Goal: Task Accomplishment & Management: Complete application form

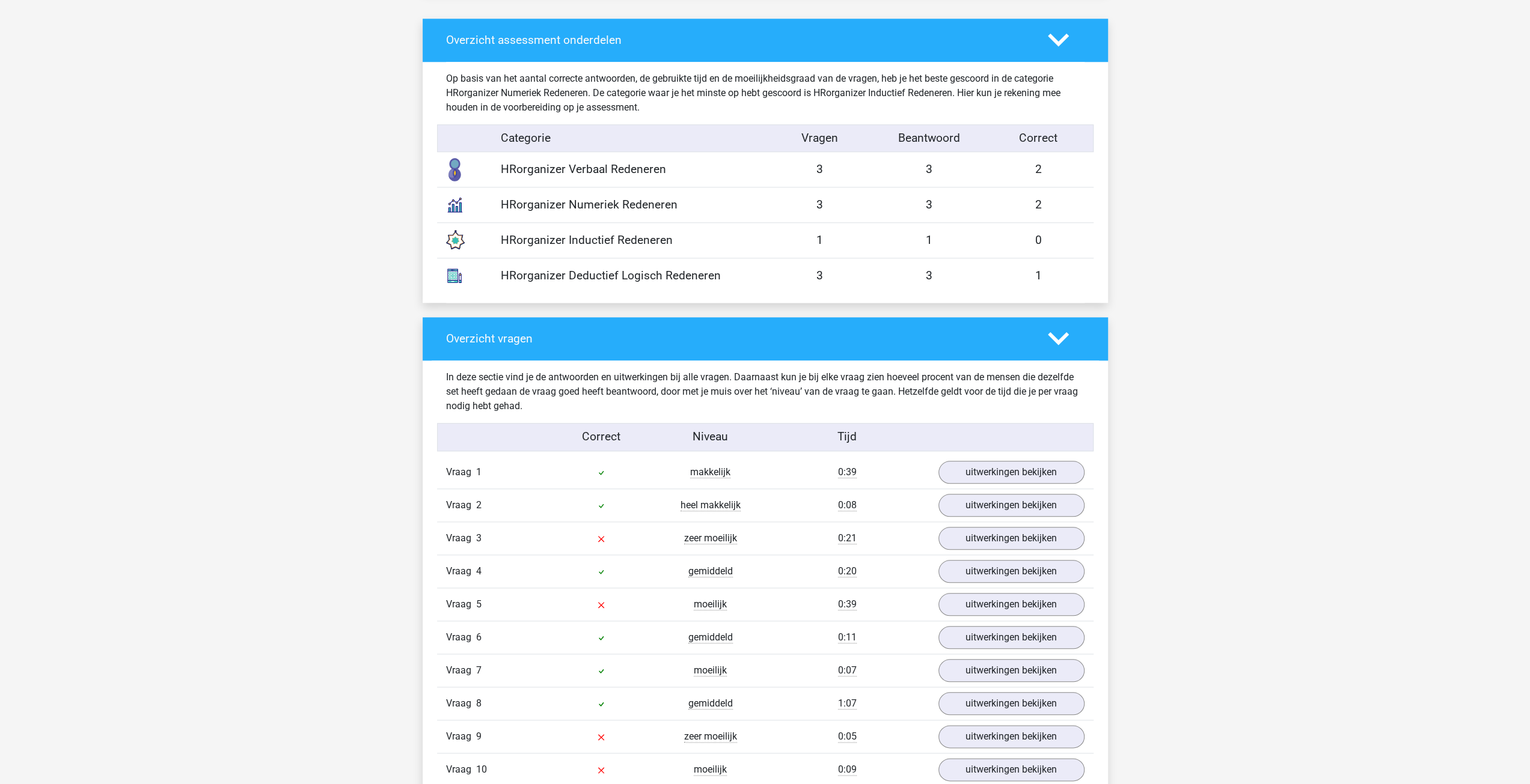
scroll to position [1022, 0]
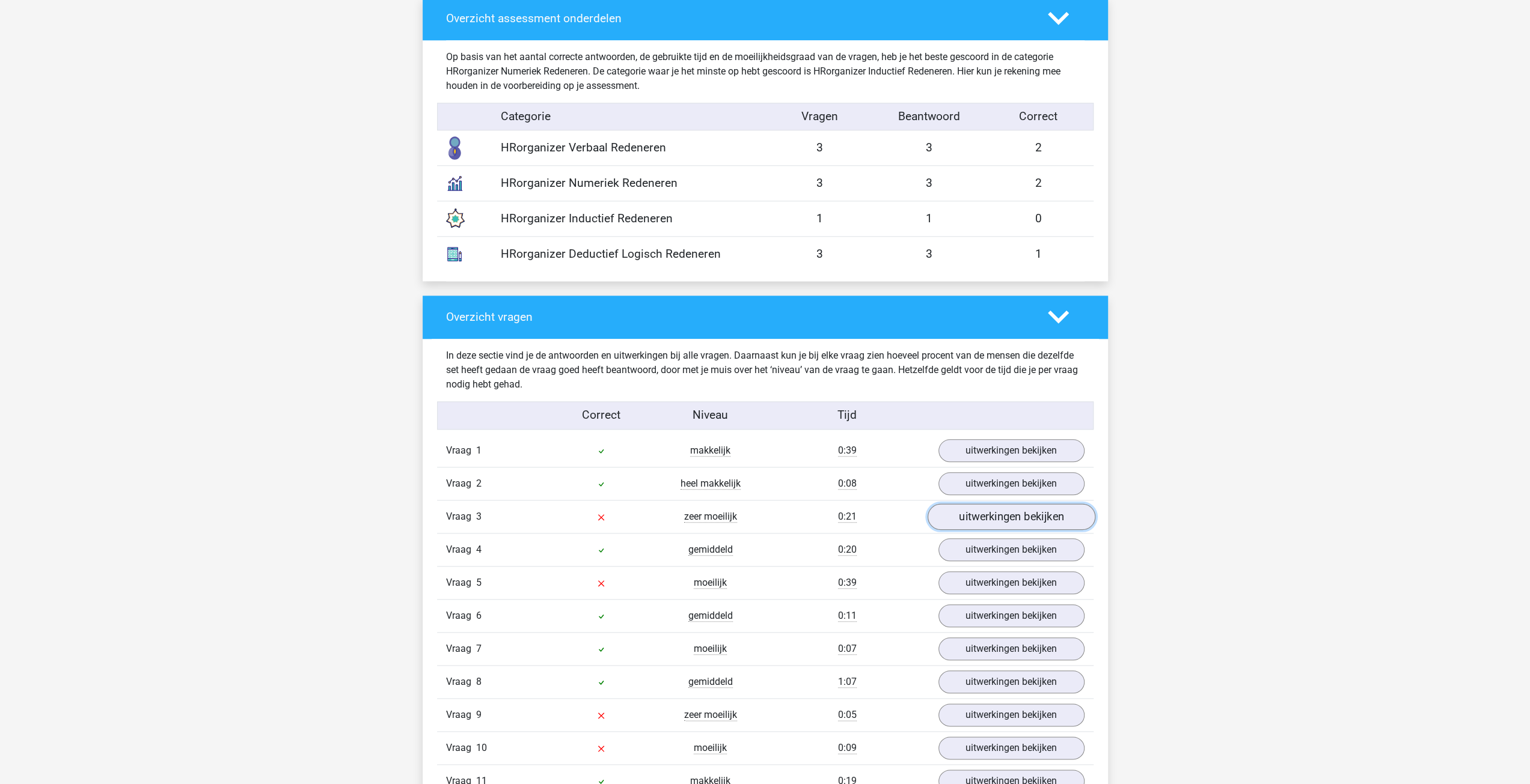
click at [1032, 516] on link "uitwerkingen bekijken" at bounding box center [1011, 517] width 168 height 27
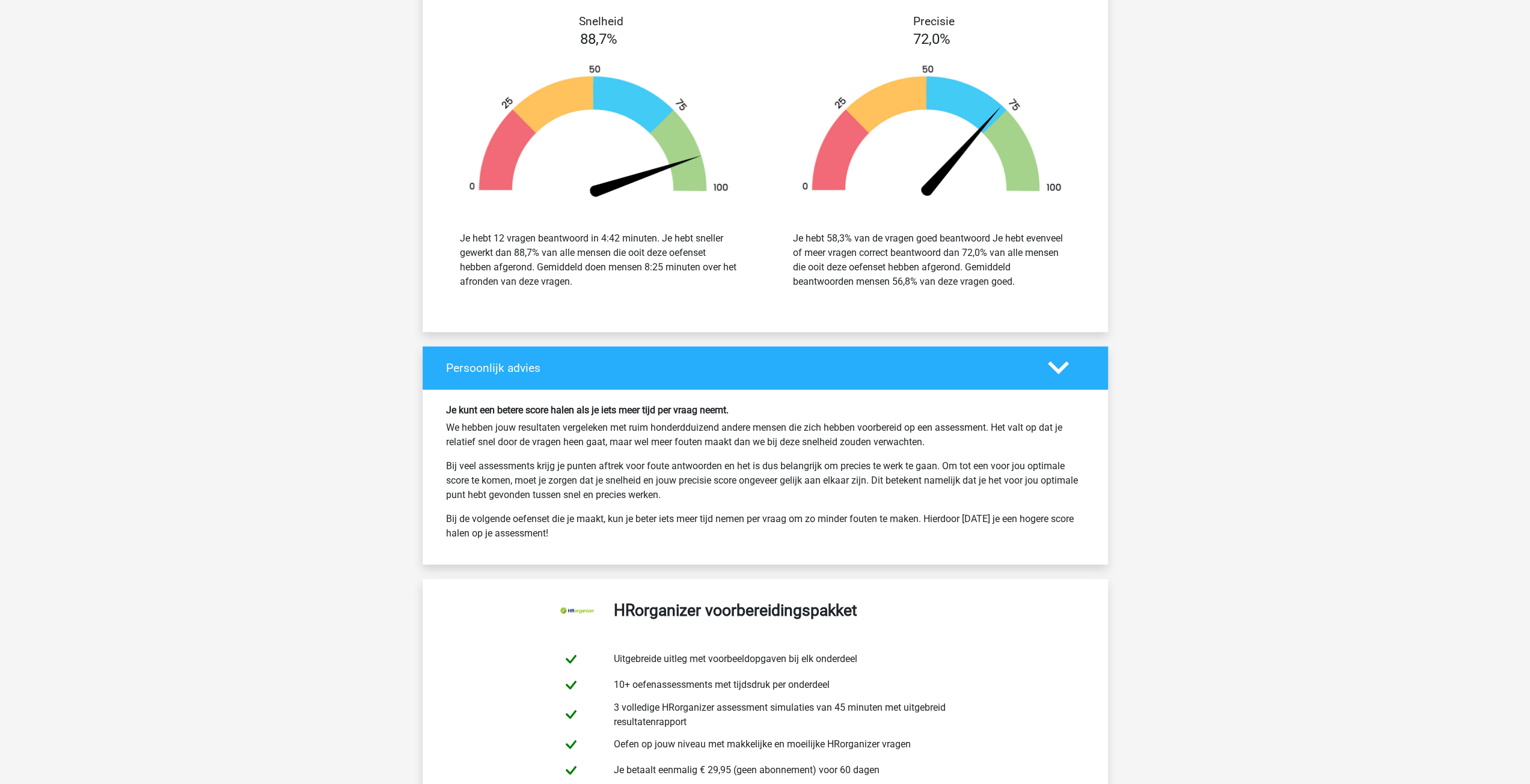
scroll to position [3245, 0]
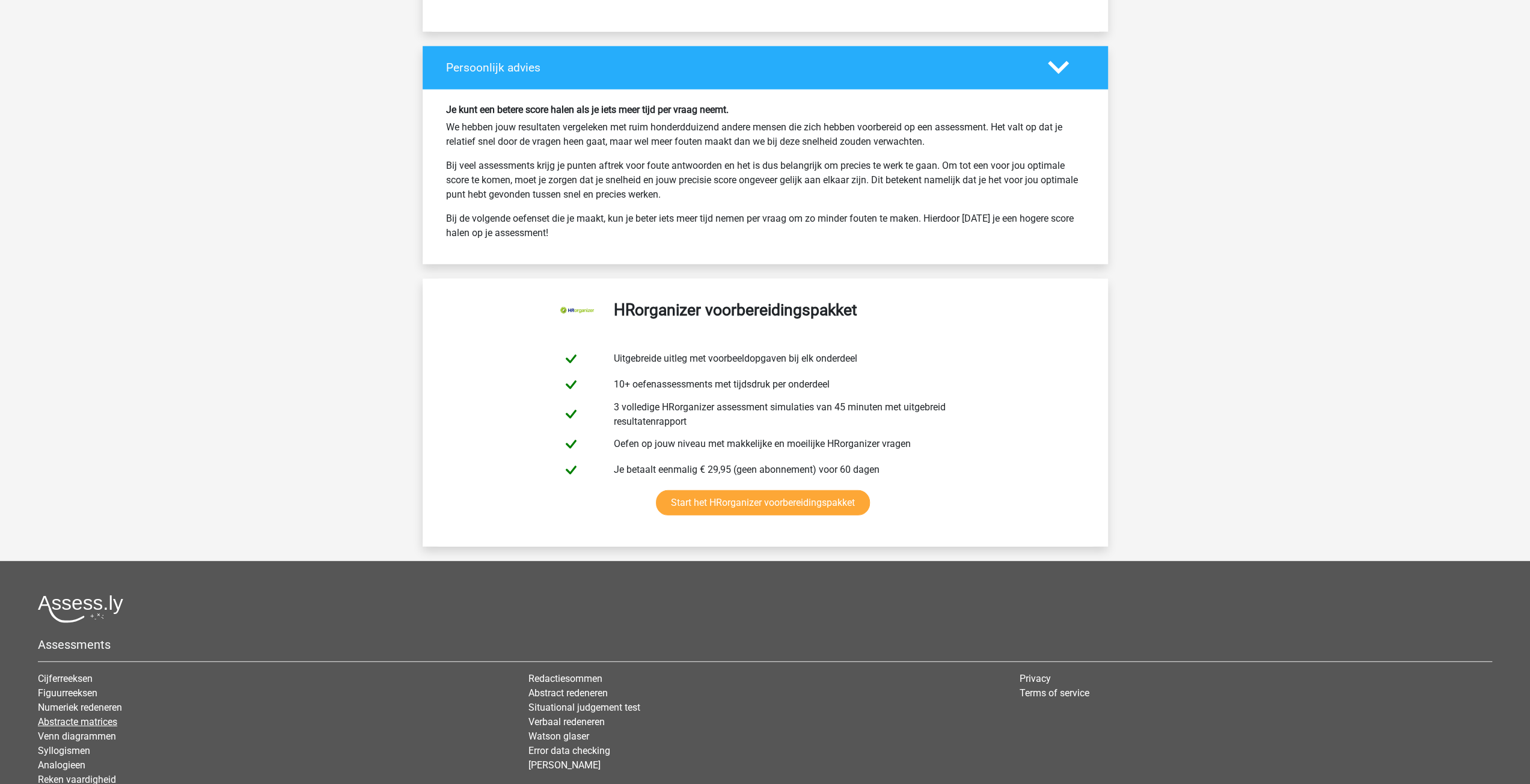
click at [91, 716] on link "Abstracte matrices" at bounding box center [77, 721] width 79 height 11
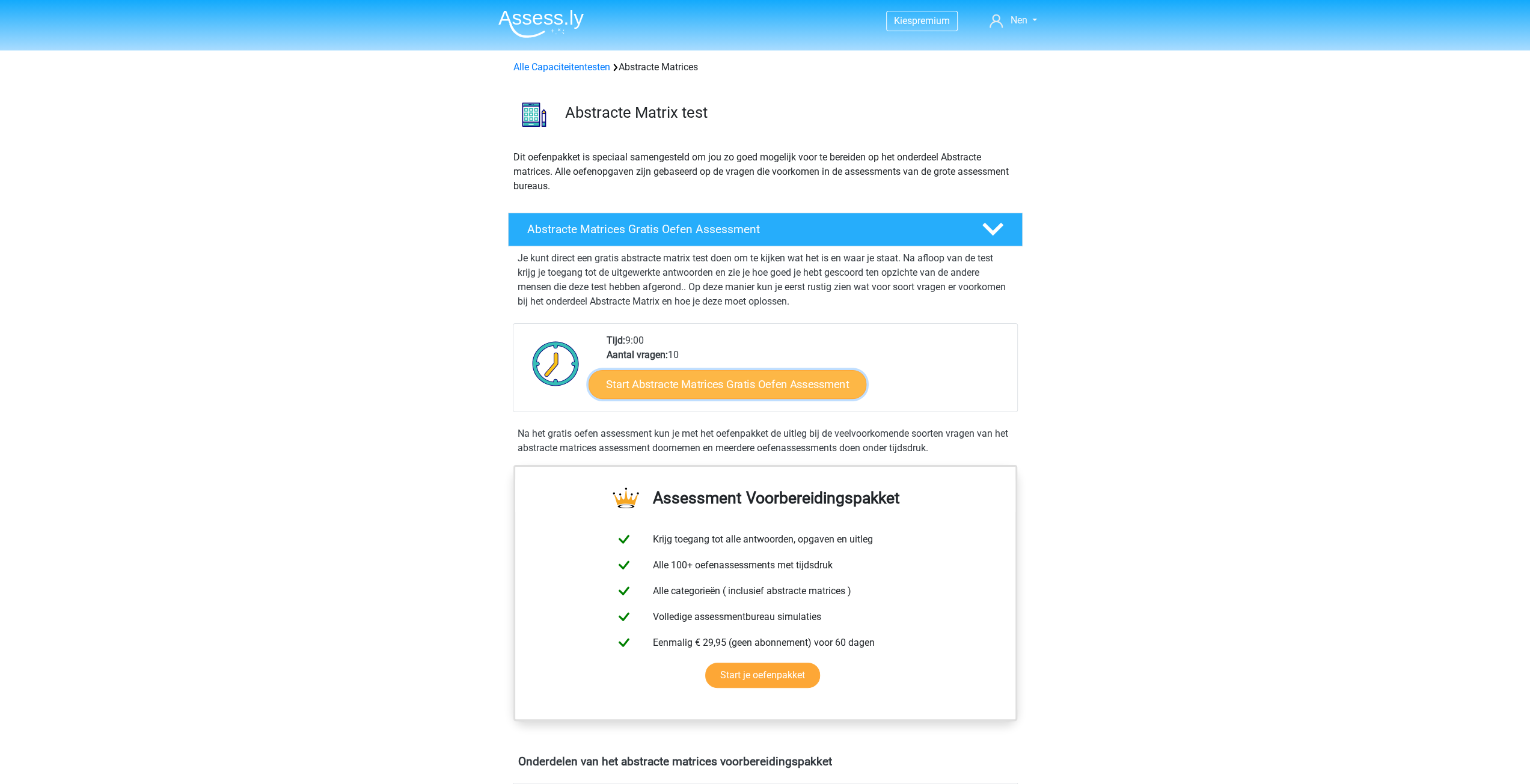
click at [640, 383] on link "Start Abstracte Matrices Gratis Oefen Assessment" at bounding box center [727, 383] width 278 height 29
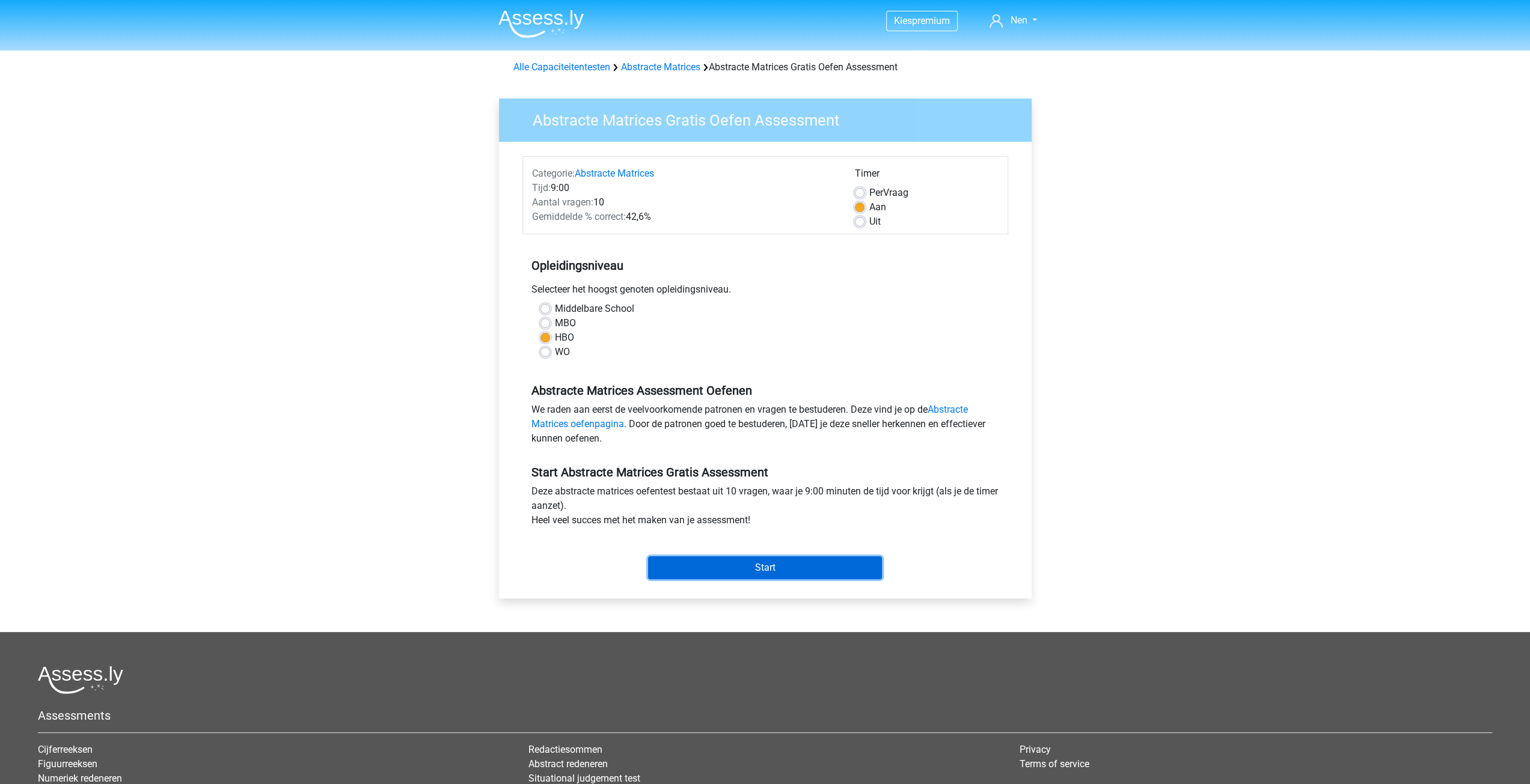
click at [756, 564] on input "Start" at bounding box center [764, 568] width 234 height 23
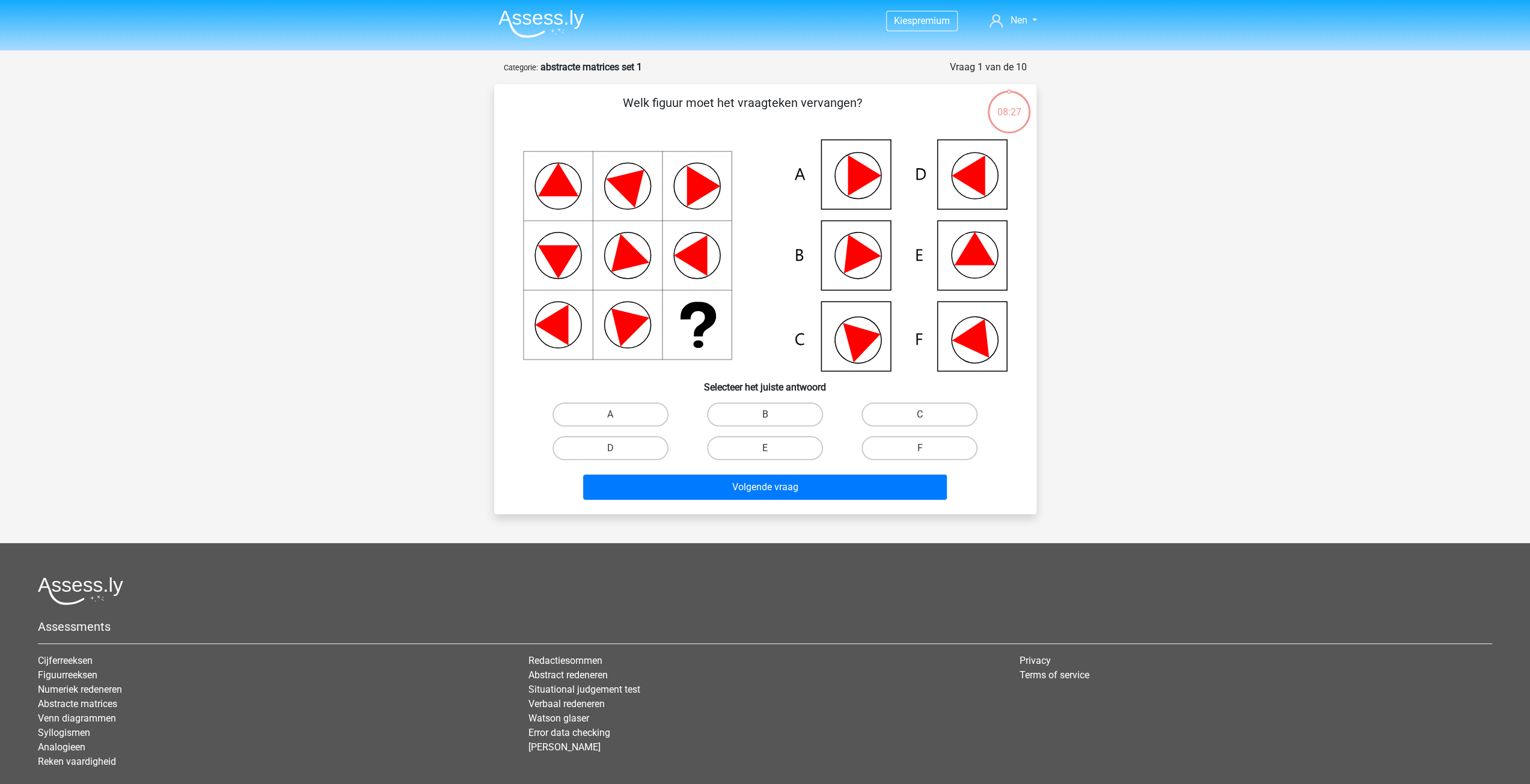
drag, startPoint x: 980, startPoint y: 230, endPoint x: 969, endPoint y: 246, distance: 19.4
click at [977, 230] on icon at bounding box center [766, 255] width 485 height 232
drag, startPoint x: 734, startPoint y: 443, endPoint x: 752, endPoint y: 467, distance: 30.0
click at [734, 443] on label "E" at bounding box center [765, 449] width 116 height 24
click at [765, 449] on input "E" at bounding box center [769, 453] width 8 height 8
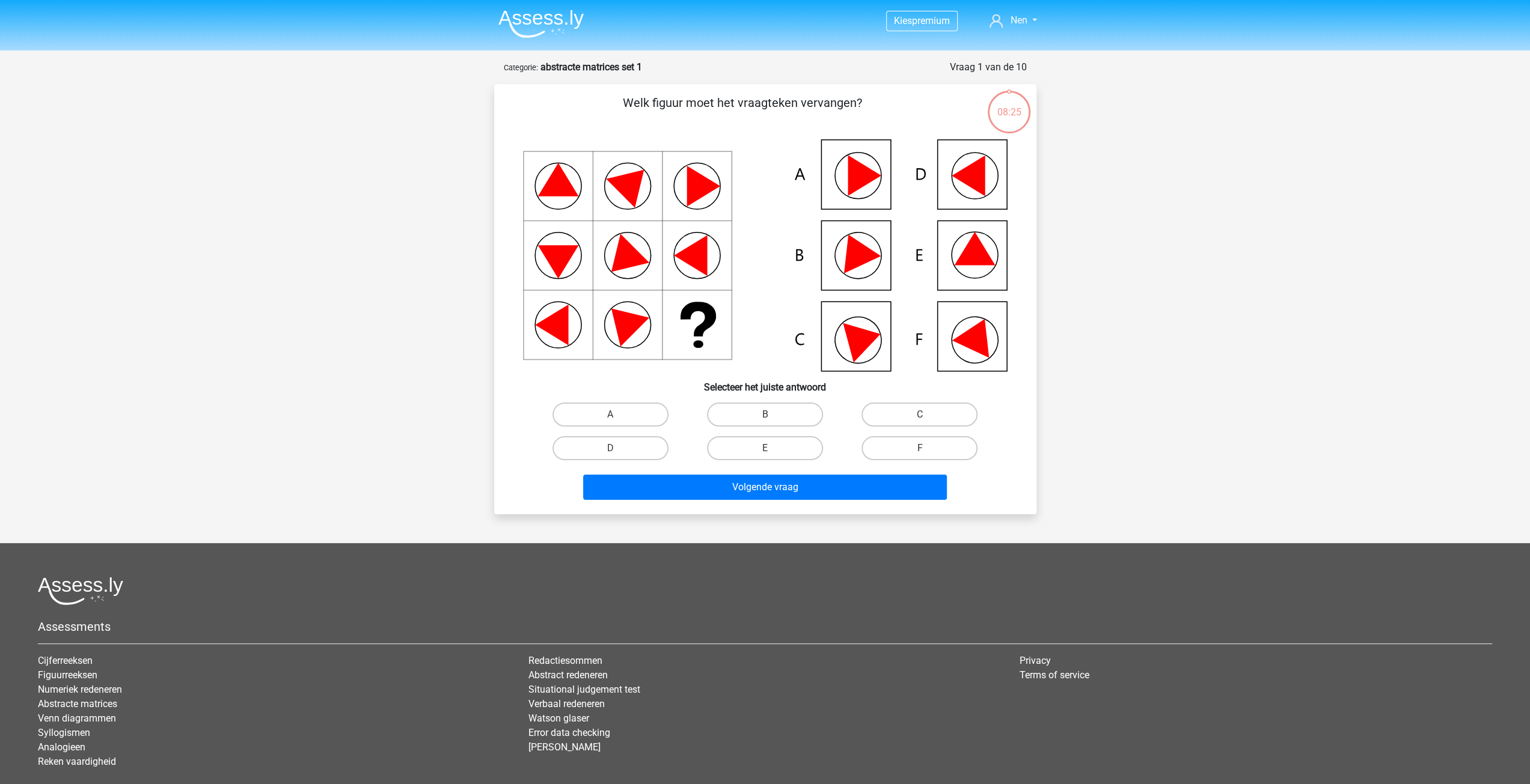
radio input "true"
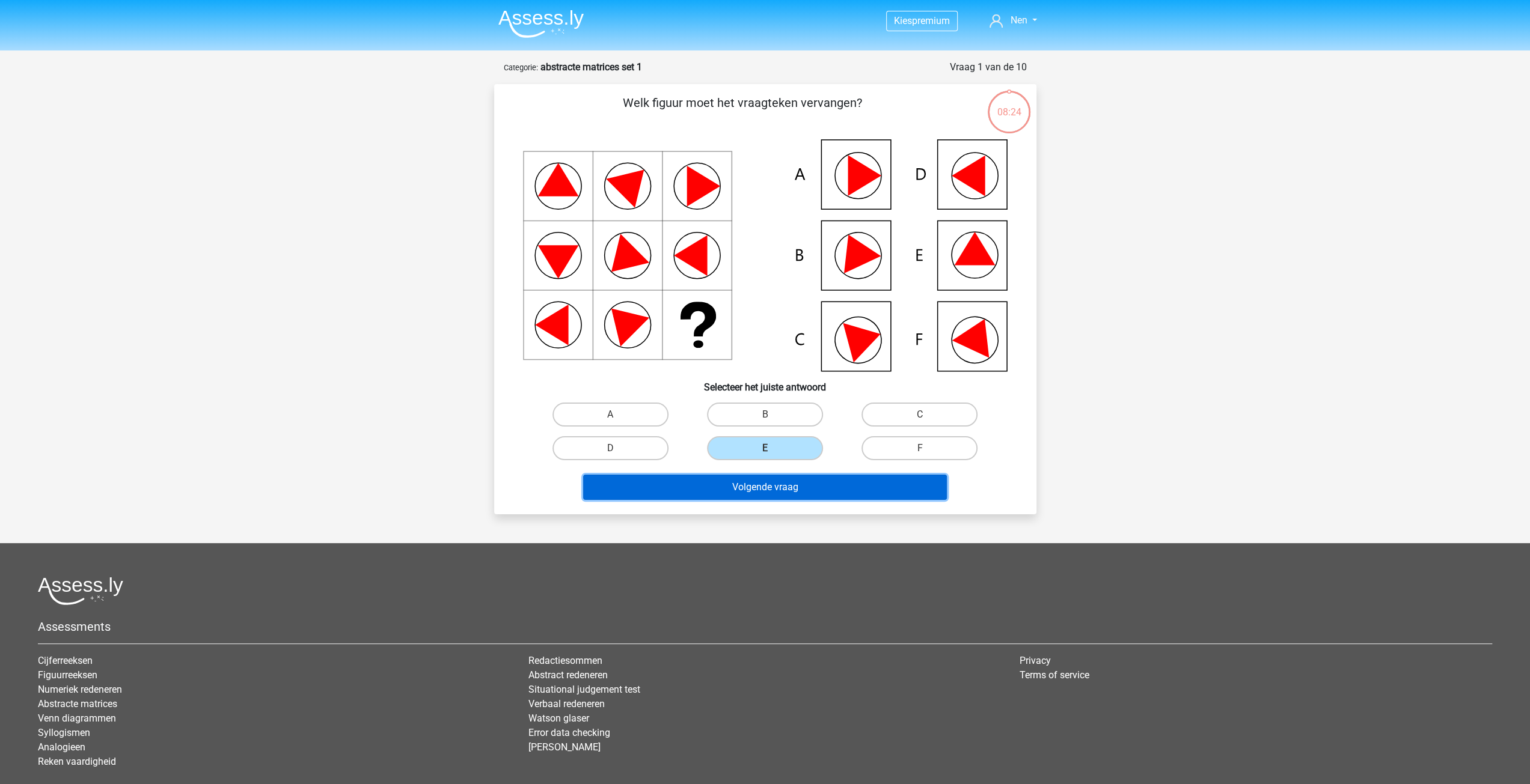
click at [771, 487] on button "Volgende vraag" at bounding box center [765, 487] width 364 height 25
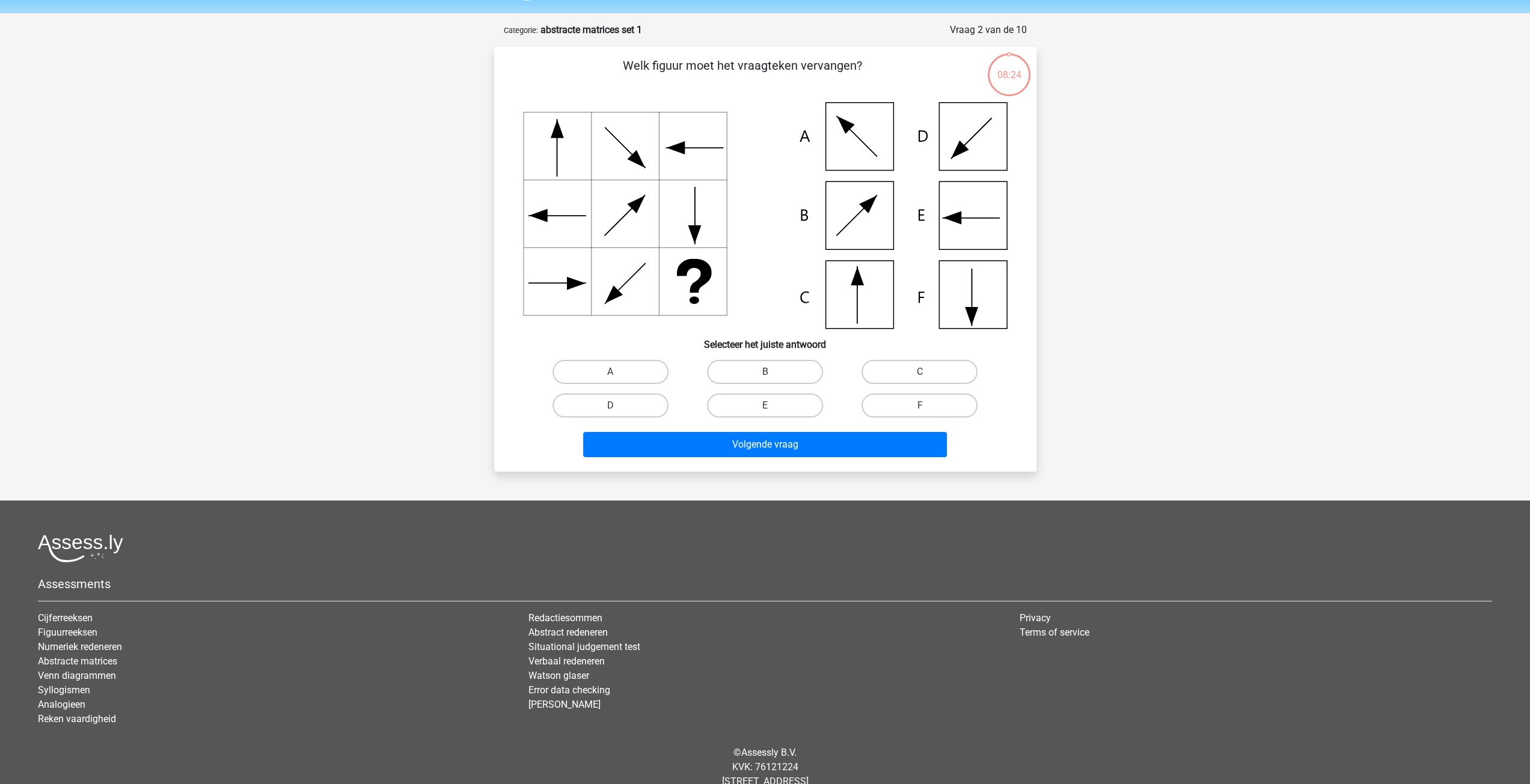
scroll to position [60, 0]
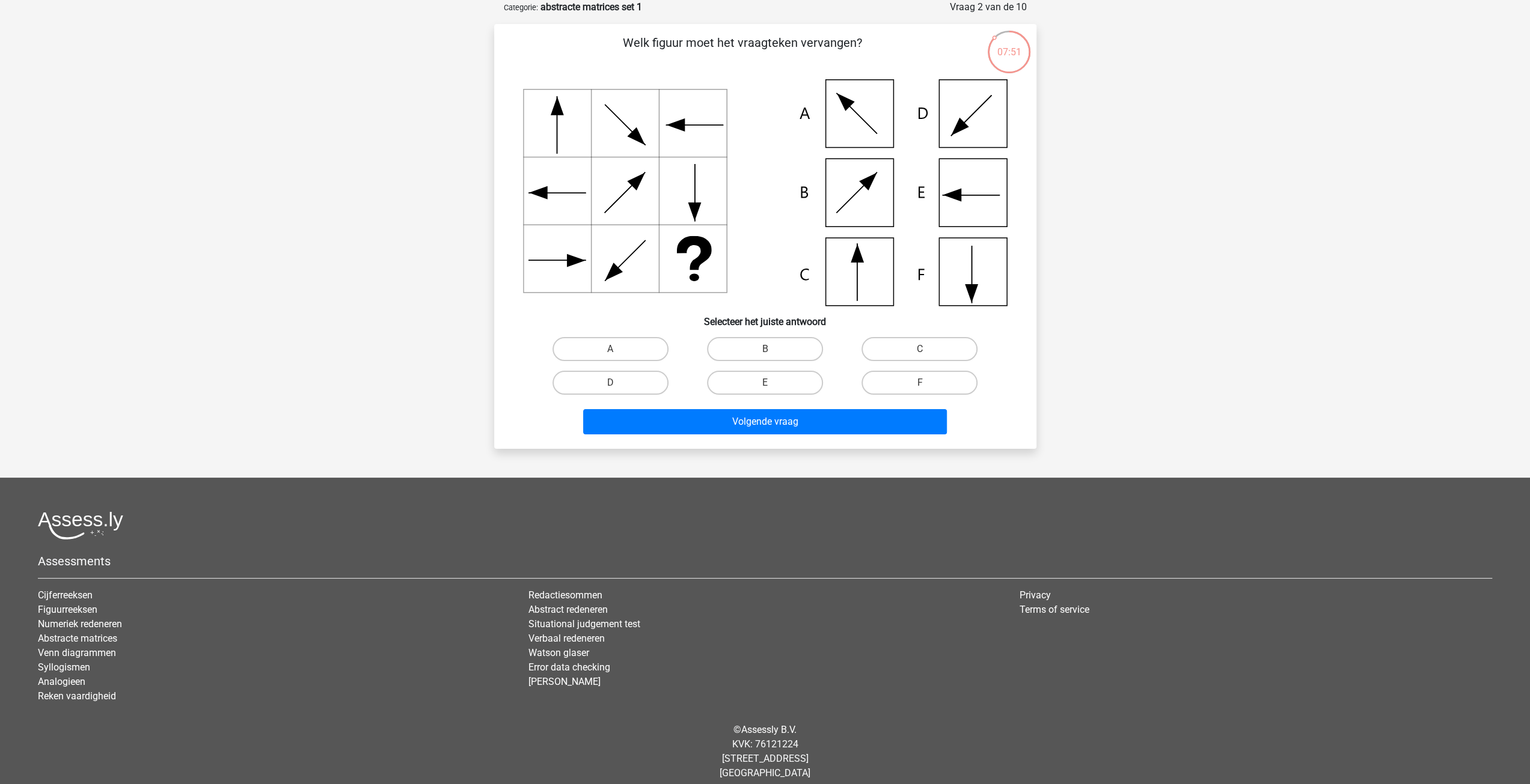
click at [858, 281] on icon at bounding box center [766, 192] width 485 height 226
drag, startPoint x: 923, startPoint y: 361, endPoint x: 892, endPoint y: 377, distance: 34.9
click at [919, 361] on div "C" at bounding box center [919, 349] width 154 height 34
drag, startPoint x: 885, startPoint y: 357, endPoint x: 876, endPoint y: 372, distance: 17.5
click at [885, 357] on label "C" at bounding box center [919, 349] width 116 height 24
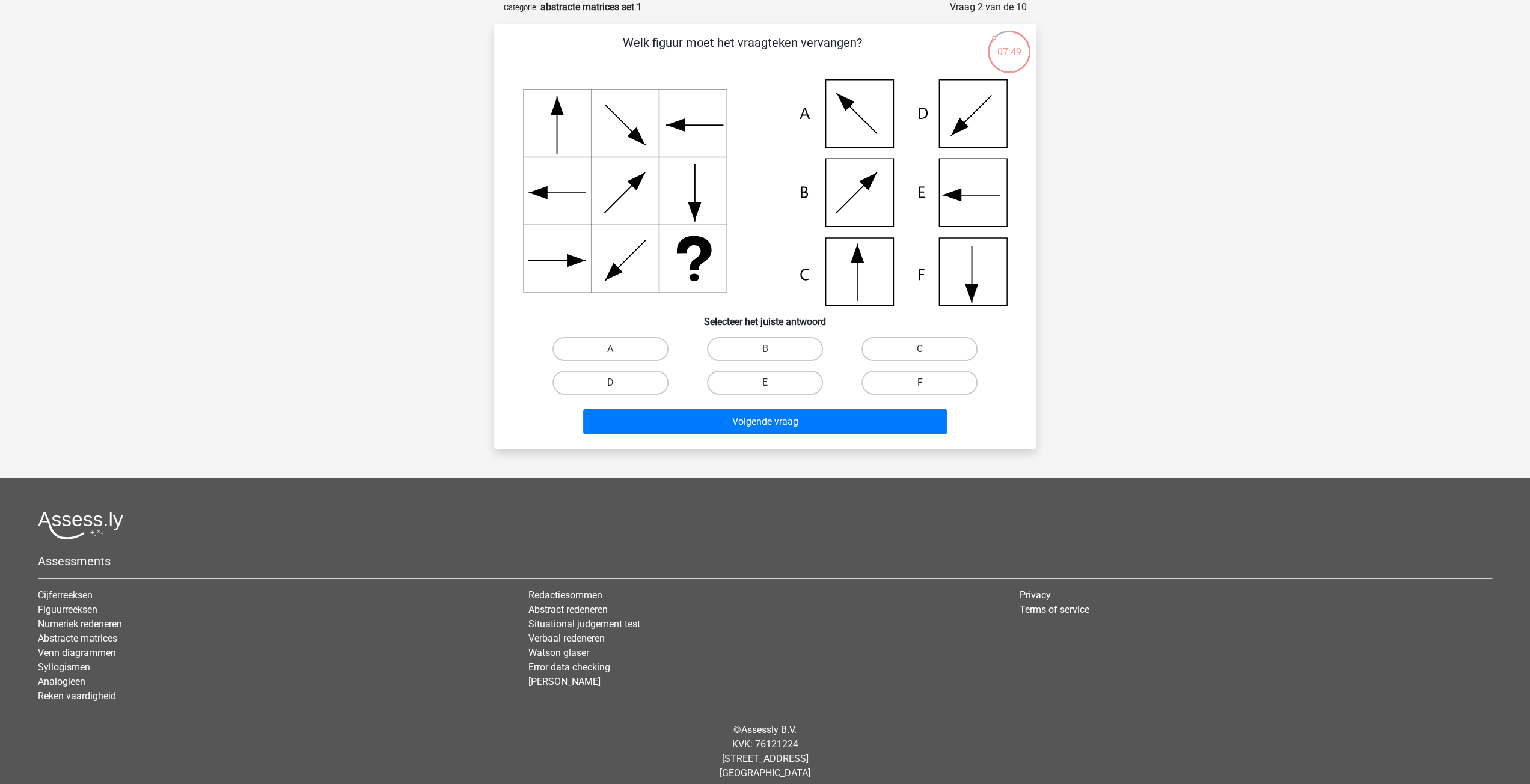
click at [920, 357] on input "C" at bounding box center [924, 353] width 8 height 8
radio input "true"
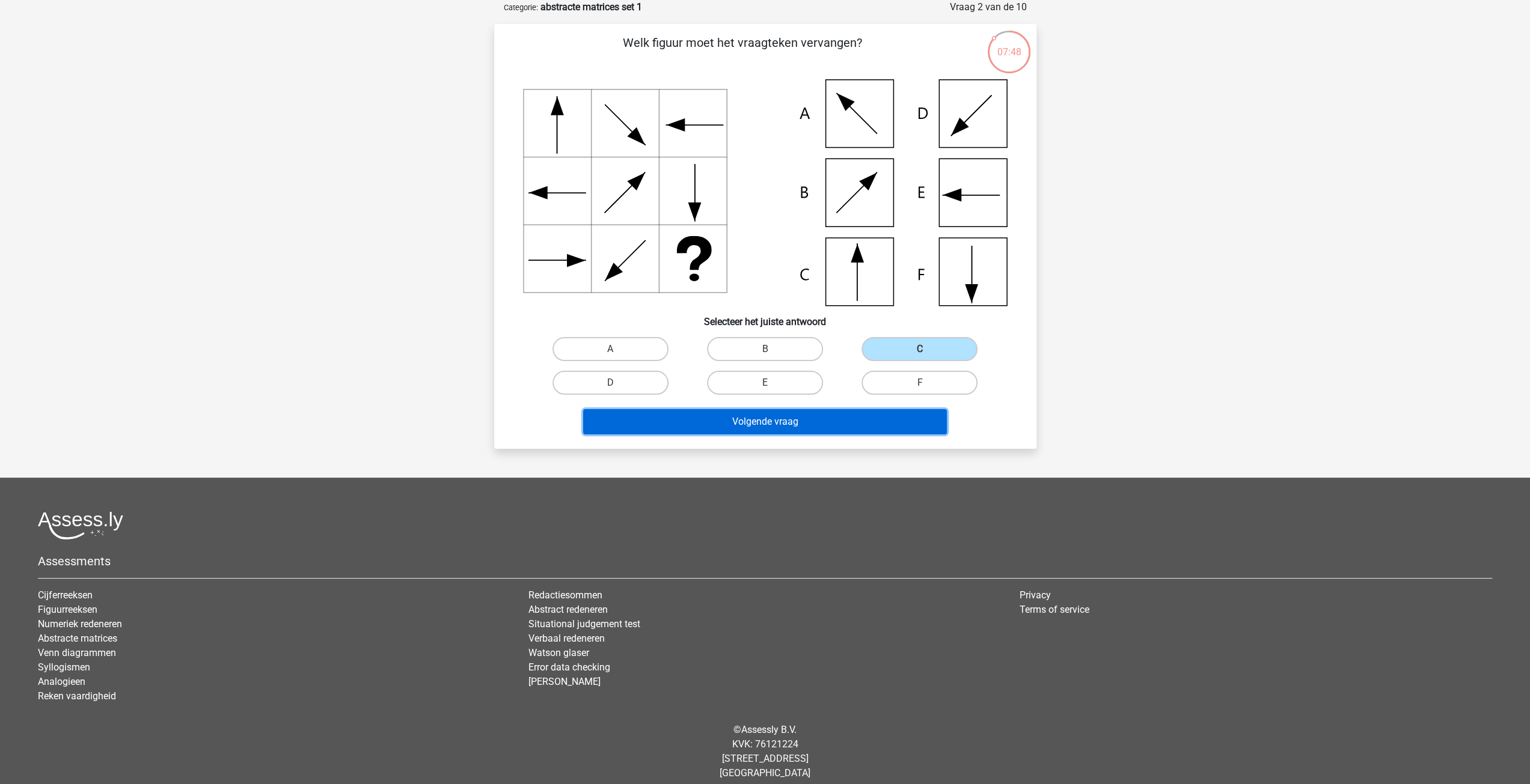
click at [868, 424] on button "Volgende vraag" at bounding box center [765, 422] width 364 height 25
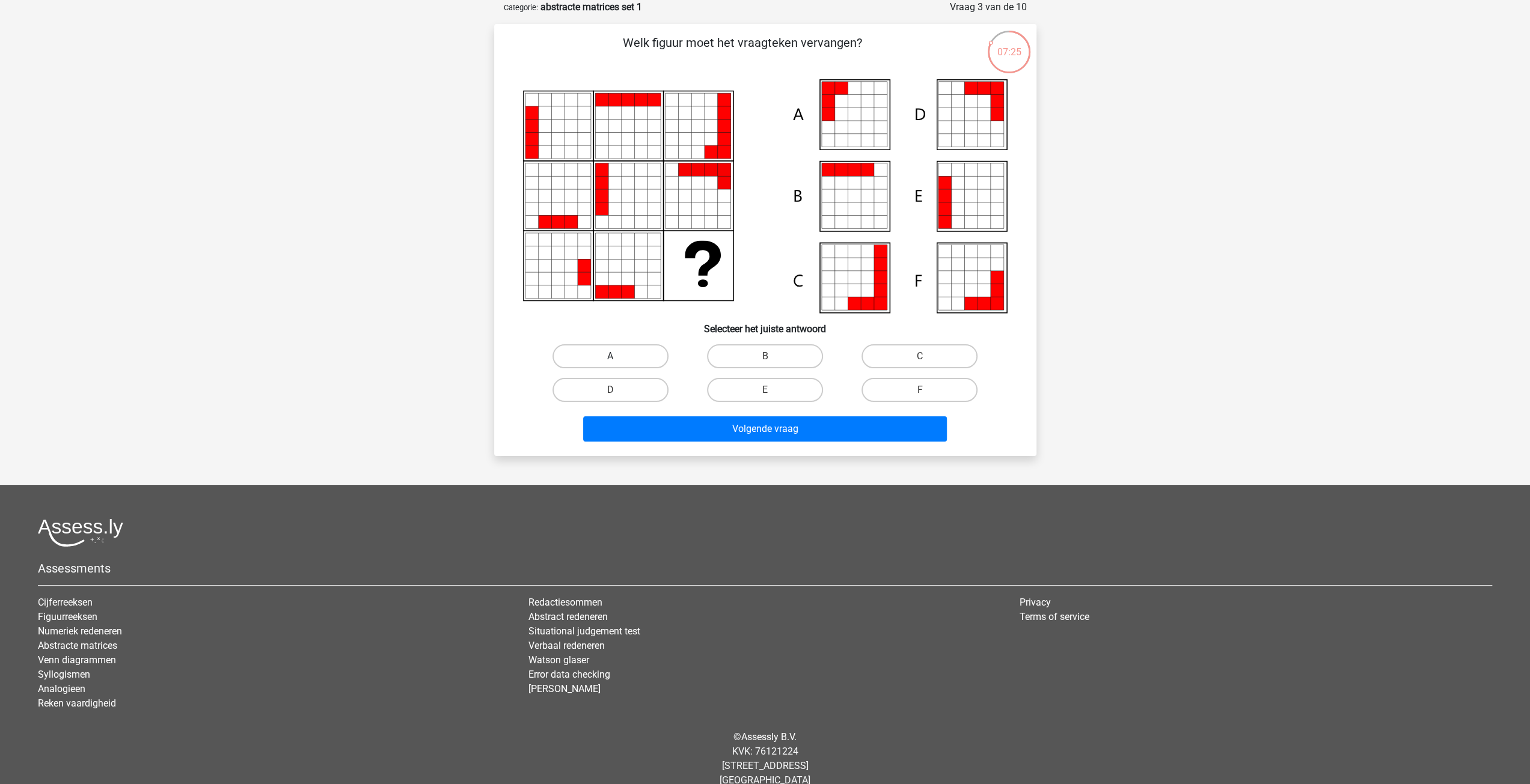
drag, startPoint x: 604, startPoint y: 356, endPoint x: 679, endPoint y: 431, distance: 106.1
click at [604, 359] on label "A" at bounding box center [611, 356] width 116 height 24
click at [610, 359] on input "A" at bounding box center [614, 360] width 8 height 8
radio input "true"
click at [699, 443] on div "Volgende vraag" at bounding box center [765, 431] width 464 height 30
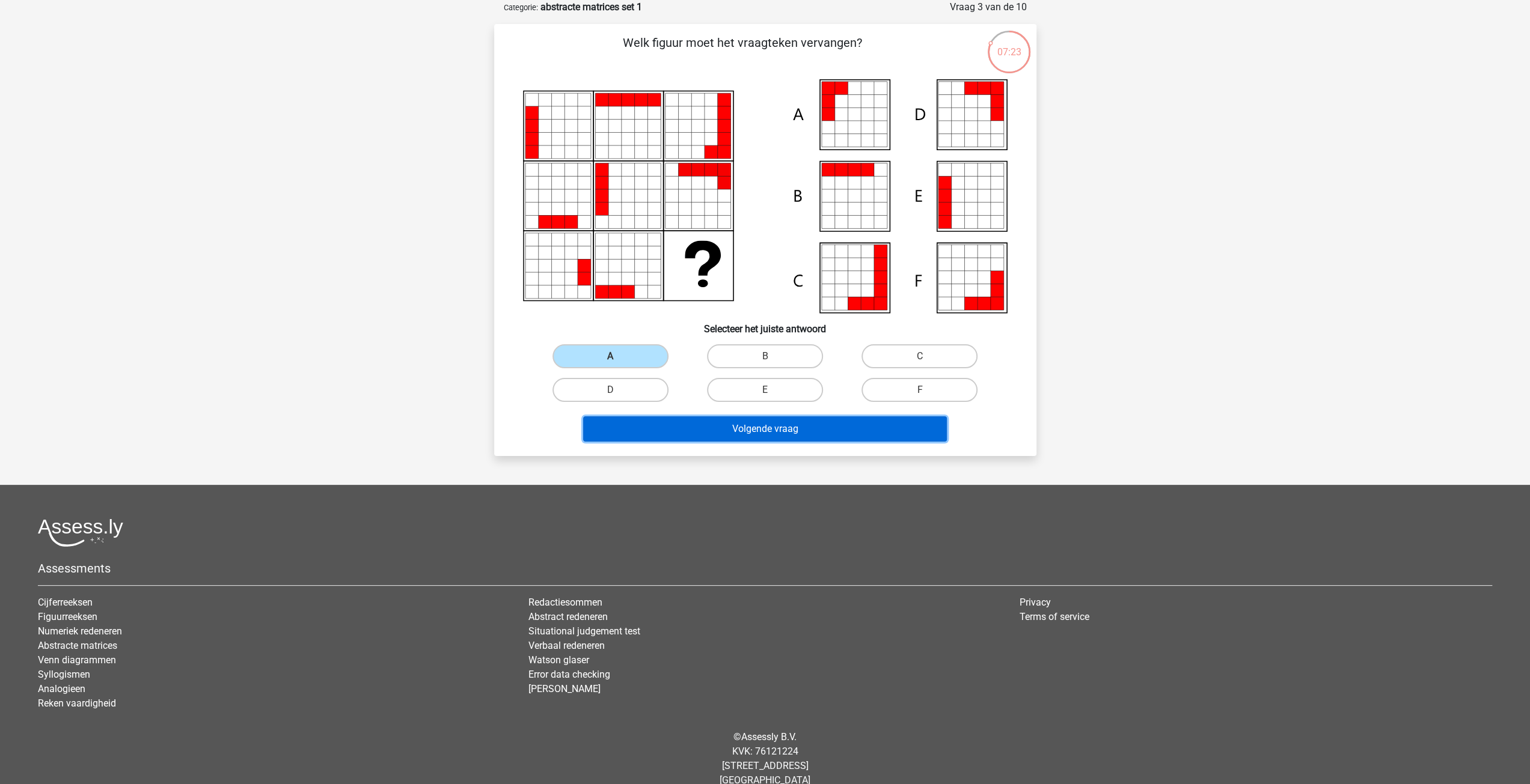
click at [696, 429] on button "Volgende vraag" at bounding box center [765, 429] width 364 height 25
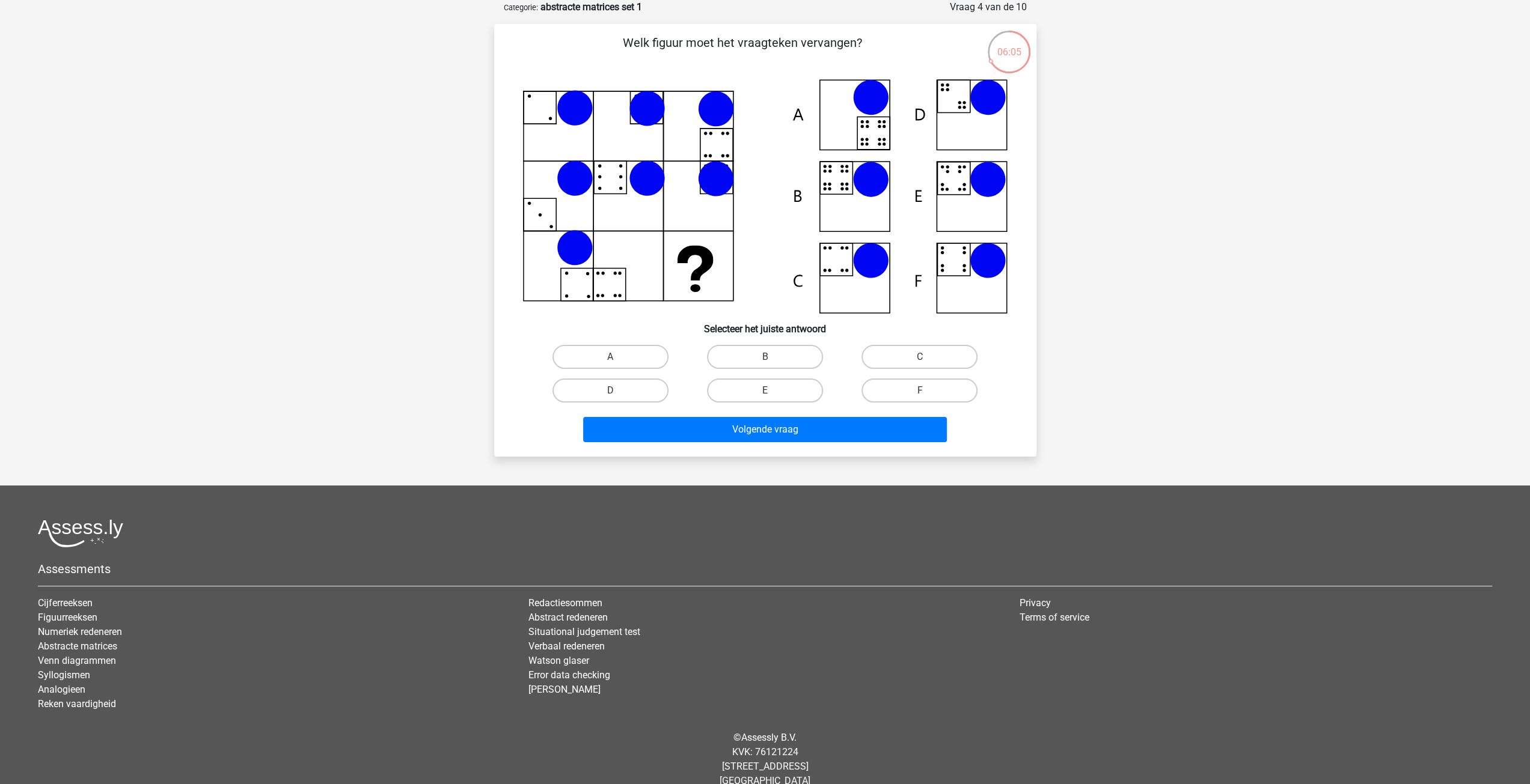
drag, startPoint x: 852, startPoint y: 120, endPoint x: 760, endPoint y: 276, distance: 181.1
click at [852, 120] on icon at bounding box center [766, 196] width 485 height 234
click at [629, 356] on label "A" at bounding box center [611, 357] width 116 height 24
click at [618, 357] on input "A" at bounding box center [614, 361] width 8 height 8
radio input "true"
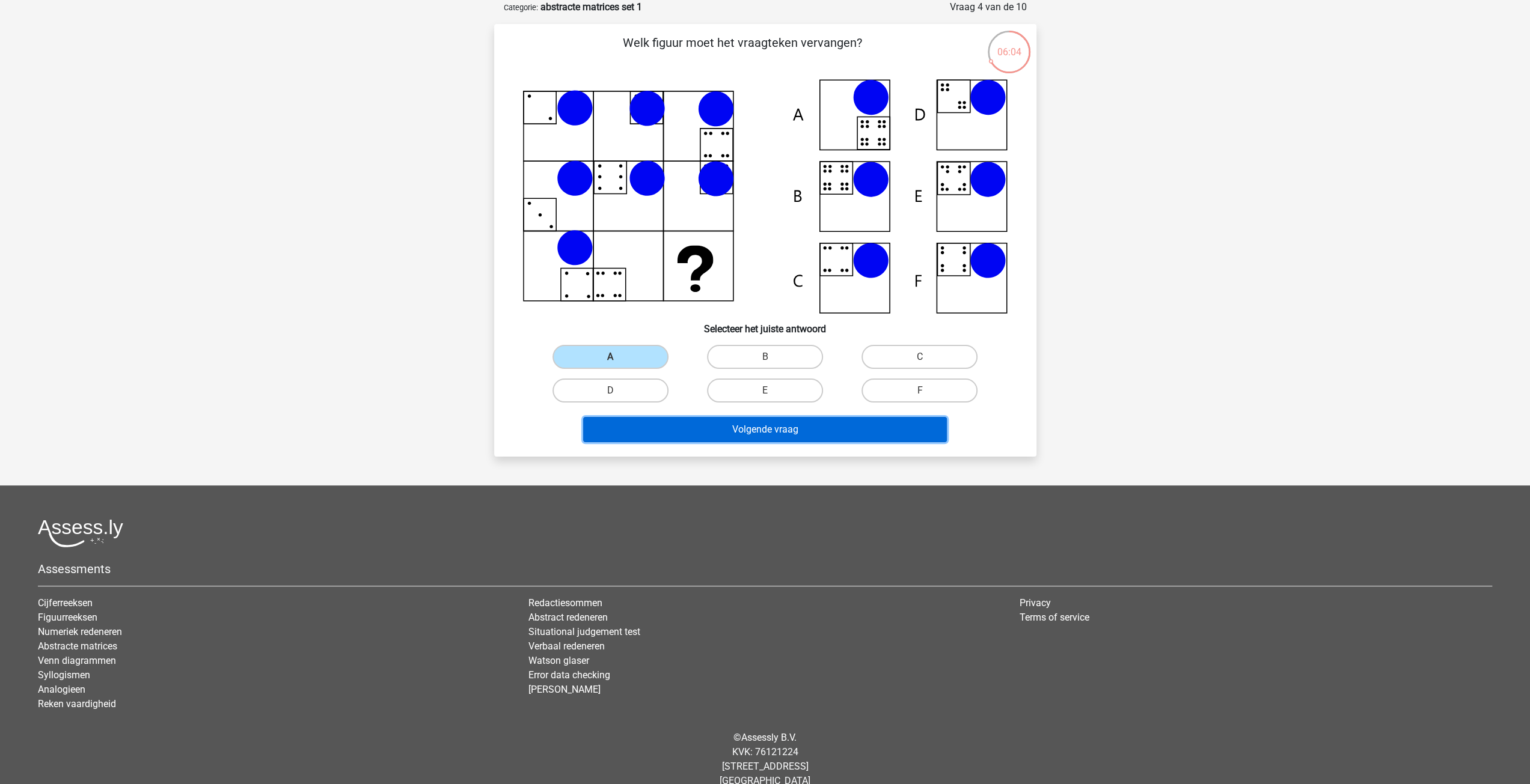
click at [683, 424] on button "Volgende vraag" at bounding box center [765, 430] width 364 height 25
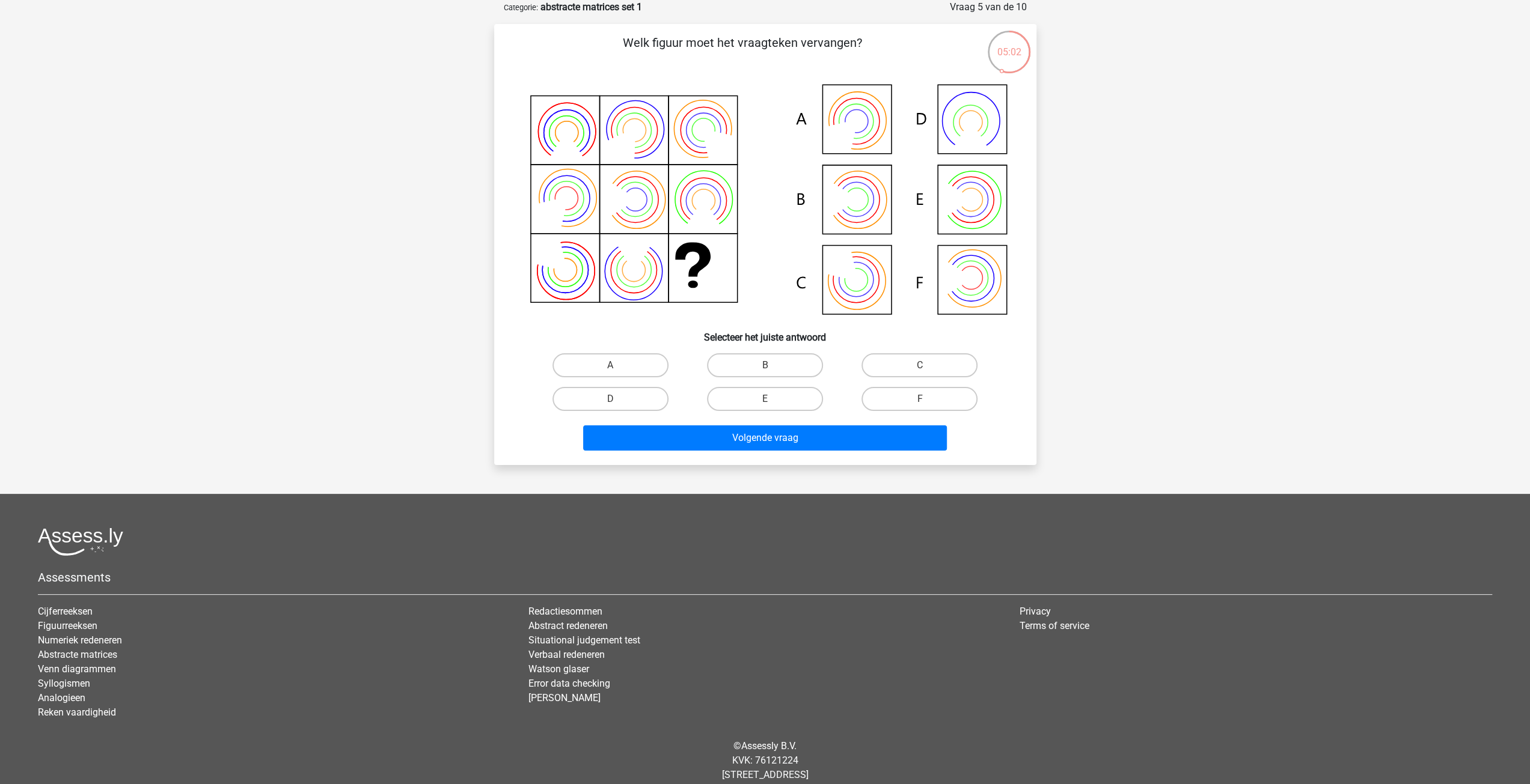
drag, startPoint x: 964, startPoint y: 206, endPoint x: 944, endPoint y: 270, distance: 67.1
click at [960, 208] on icon at bounding box center [766, 200] width 485 height 243
drag, startPoint x: 748, startPoint y: 398, endPoint x: 752, endPoint y: 433, distance: 35.2
click at [748, 398] on label "E" at bounding box center [765, 399] width 116 height 24
click at [765, 399] on input "E" at bounding box center [769, 403] width 8 height 8
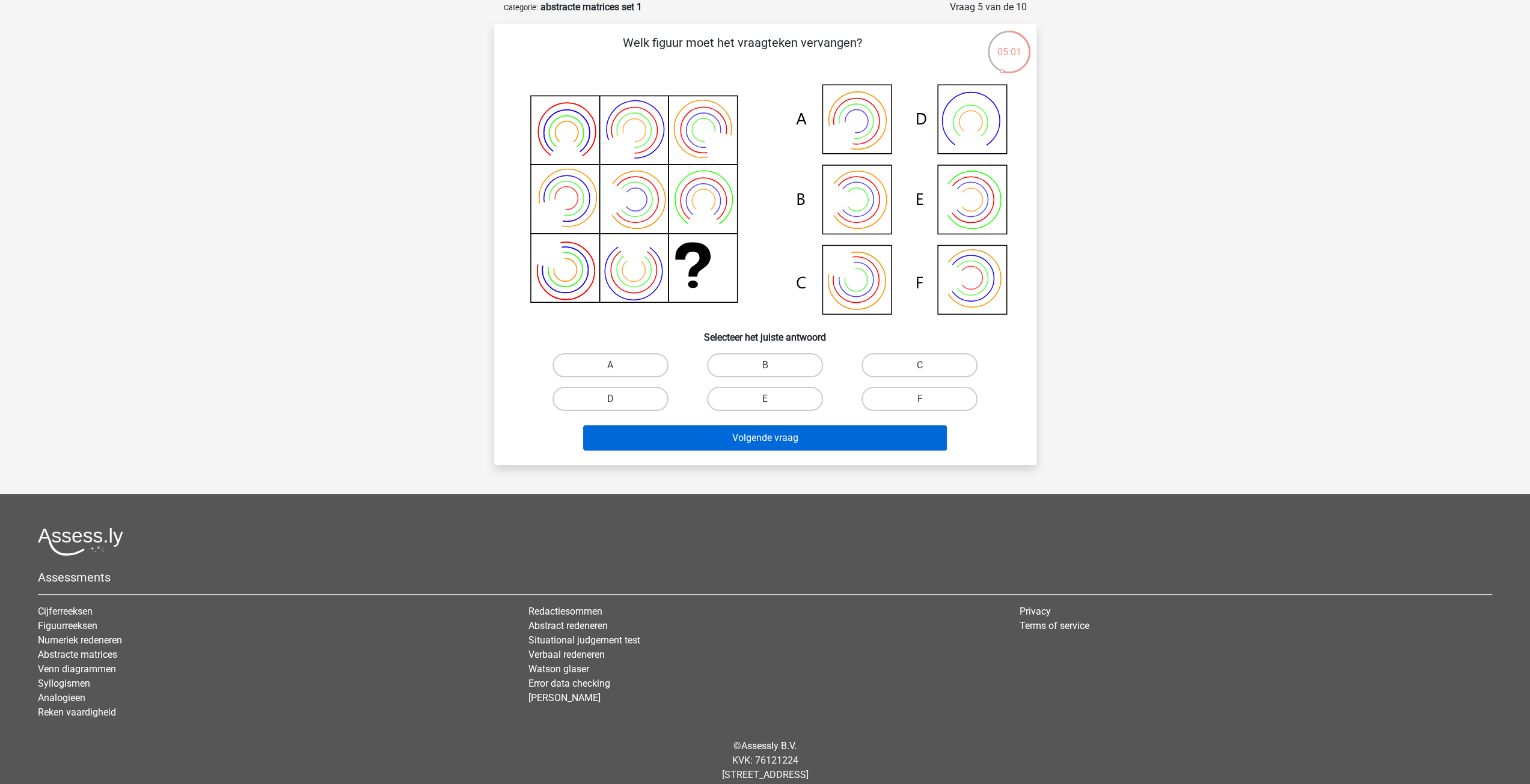
radio input "true"
click at [752, 433] on button "Volgende vraag" at bounding box center [765, 438] width 364 height 25
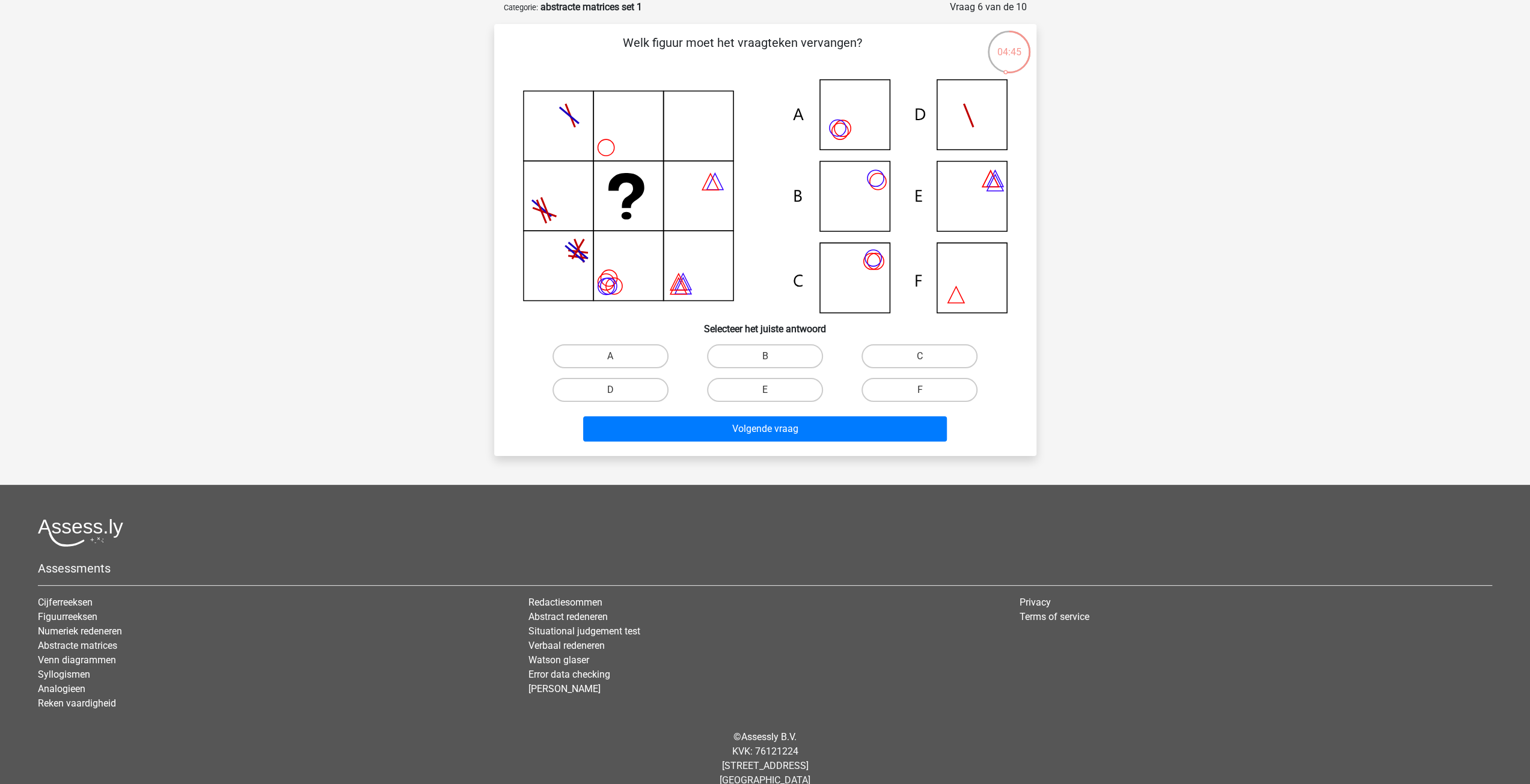
drag, startPoint x: 860, startPoint y: 191, endPoint x: 849, endPoint y: 199, distance: 13.6
click at [859, 191] on icon at bounding box center [766, 196] width 485 height 234
drag, startPoint x: 766, startPoint y: 354, endPoint x: 768, endPoint y: 407, distance: 53.0
click at [764, 355] on label "B" at bounding box center [765, 356] width 116 height 24
click at [765, 356] on input "B" at bounding box center [769, 360] width 8 height 8
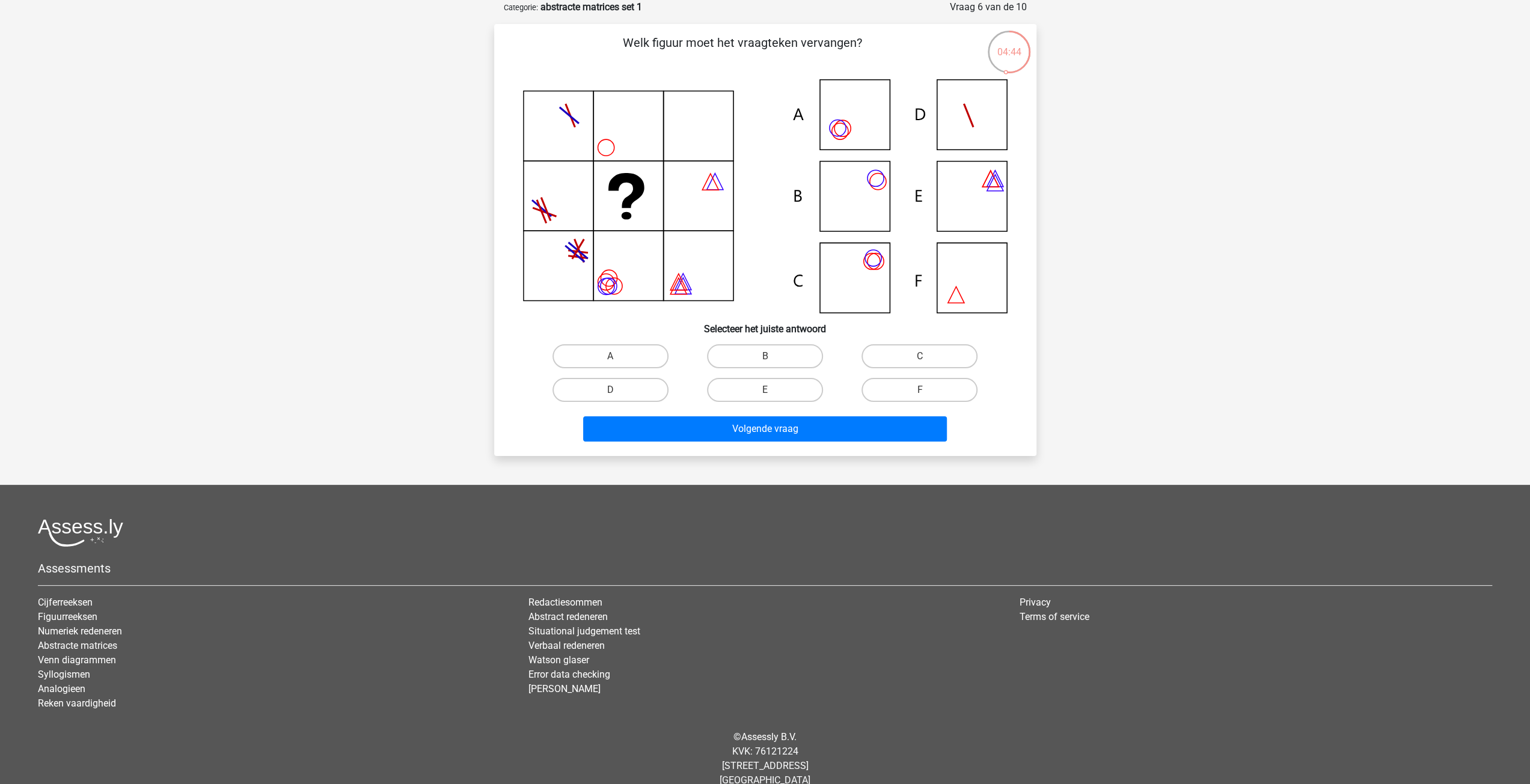
radio input "true"
click at [768, 429] on button "Volgende vraag" at bounding box center [765, 429] width 364 height 25
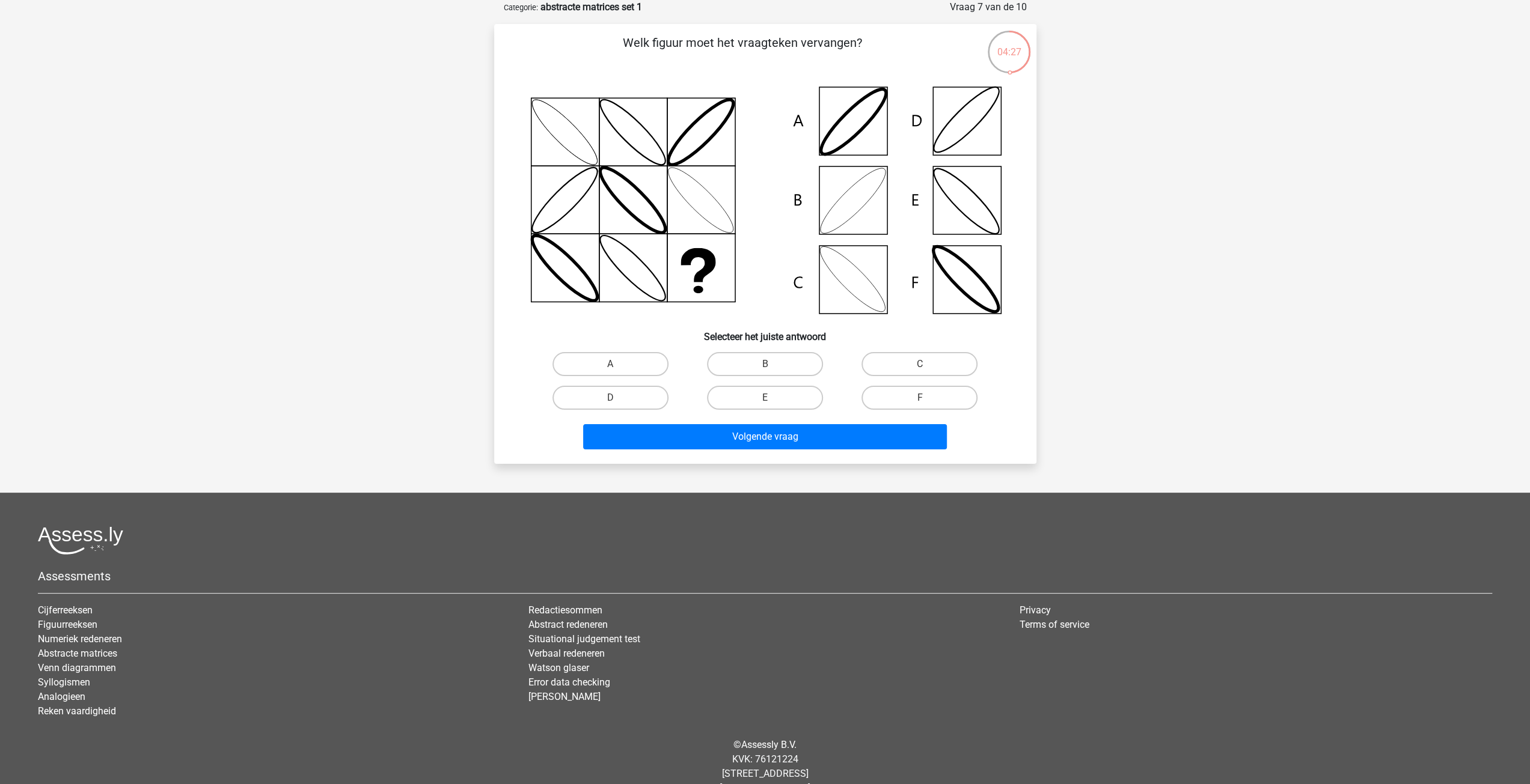
click at [852, 270] on icon at bounding box center [766, 200] width 485 height 242
drag, startPoint x: 911, startPoint y: 355, endPoint x: 899, endPoint y: 364, distance: 15.0
click at [908, 355] on label "C" at bounding box center [919, 364] width 116 height 24
click at [920, 364] on input "C" at bounding box center [924, 368] width 8 height 8
radio input "true"
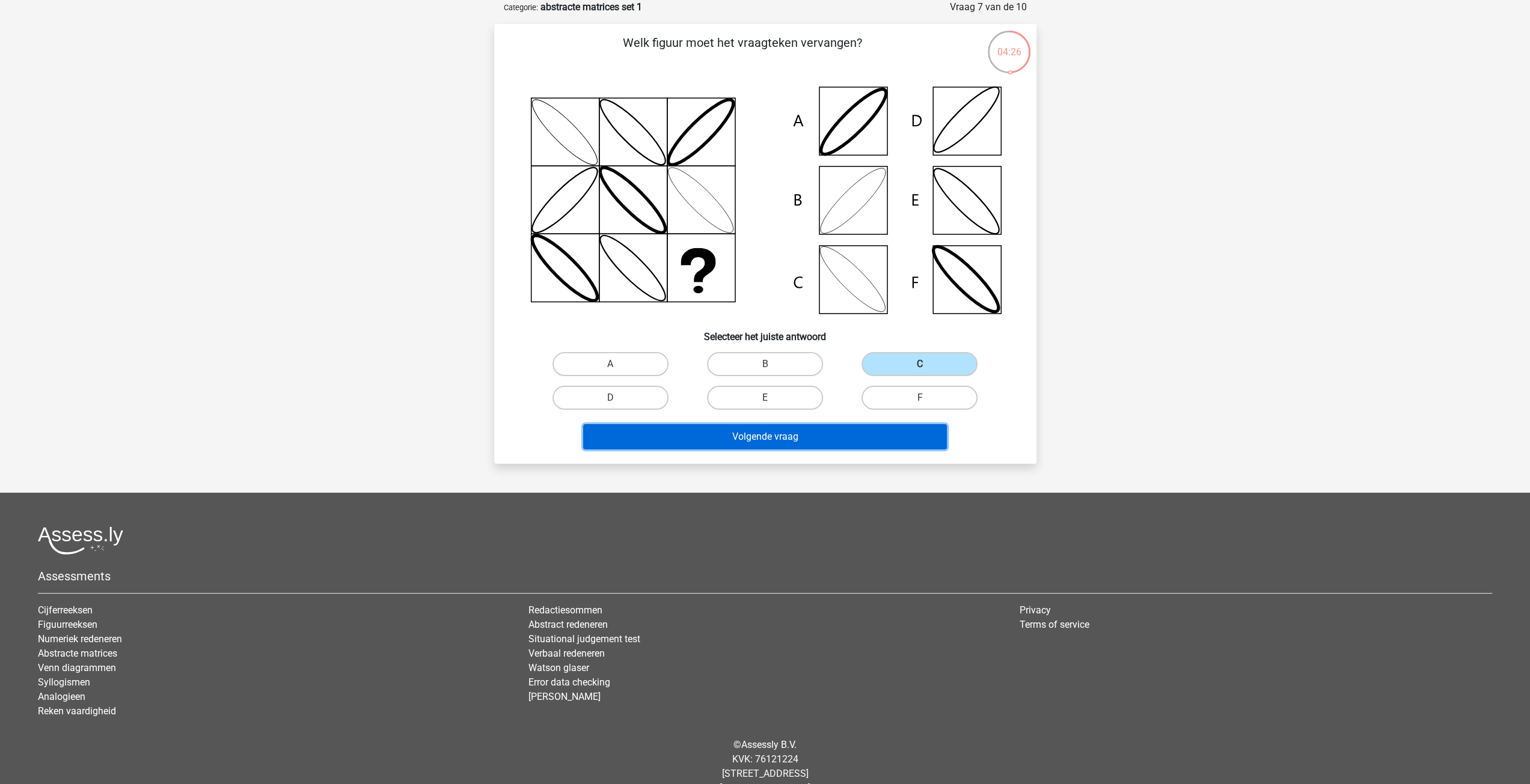
click at [849, 435] on button "Volgende vraag" at bounding box center [765, 437] width 364 height 25
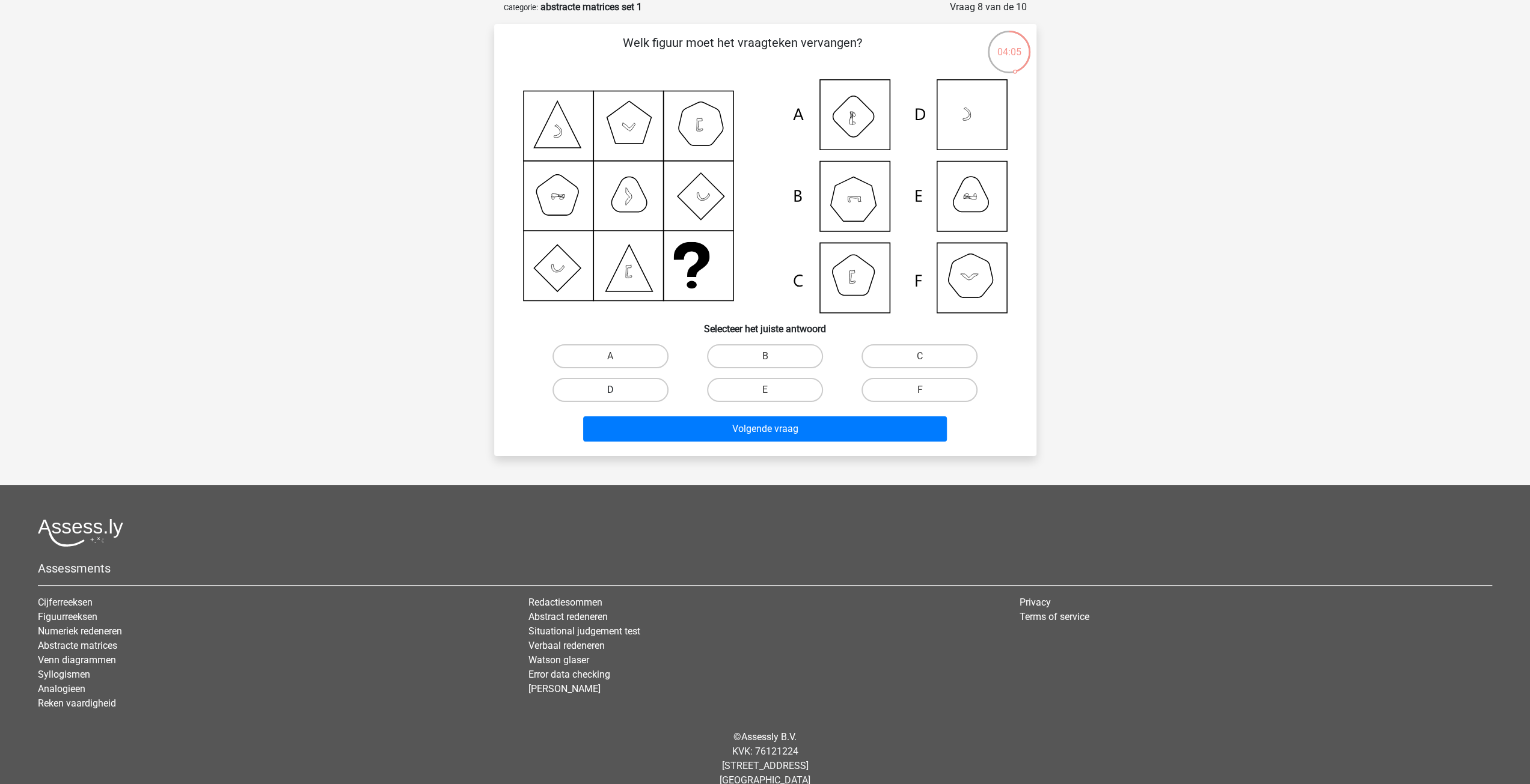
click at [596, 387] on label "D" at bounding box center [611, 390] width 116 height 24
click at [610, 390] on input "D" at bounding box center [614, 394] width 8 height 8
radio input "true"
click at [784, 434] on button "Volgende vraag" at bounding box center [765, 429] width 364 height 25
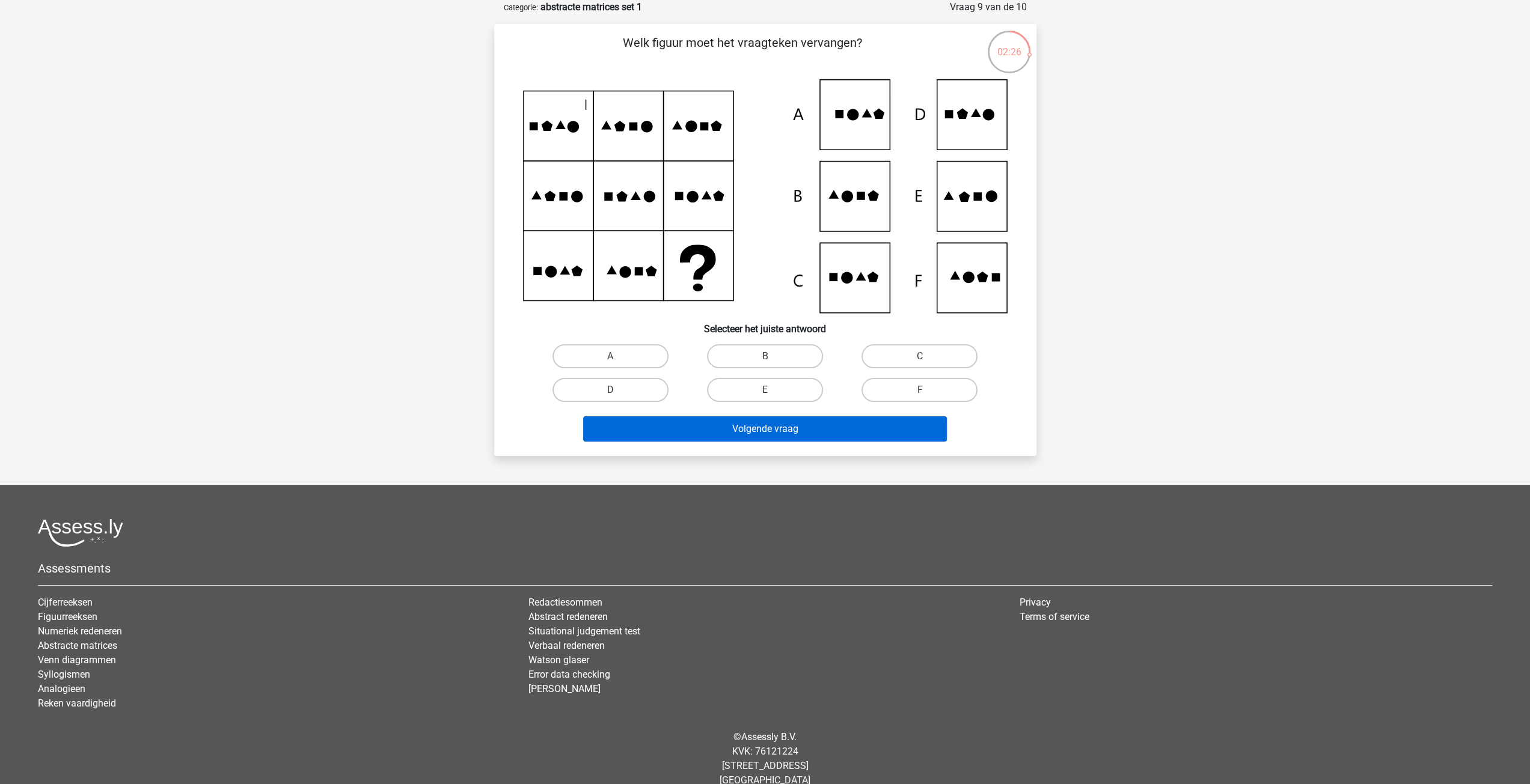
drag, startPoint x: 641, startPoint y: 349, endPoint x: 668, endPoint y: 426, distance: 81.6
click at [648, 355] on label "A" at bounding box center [611, 356] width 116 height 24
click at [618, 356] on input "A" at bounding box center [614, 360] width 8 height 8
radio input "true"
click at [686, 429] on button "Volgende vraag" at bounding box center [765, 429] width 364 height 25
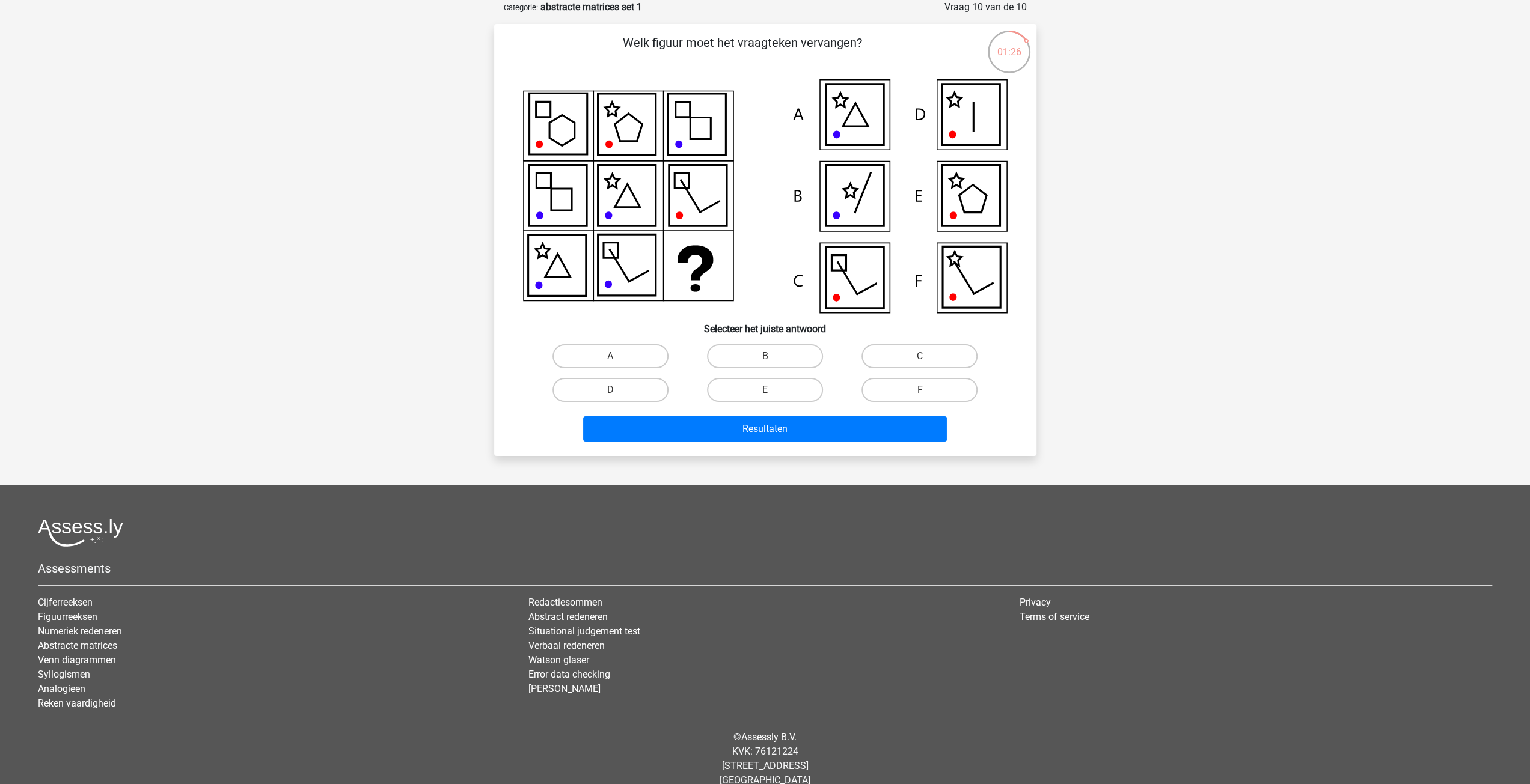
click at [961, 276] on g at bounding box center [913, 196] width 174 height 224
click at [914, 384] on label "F" at bounding box center [919, 390] width 116 height 24
click at [920, 390] on input "F" at bounding box center [924, 394] width 8 height 8
radio input "true"
click at [852, 427] on button "Resultaten" at bounding box center [765, 429] width 364 height 25
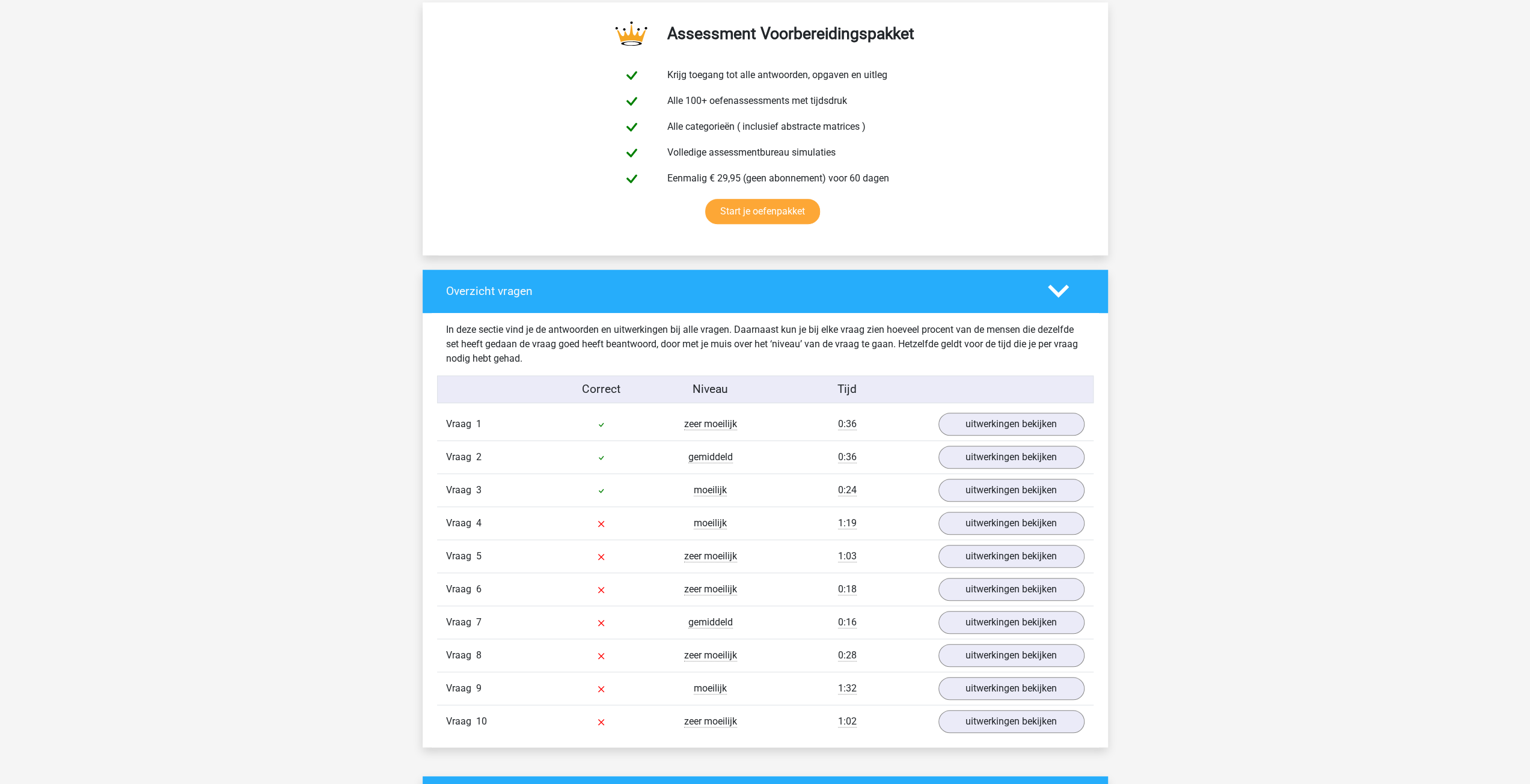
scroll to position [661, 0]
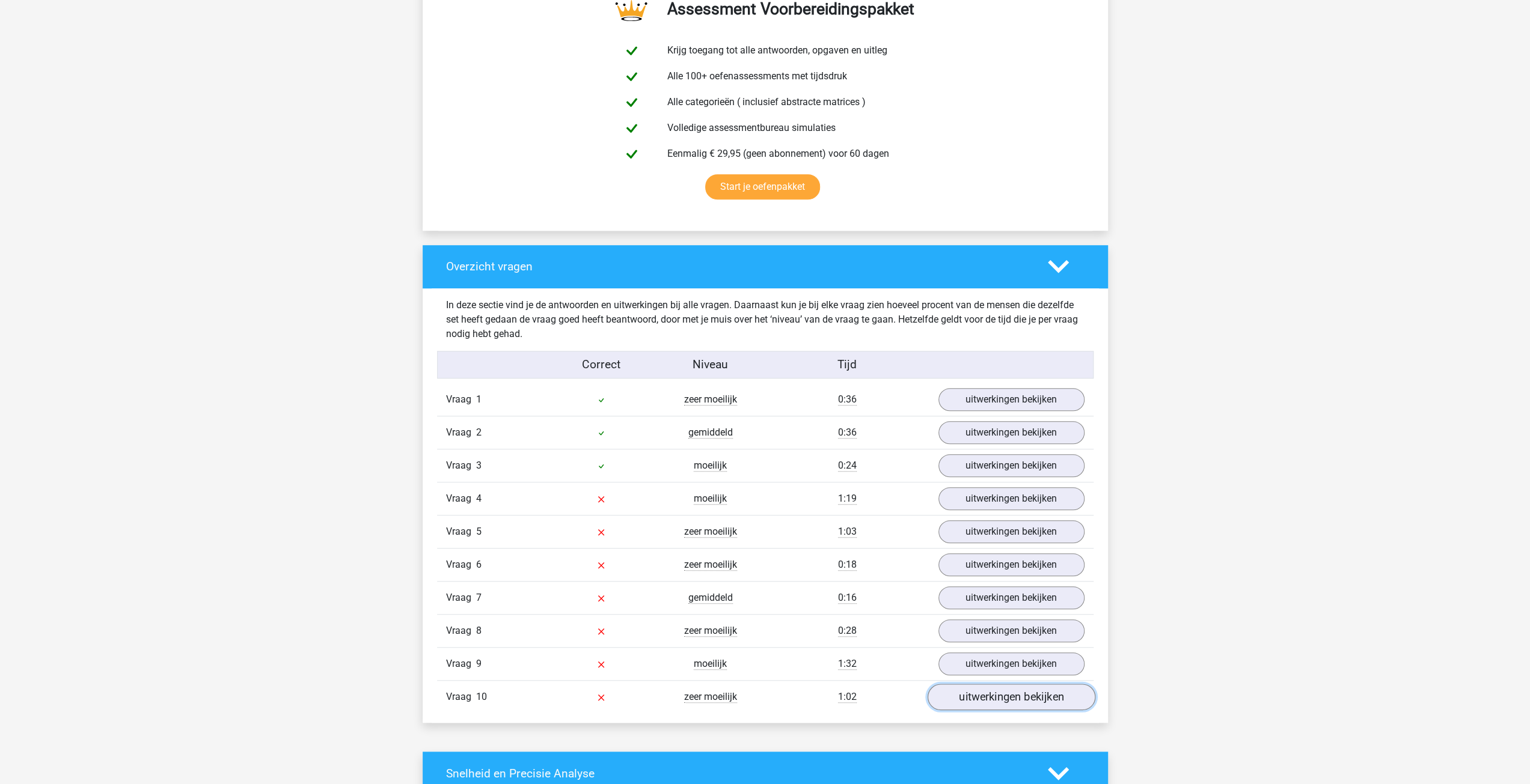
click at [999, 695] on link "uitwerkingen bekijken" at bounding box center [1011, 697] width 168 height 27
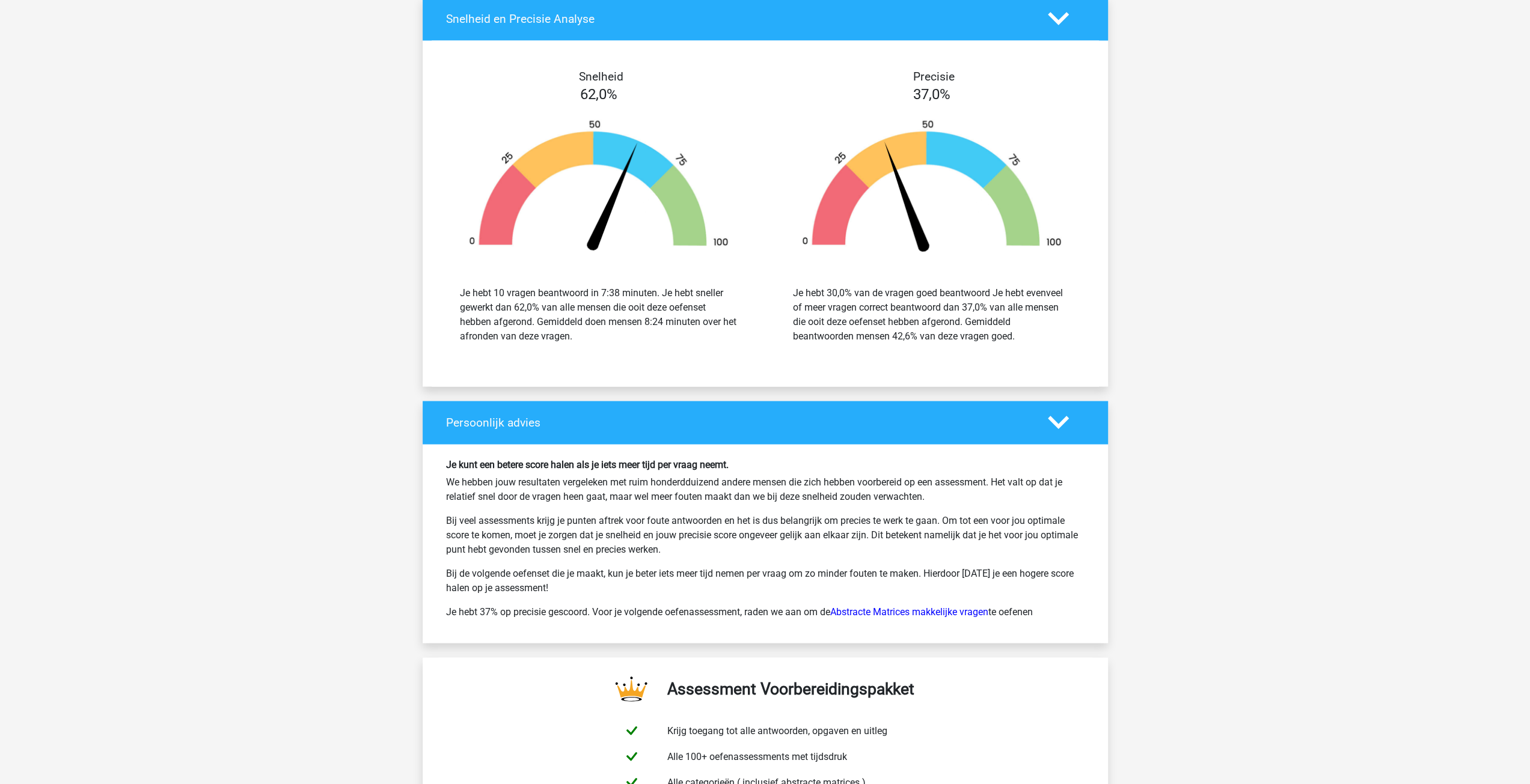
scroll to position [2343, 0]
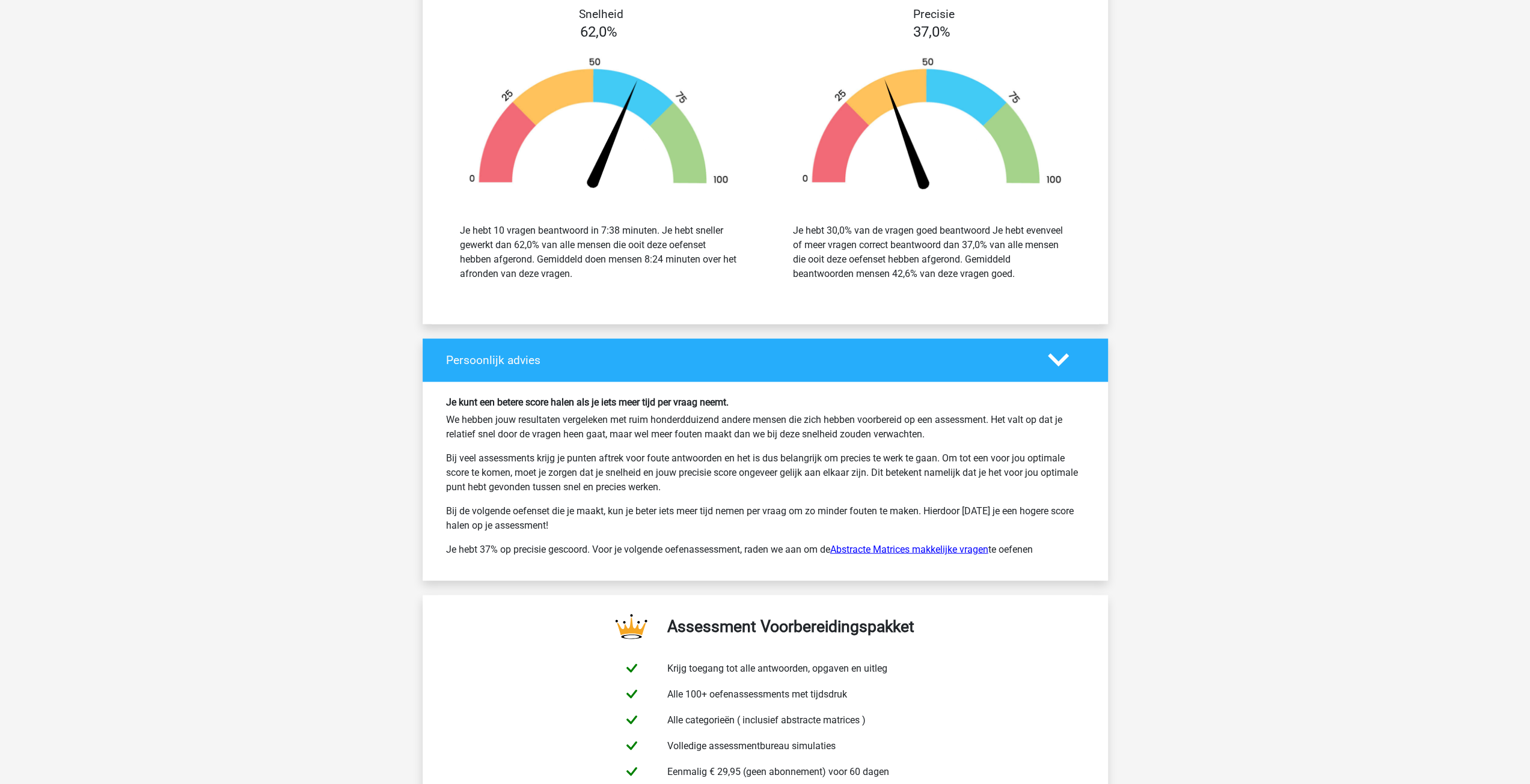
click at [917, 544] on link "Abstracte Matrices makkelijke vragen" at bounding box center [909, 549] width 158 height 11
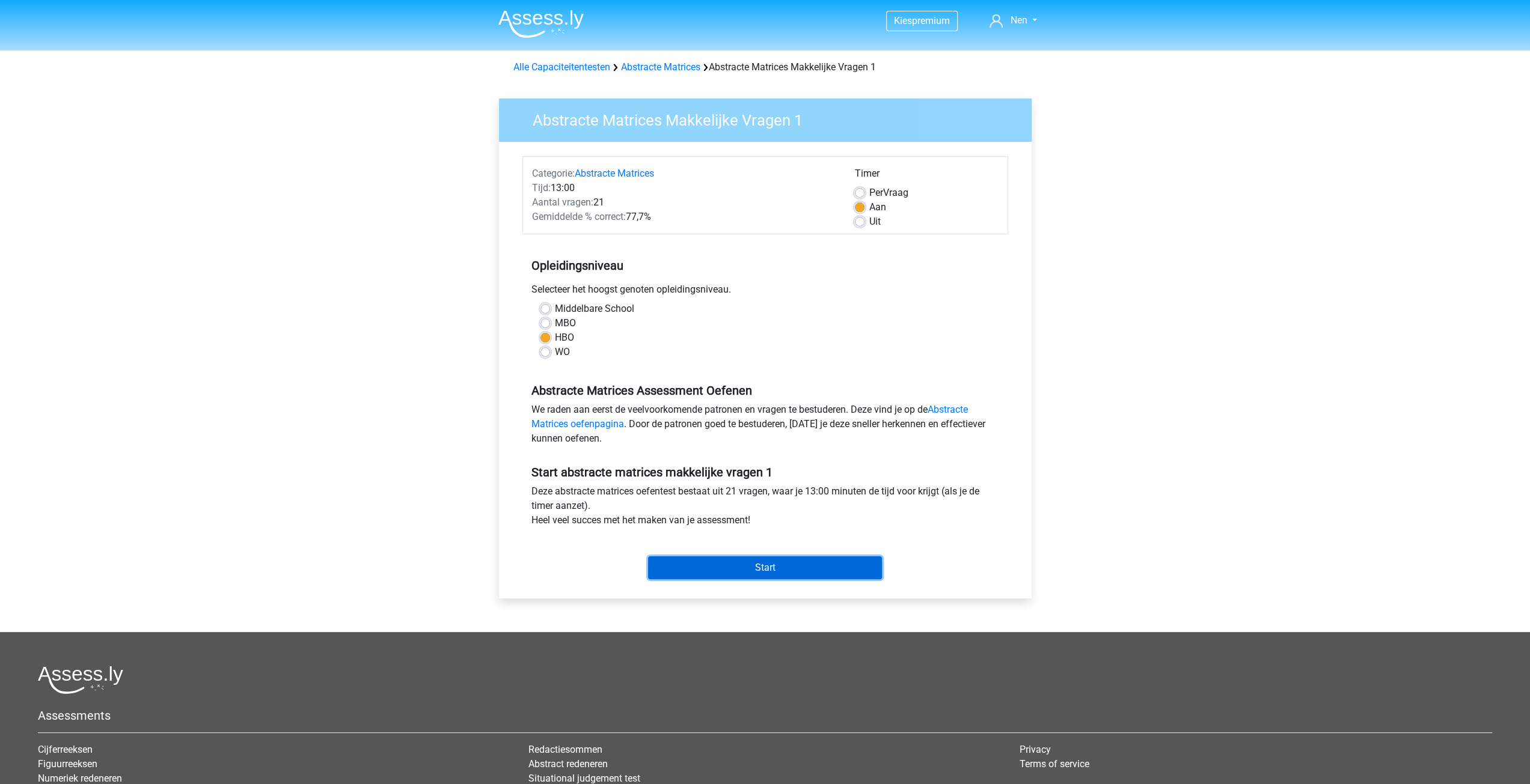
click at [782, 566] on input "Start" at bounding box center [764, 568] width 234 height 23
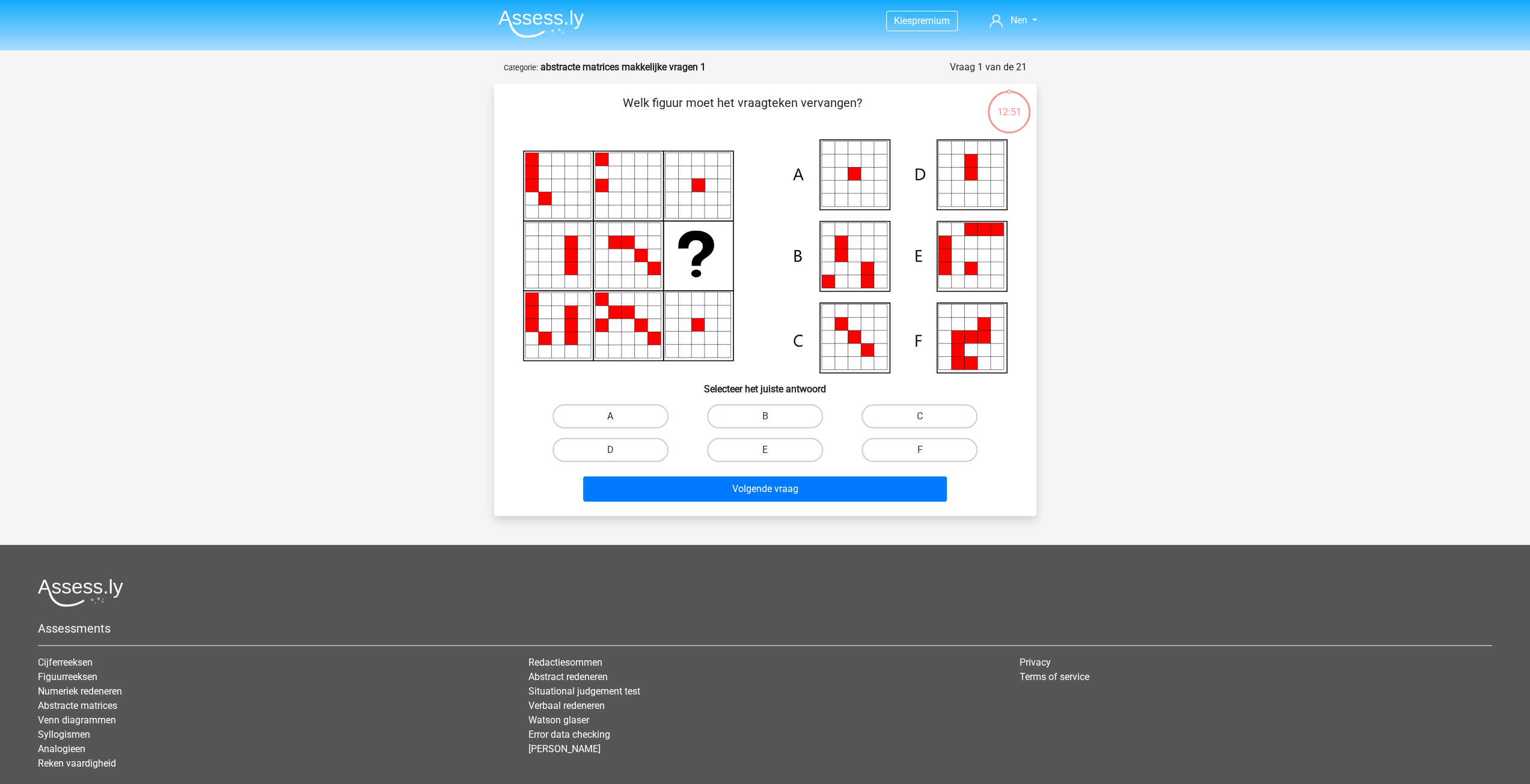
click at [591, 411] on label "A" at bounding box center [611, 417] width 116 height 24
click at [610, 417] on input "A" at bounding box center [614, 421] width 8 height 8
radio input "true"
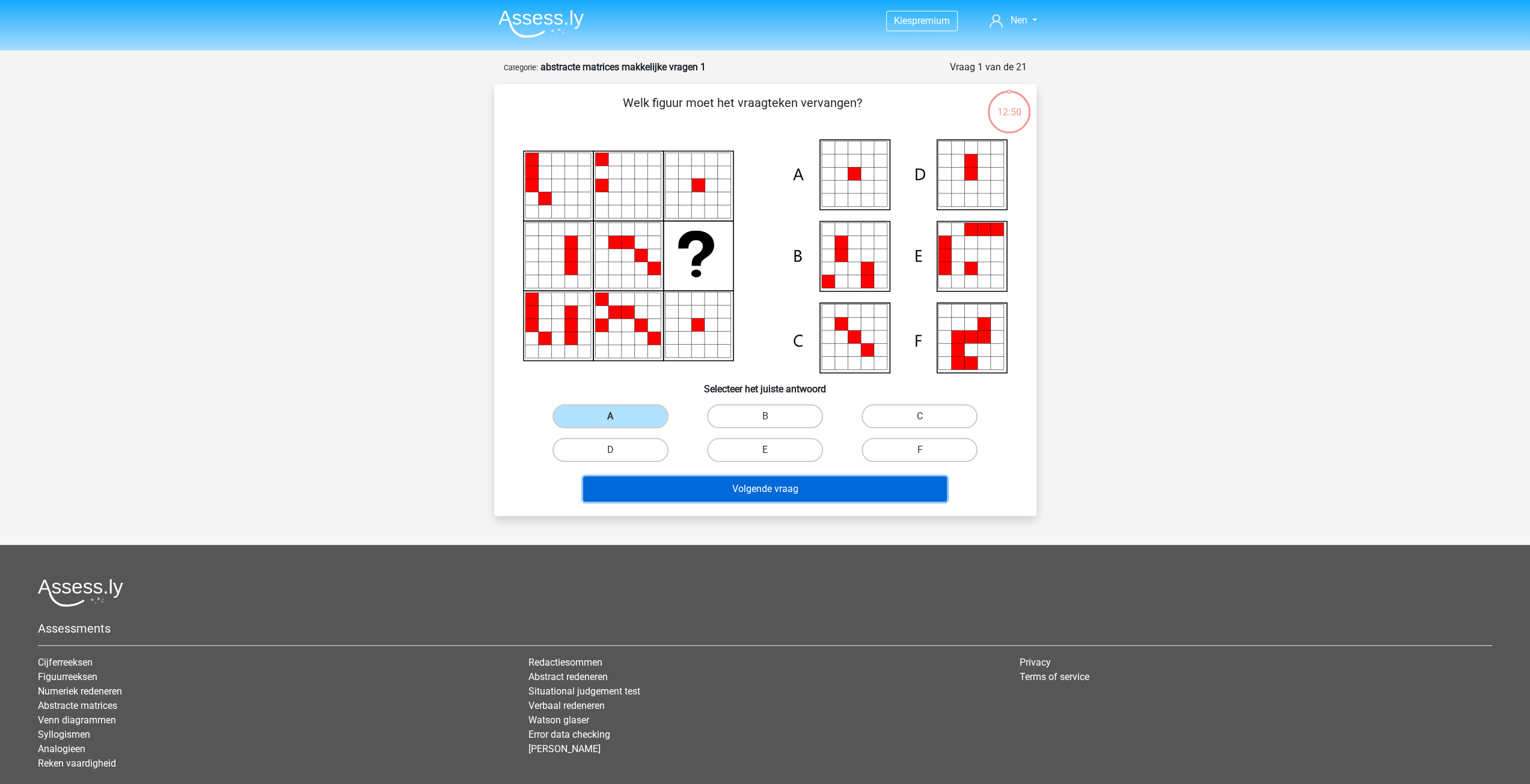
click at [713, 495] on button "Volgende vraag" at bounding box center [765, 489] width 364 height 25
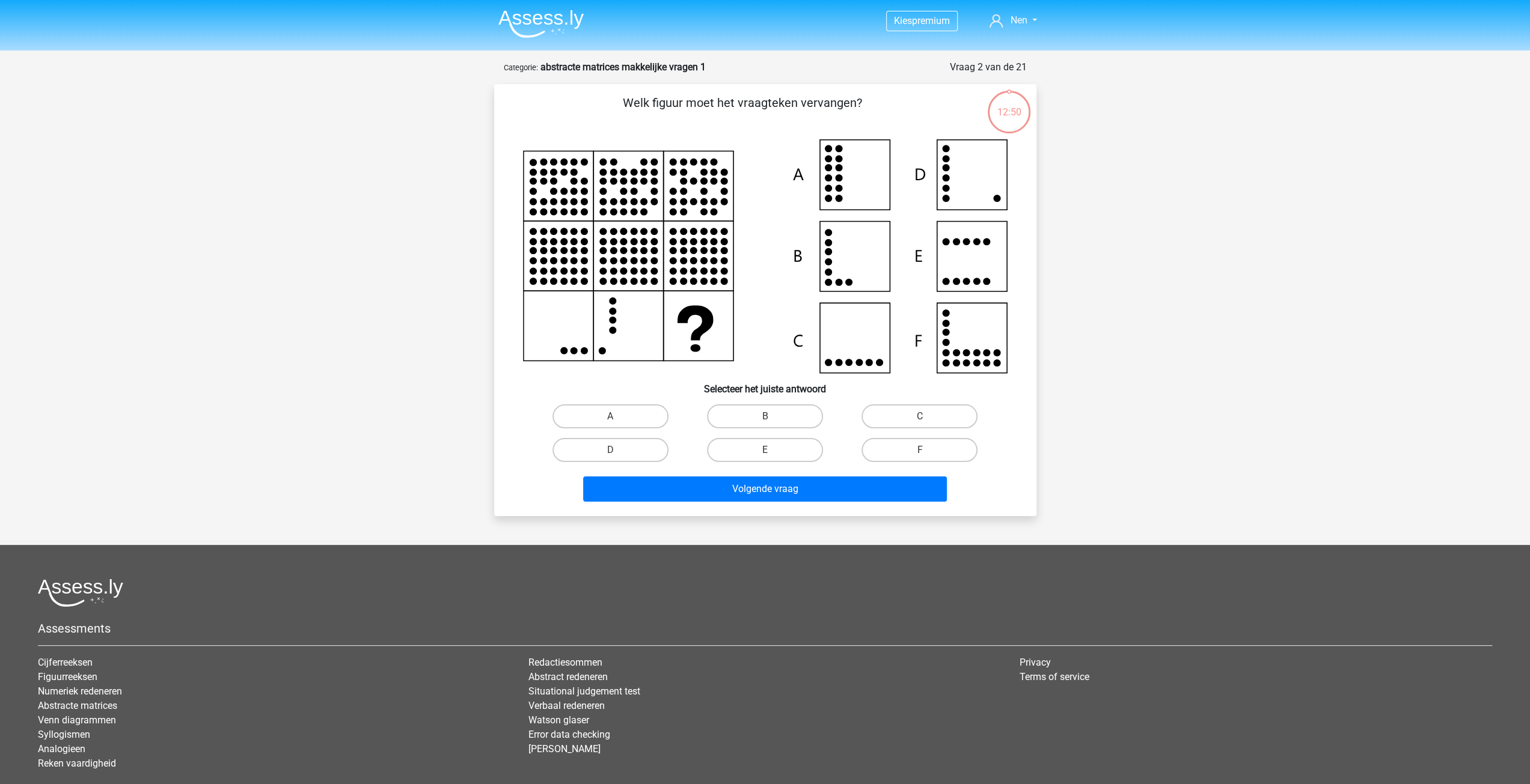
scroll to position [60, 0]
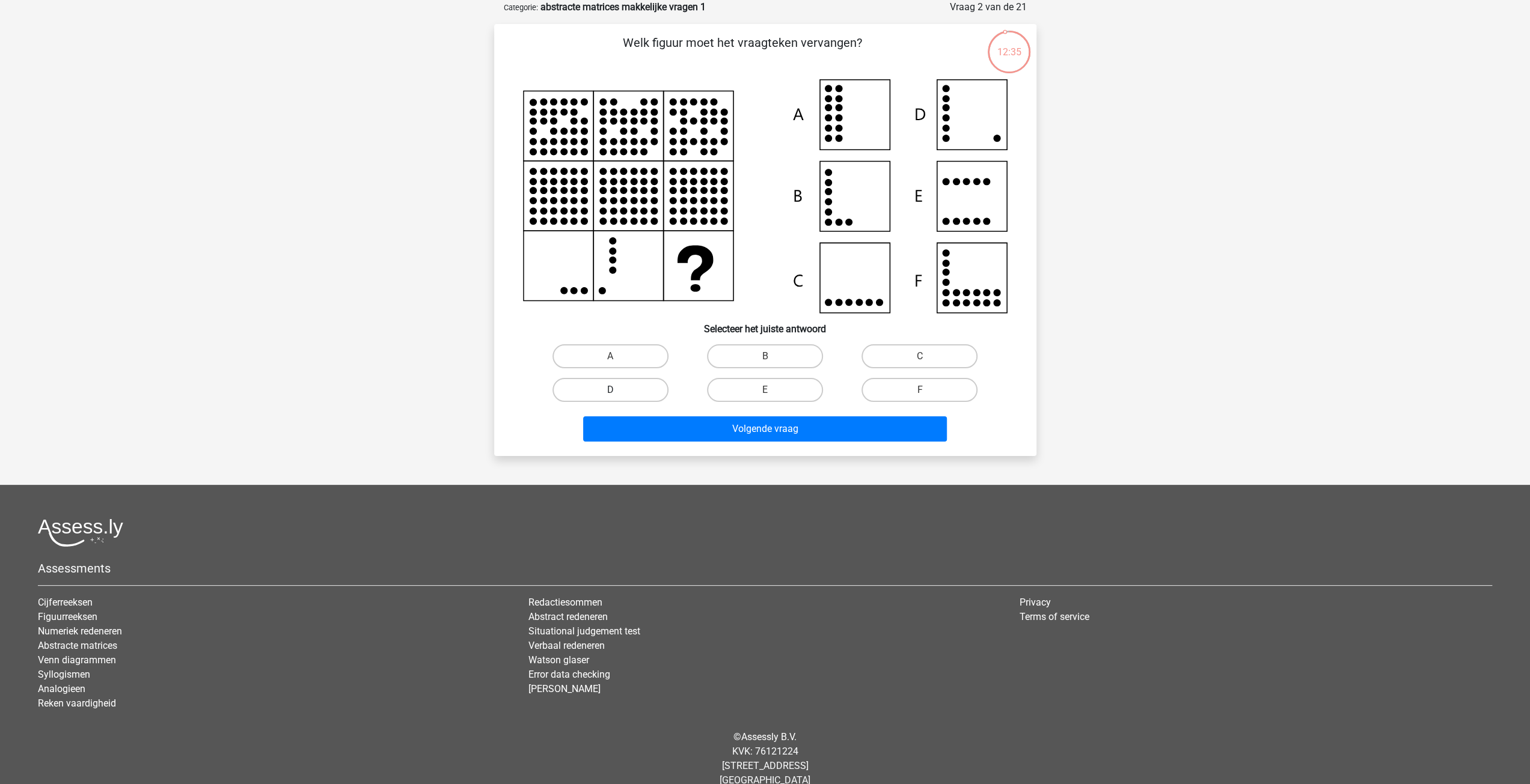
click at [577, 390] on label "D" at bounding box center [611, 390] width 116 height 24
click at [610, 390] on input "D" at bounding box center [614, 394] width 8 height 8
radio input "true"
click at [759, 428] on button "Volgende vraag" at bounding box center [765, 429] width 364 height 25
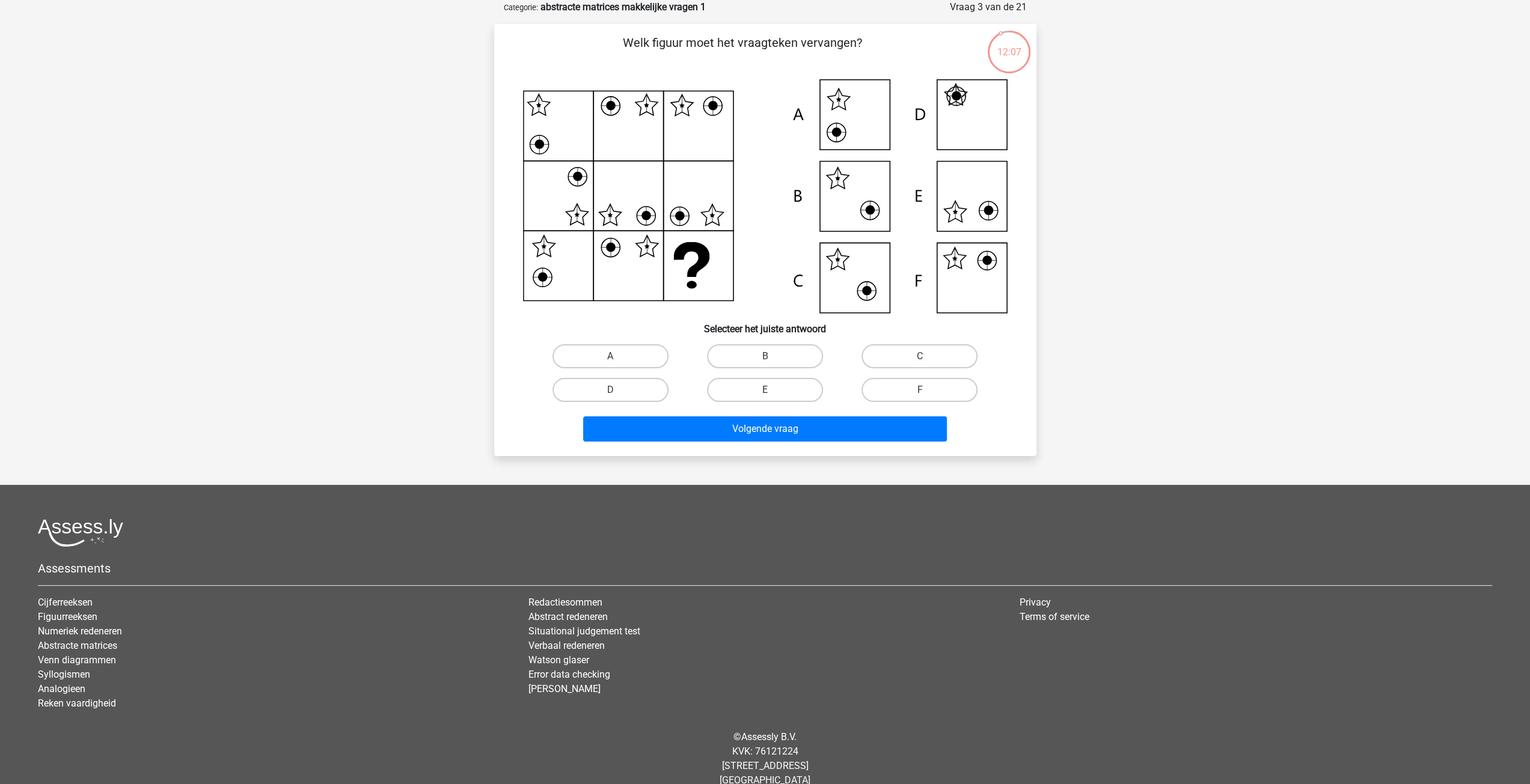
drag, startPoint x: 746, startPoint y: 396, endPoint x: 742, endPoint y: 403, distance: 8.1
click at [744, 396] on label "E" at bounding box center [765, 390] width 116 height 24
click at [765, 396] on input "E" at bounding box center [769, 394] width 8 height 8
radio input "true"
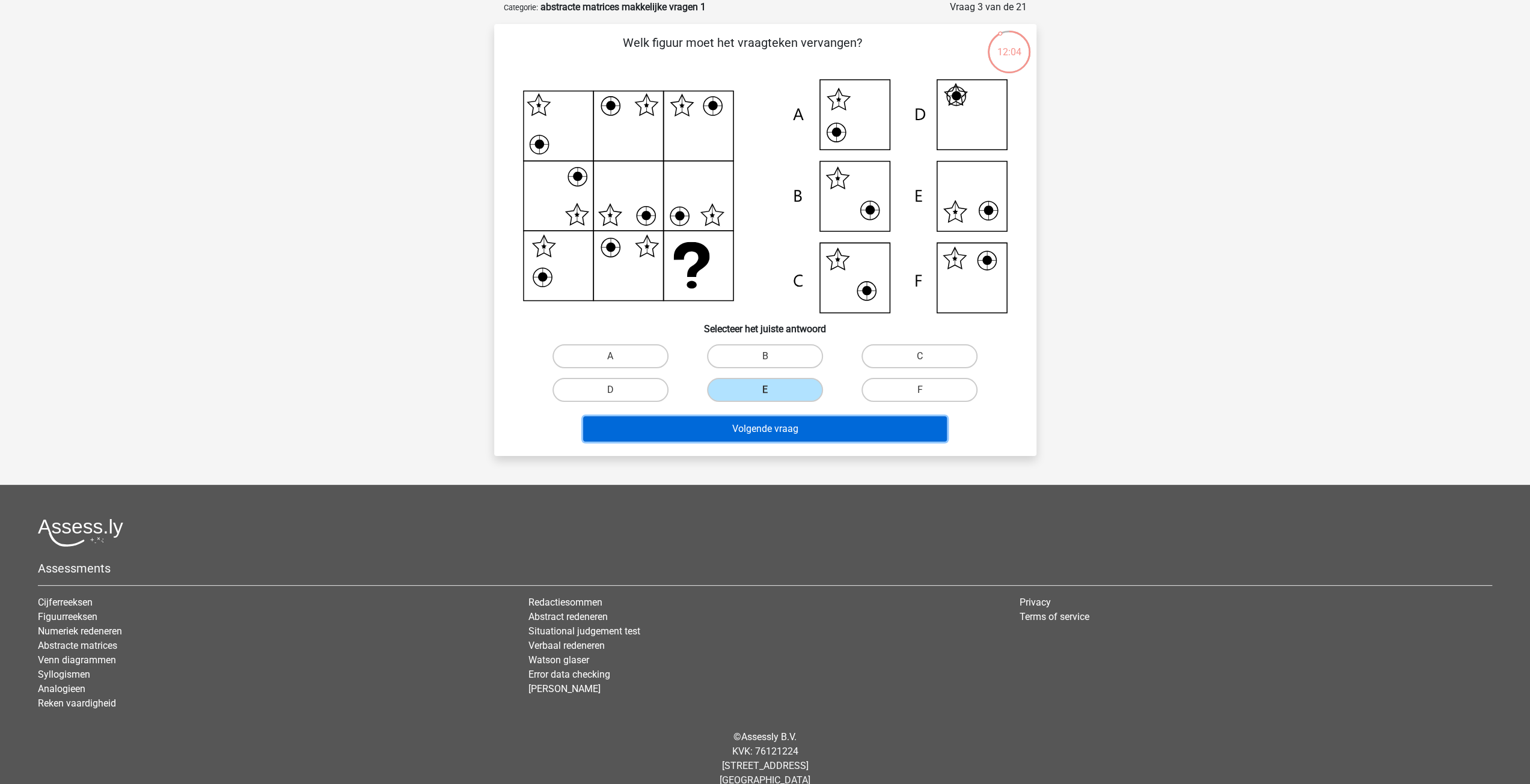
click at [734, 437] on button "Volgende vraag" at bounding box center [765, 429] width 364 height 25
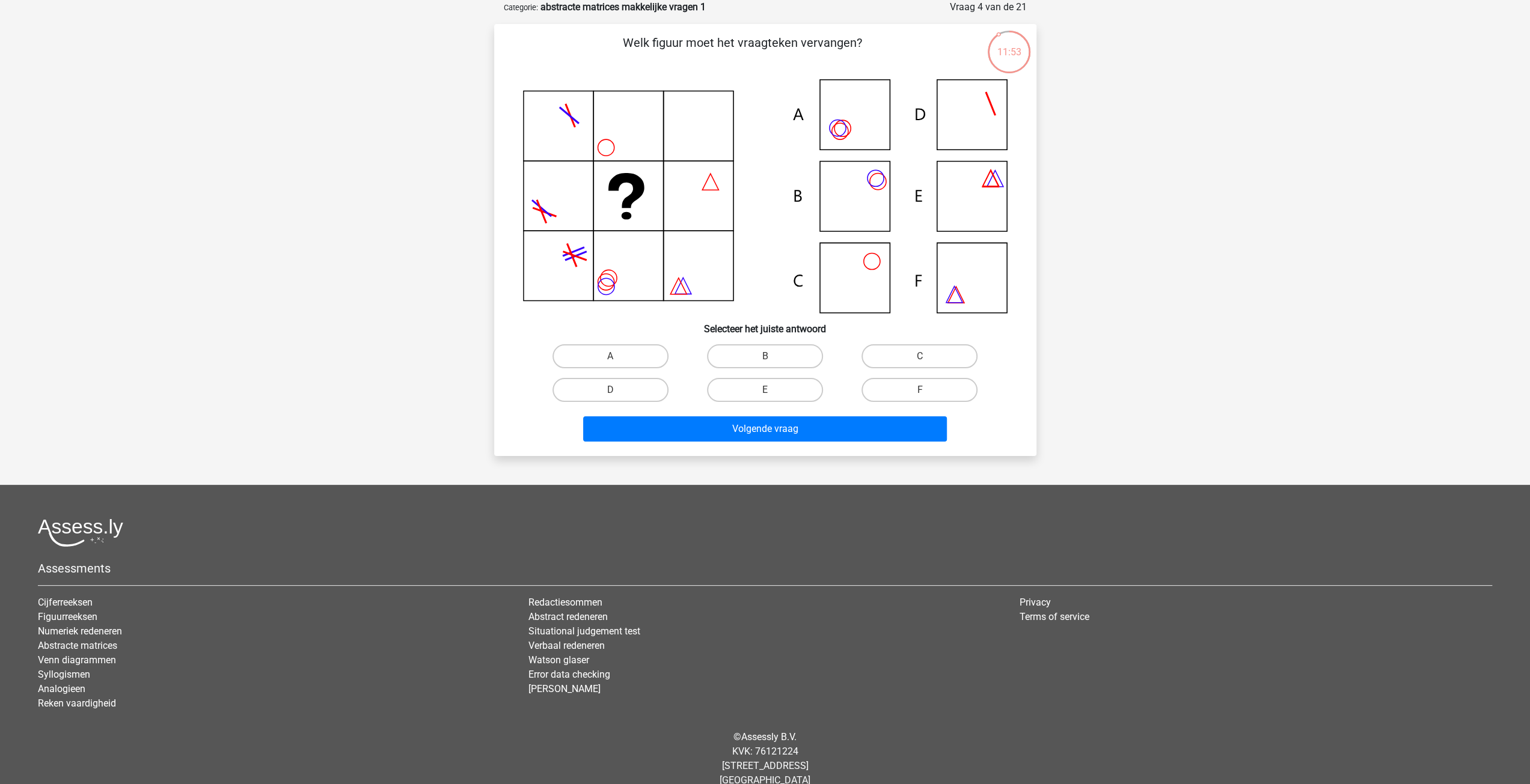
drag, startPoint x: 772, startPoint y: 349, endPoint x: 768, endPoint y: 391, distance: 42.2
click at [771, 351] on label "B" at bounding box center [765, 356] width 116 height 24
click at [771, 356] on input "B" at bounding box center [769, 360] width 8 height 8
radio input "true"
click at [748, 427] on button "Volgende vraag" at bounding box center [765, 429] width 364 height 25
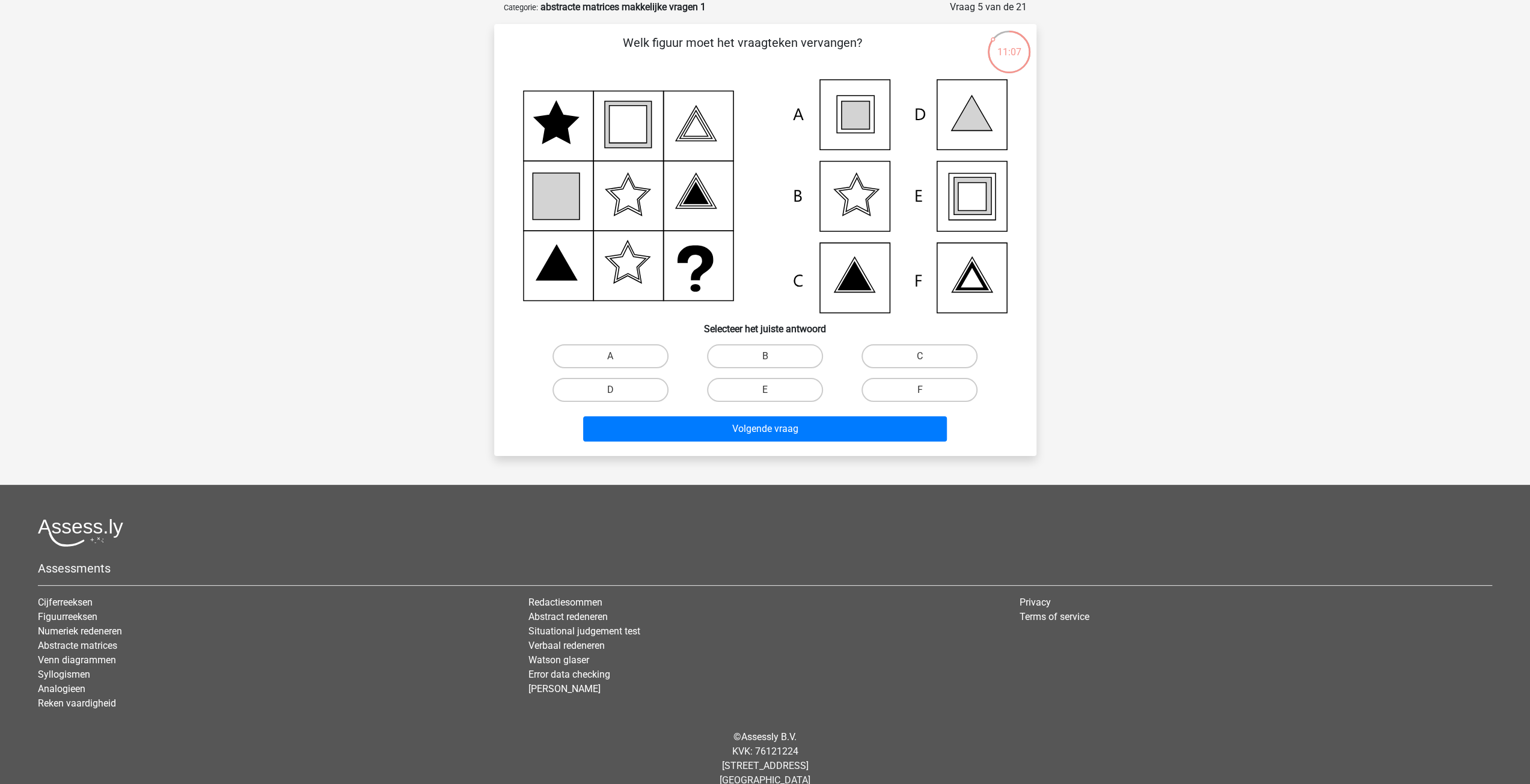
click at [994, 224] on icon at bounding box center [766, 196] width 485 height 234
drag, startPoint x: 762, startPoint y: 384, endPoint x: 766, endPoint y: 409, distance: 25.3
click at [764, 385] on label "E" at bounding box center [765, 390] width 116 height 24
click at [765, 390] on input "E" at bounding box center [769, 394] width 8 height 8
radio input "true"
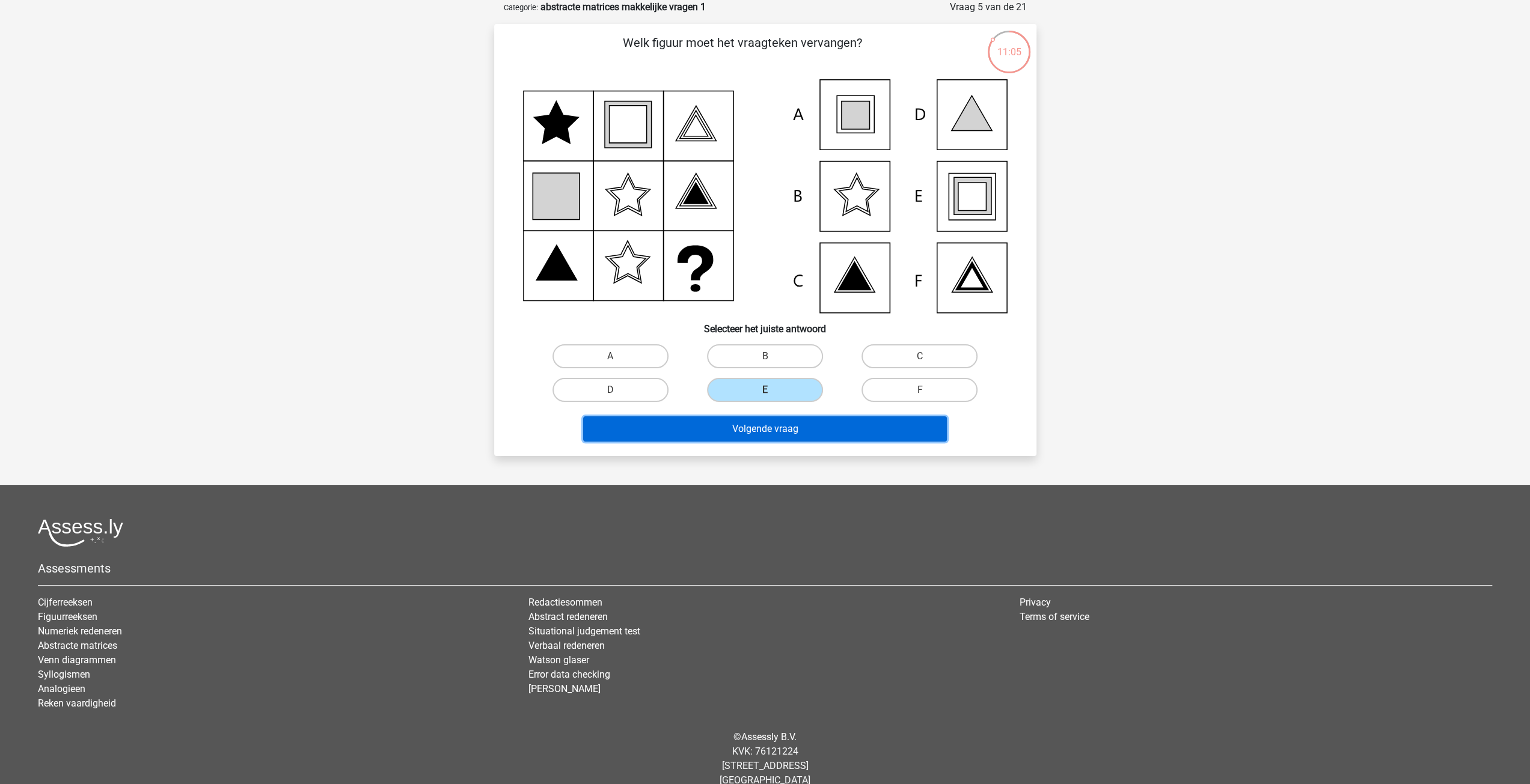
click at [765, 437] on button "Volgende vraag" at bounding box center [765, 429] width 364 height 25
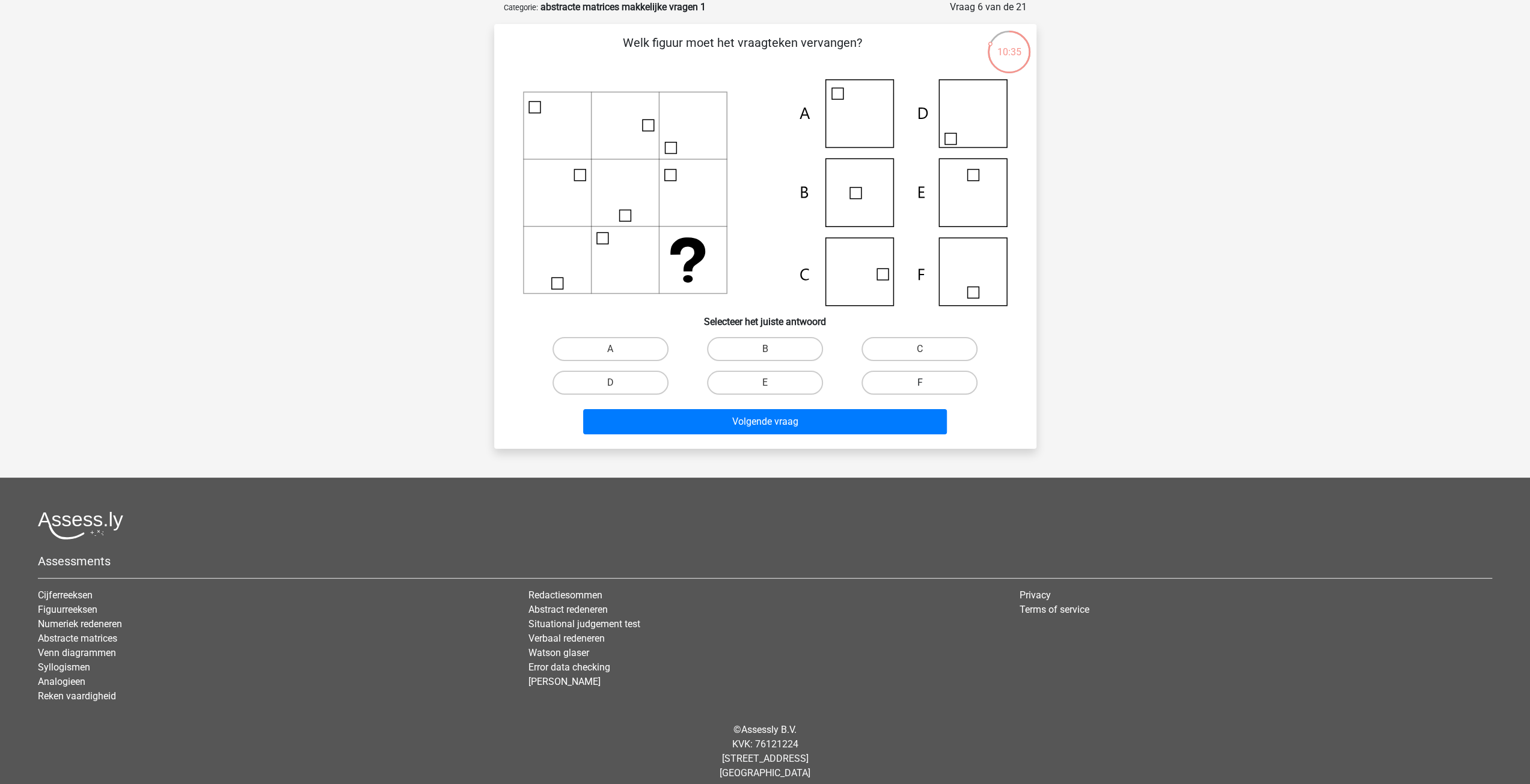
drag, startPoint x: 929, startPoint y: 379, endPoint x: 913, endPoint y: 389, distance: 18.9
click at [927, 381] on label "F" at bounding box center [919, 383] width 116 height 24
click at [927, 383] on input "F" at bounding box center [924, 387] width 8 height 8
radio input "true"
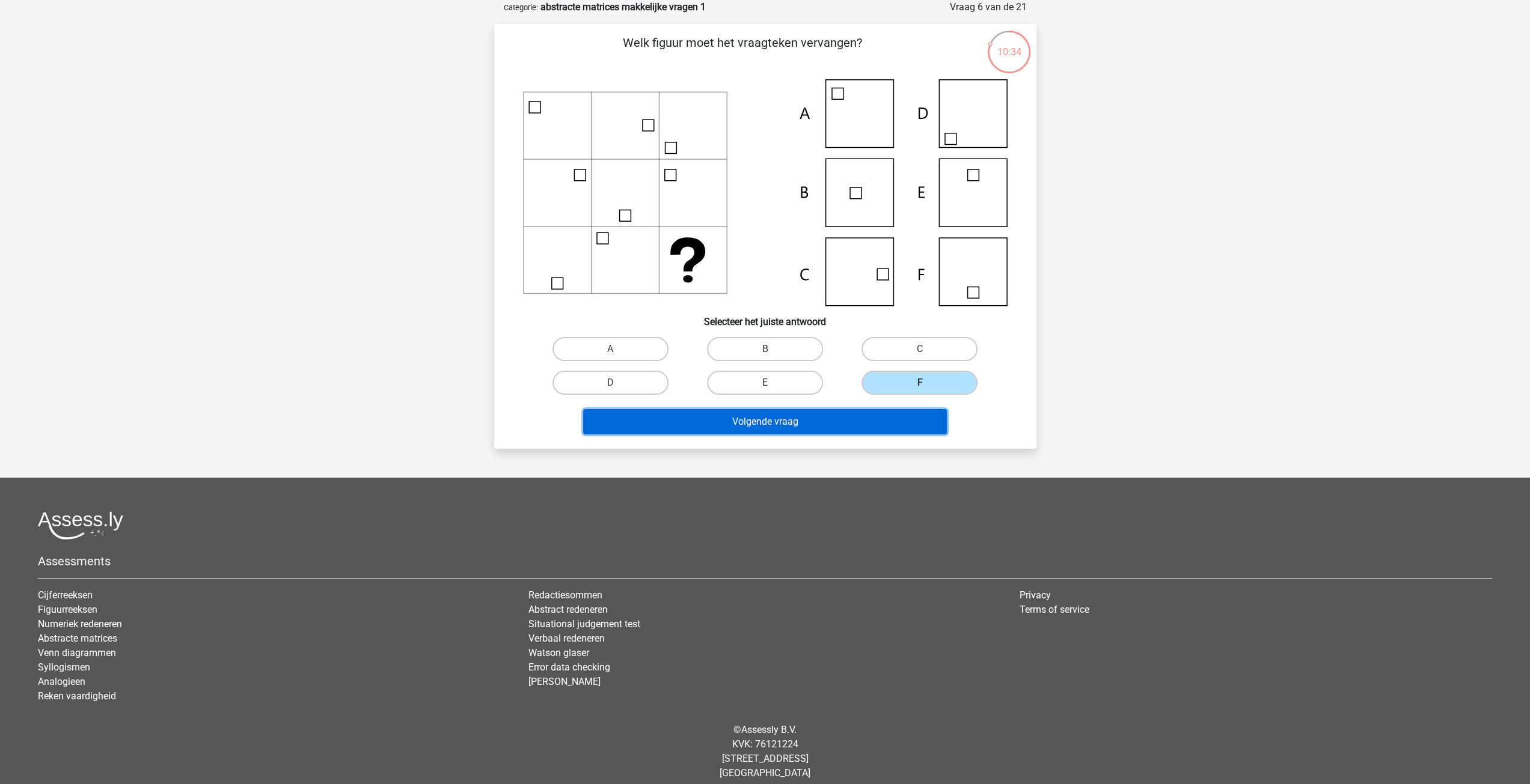
click at [854, 422] on button "Volgende vraag" at bounding box center [765, 422] width 364 height 25
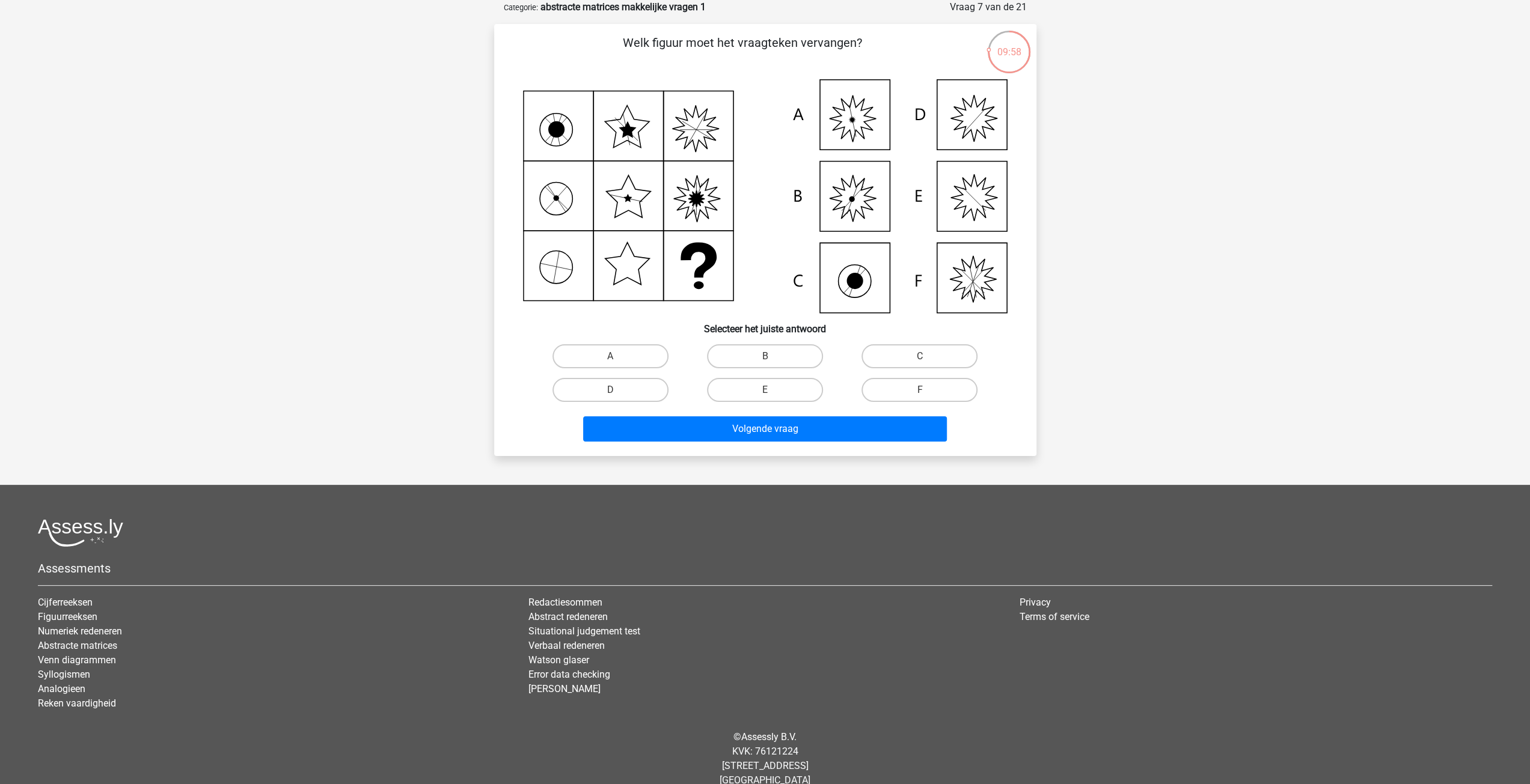
click at [854, 120] on icon at bounding box center [852, 120] width 7 height 7
click at [602, 364] on label "A" at bounding box center [611, 356] width 116 height 24
click at [610, 364] on input "A" at bounding box center [614, 360] width 8 height 8
radio input "true"
click at [722, 429] on button "Volgende vraag" at bounding box center [765, 429] width 364 height 25
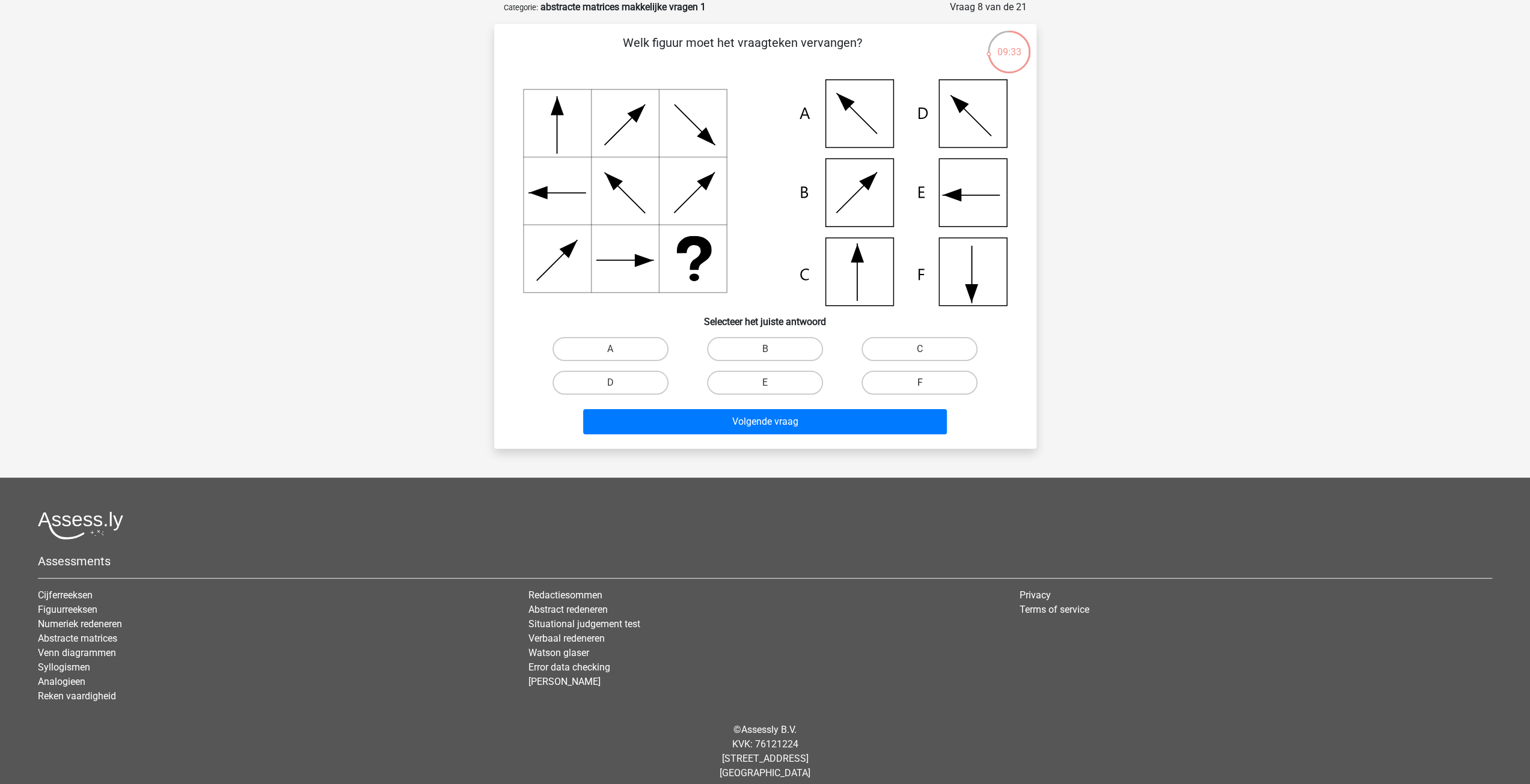
drag, startPoint x: 919, startPoint y: 373, endPoint x: 915, endPoint y: 383, distance: 10.8
click at [919, 375] on label "F" at bounding box center [919, 383] width 116 height 24
click at [920, 383] on input "F" at bounding box center [924, 387] width 8 height 8
radio input "true"
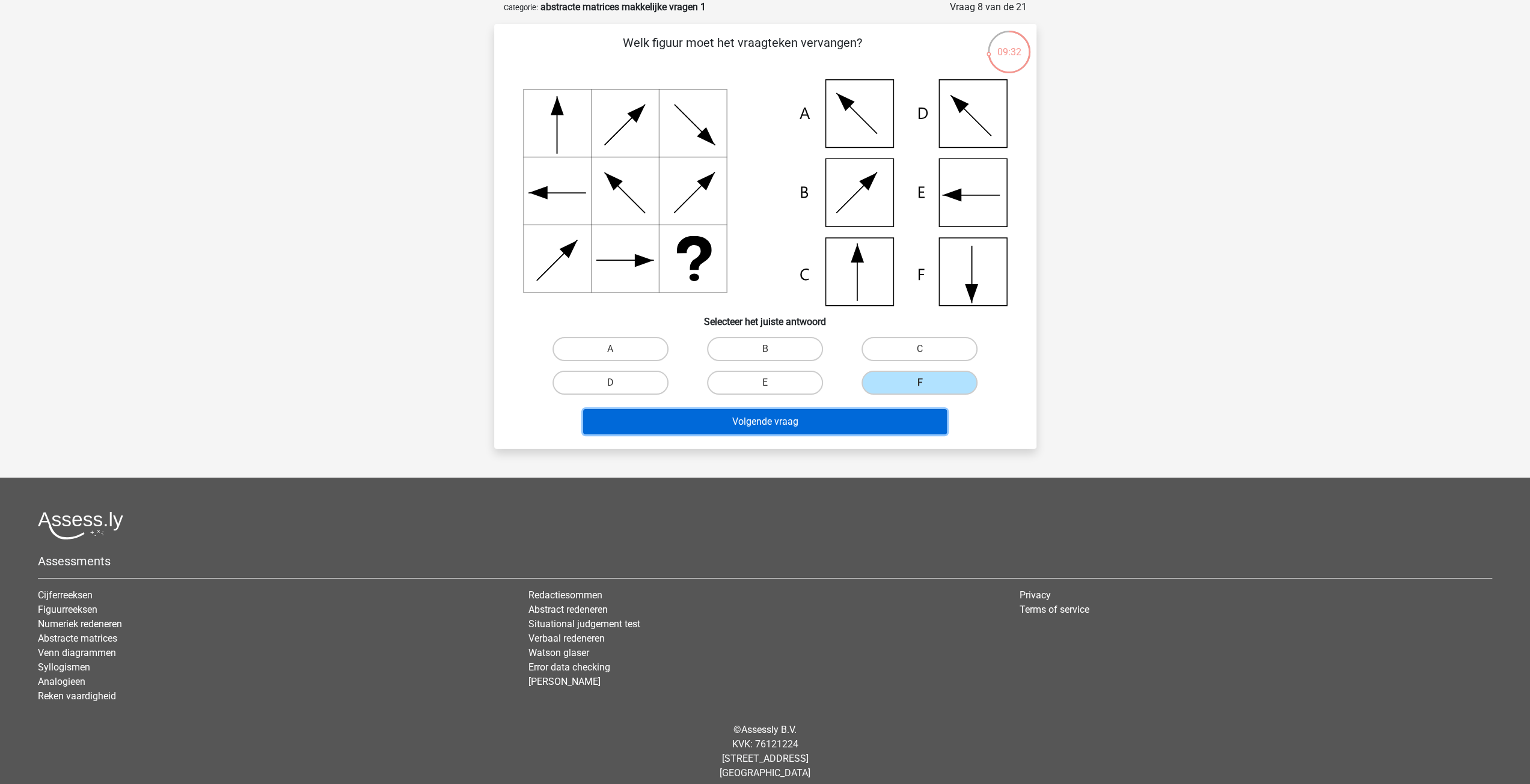
click at [806, 427] on button "Volgende vraag" at bounding box center [765, 422] width 364 height 25
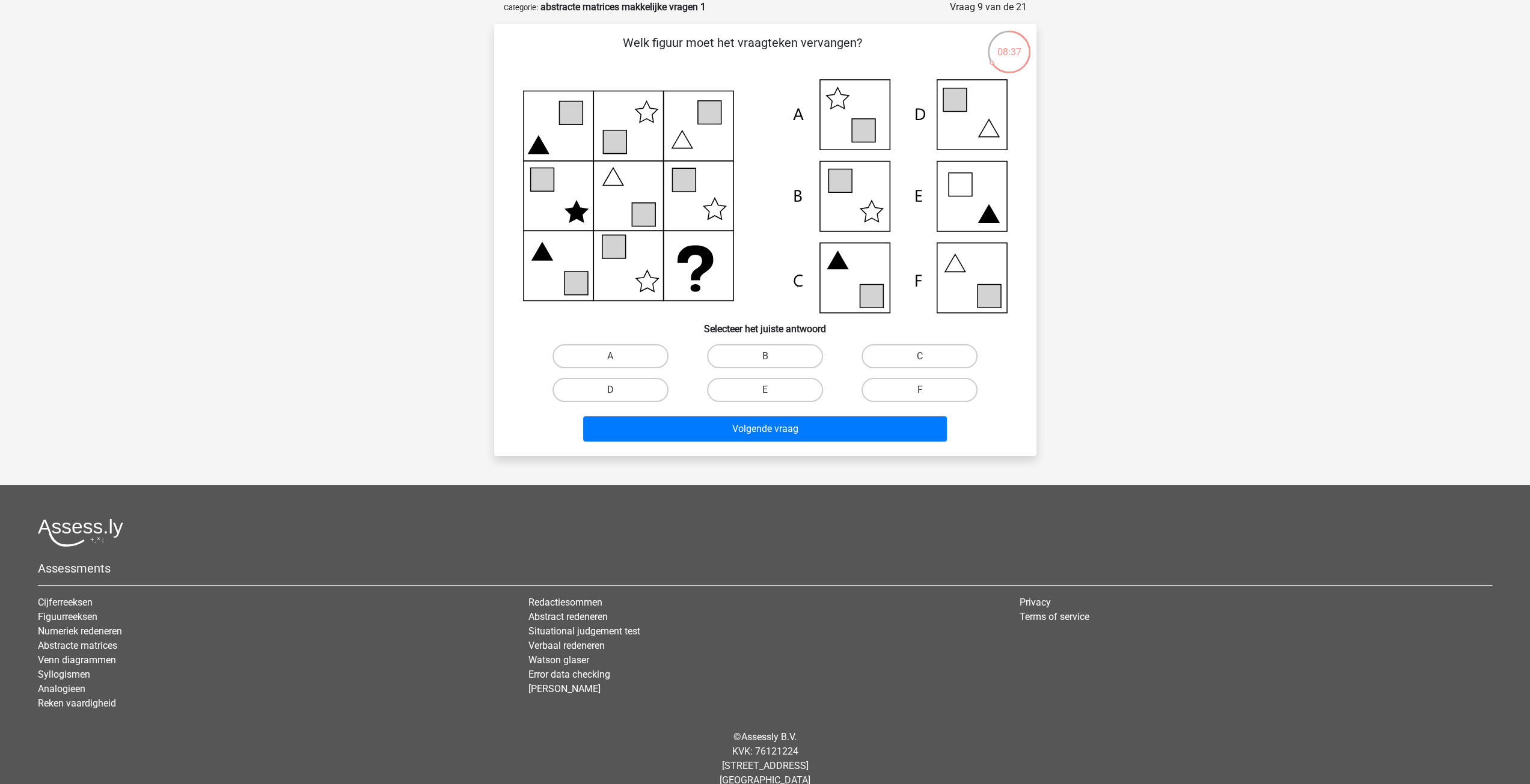
click at [867, 112] on icon at bounding box center [766, 196] width 485 height 234
drag, startPoint x: 601, startPoint y: 354, endPoint x: 776, endPoint y: 441, distance: 195.4
click at [610, 359] on div "A" at bounding box center [611, 356] width 145 height 24
click at [624, 346] on label "A" at bounding box center [611, 356] width 116 height 24
click at [618, 356] on input "A" at bounding box center [614, 360] width 8 height 8
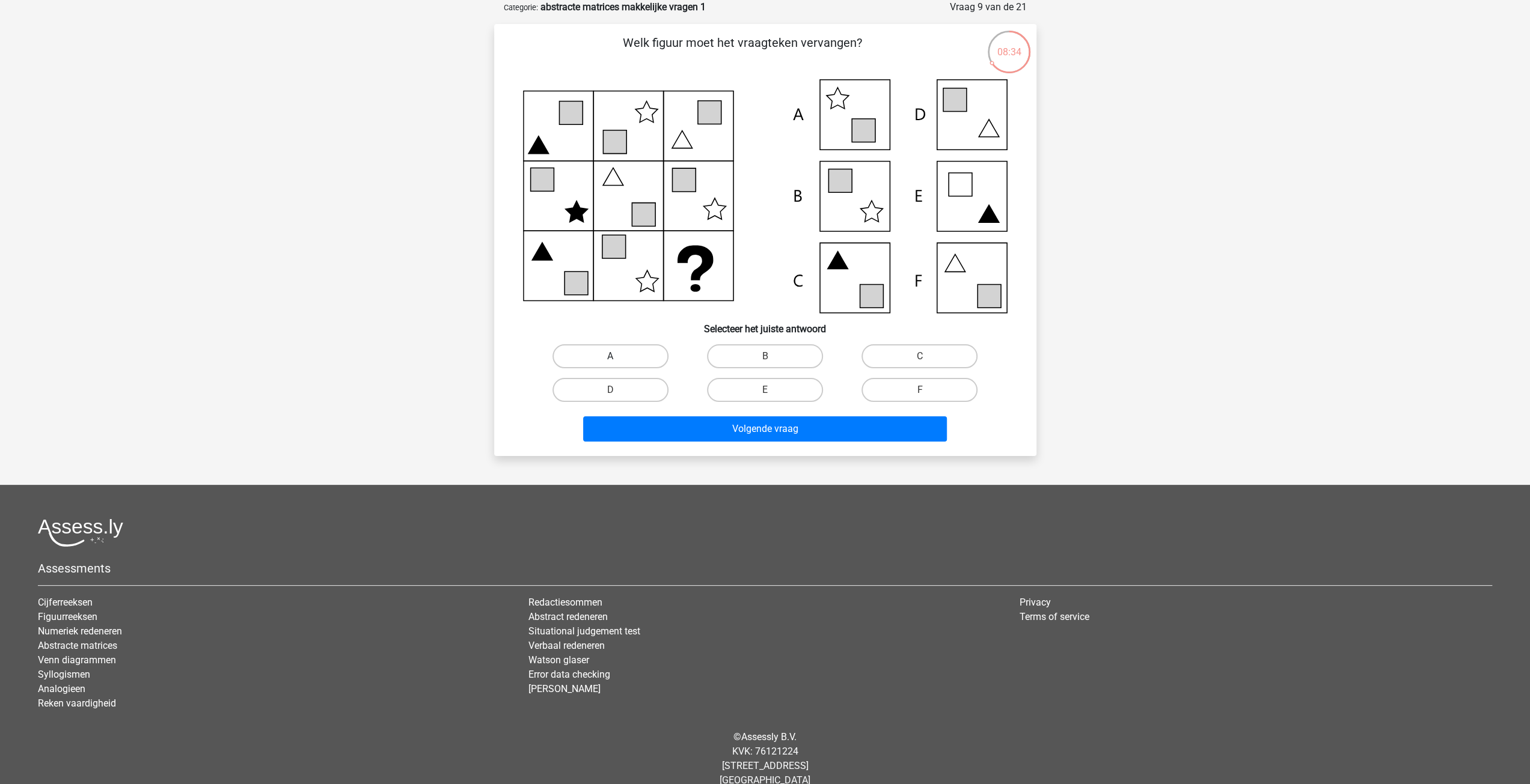
radio input "true"
click at [753, 427] on button "Volgende vraag" at bounding box center [765, 429] width 364 height 25
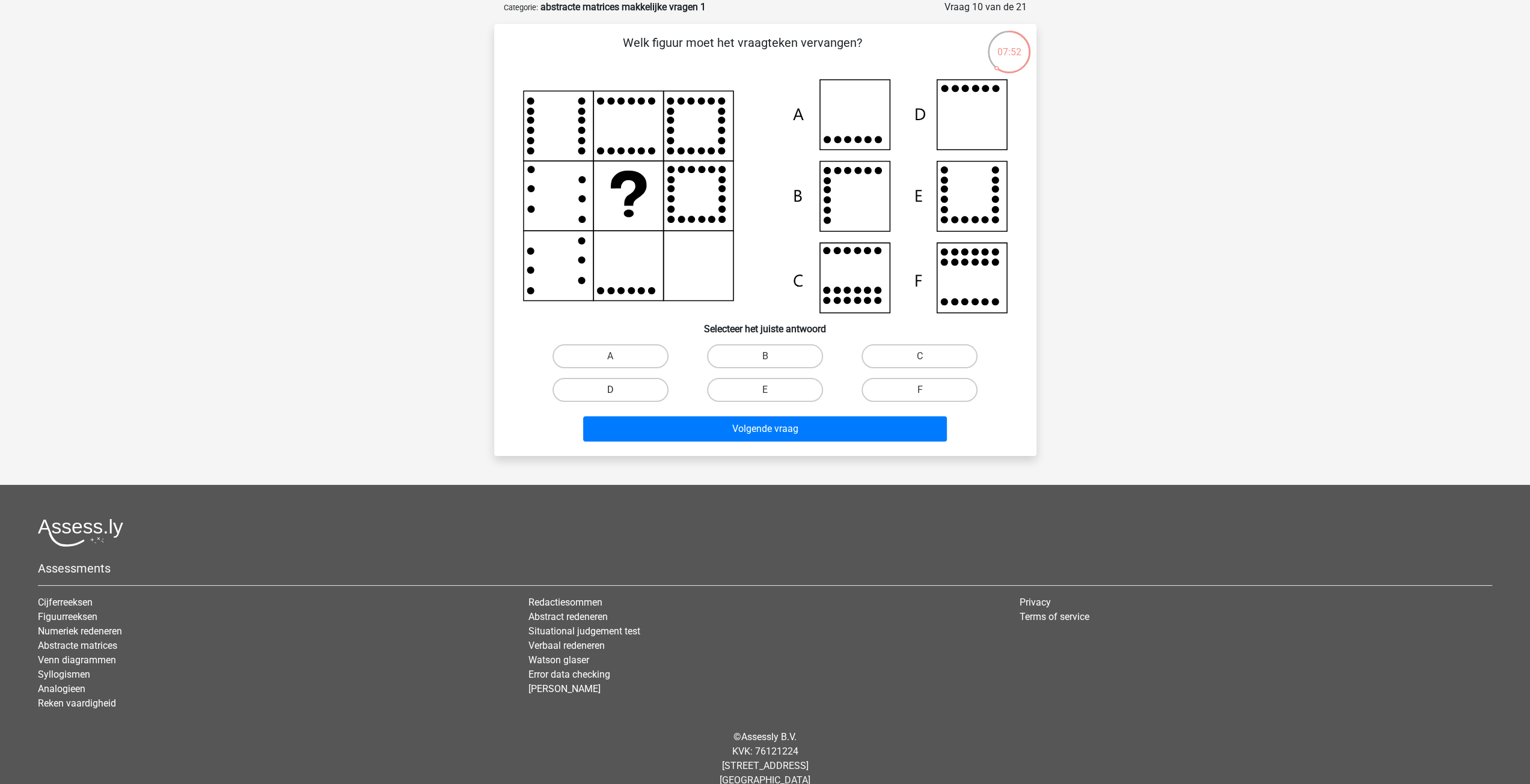
click at [625, 390] on label "D" at bounding box center [611, 390] width 116 height 24
click at [618, 390] on input "D" at bounding box center [614, 394] width 8 height 8
radio input "true"
click at [731, 421] on button "Volgende vraag" at bounding box center [765, 429] width 364 height 25
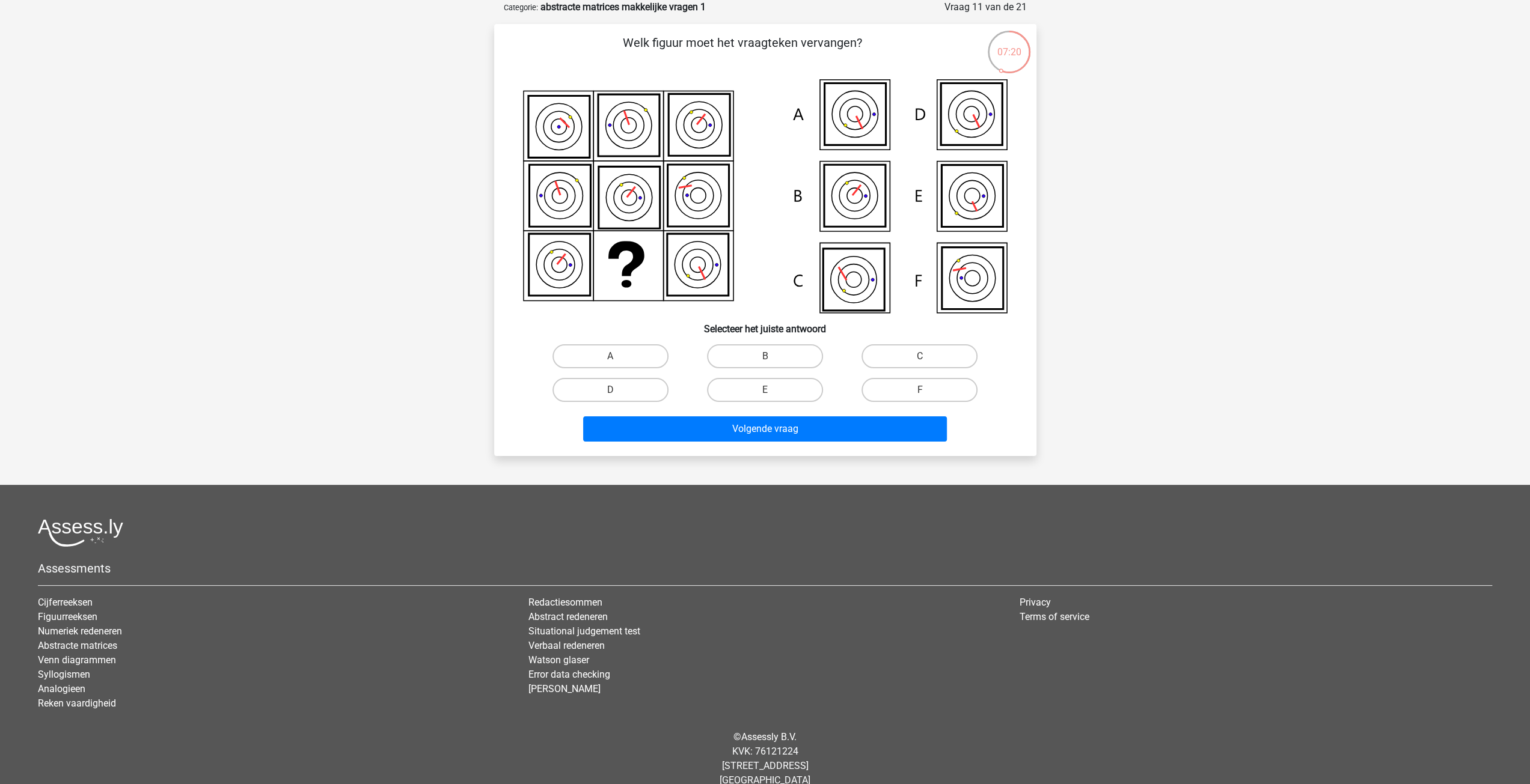
click at [926, 393] on input "F" at bounding box center [924, 394] width 8 height 8
radio input "true"
click at [883, 432] on button "Volgende vraag" at bounding box center [765, 429] width 364 height 25
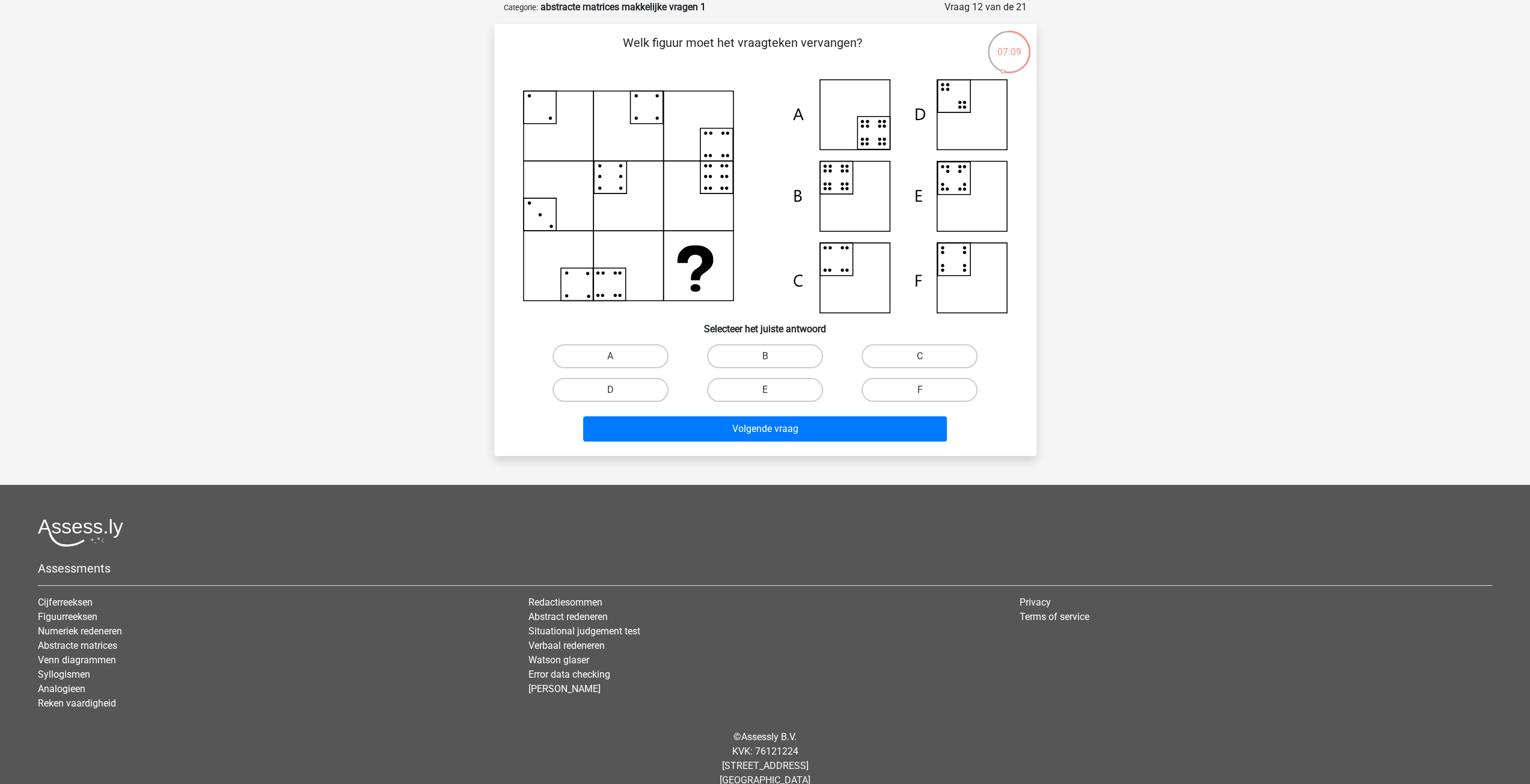
click at [868, 138] on icon at bounding box center [766, 196] width 485 height 234
click at [619, 361] on label "A" at bounding box center [611, 356] width 116 height 24
click at [618, 361] on input "A" at bounding box center [614, 360] width 8 height 8
radio input "true"
drag, startPoint x: 762, startPoint y: 356, endPoint x: 758, endPoint y: 381, distance: 25.3
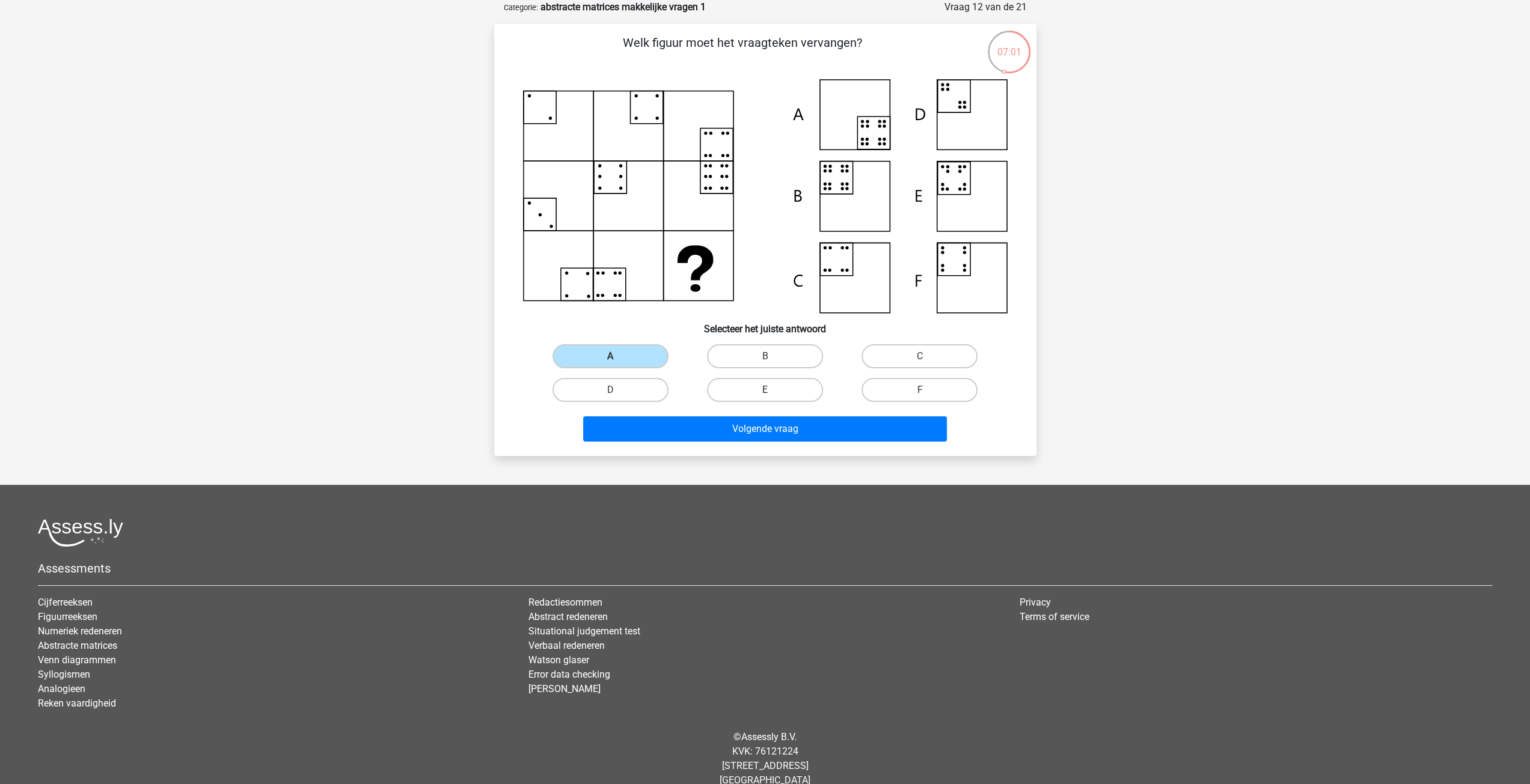
click at [762, 360] on label "B" at bounding box center [765, 356] width 116 height 24
click at [765, 360] on input "B" at bounding box center [769, 360] width 8 height 8
radio input "true"
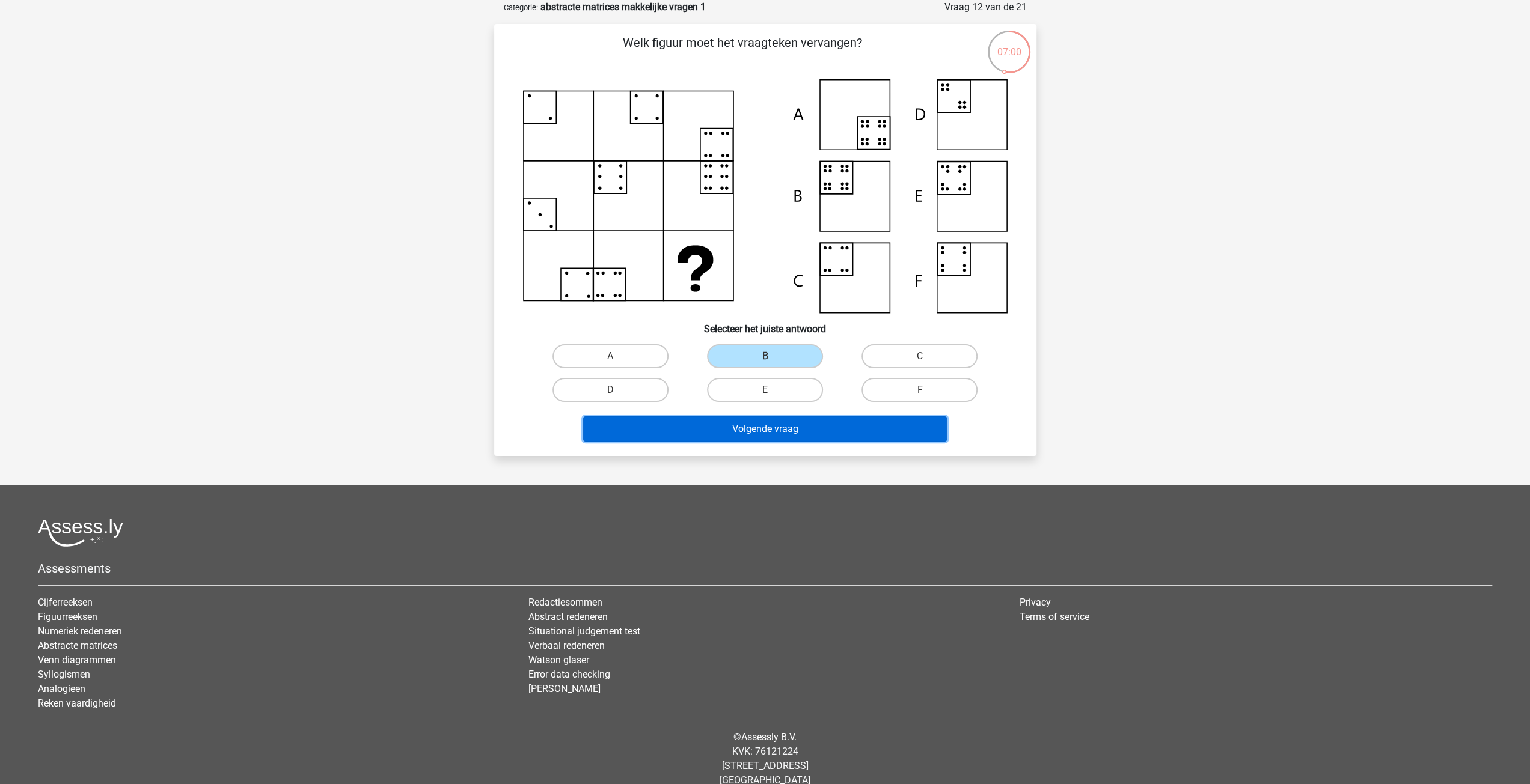
click at [751, 429] on button "Volgende vraag" at bounding box center [765, 429] width 364 height 25
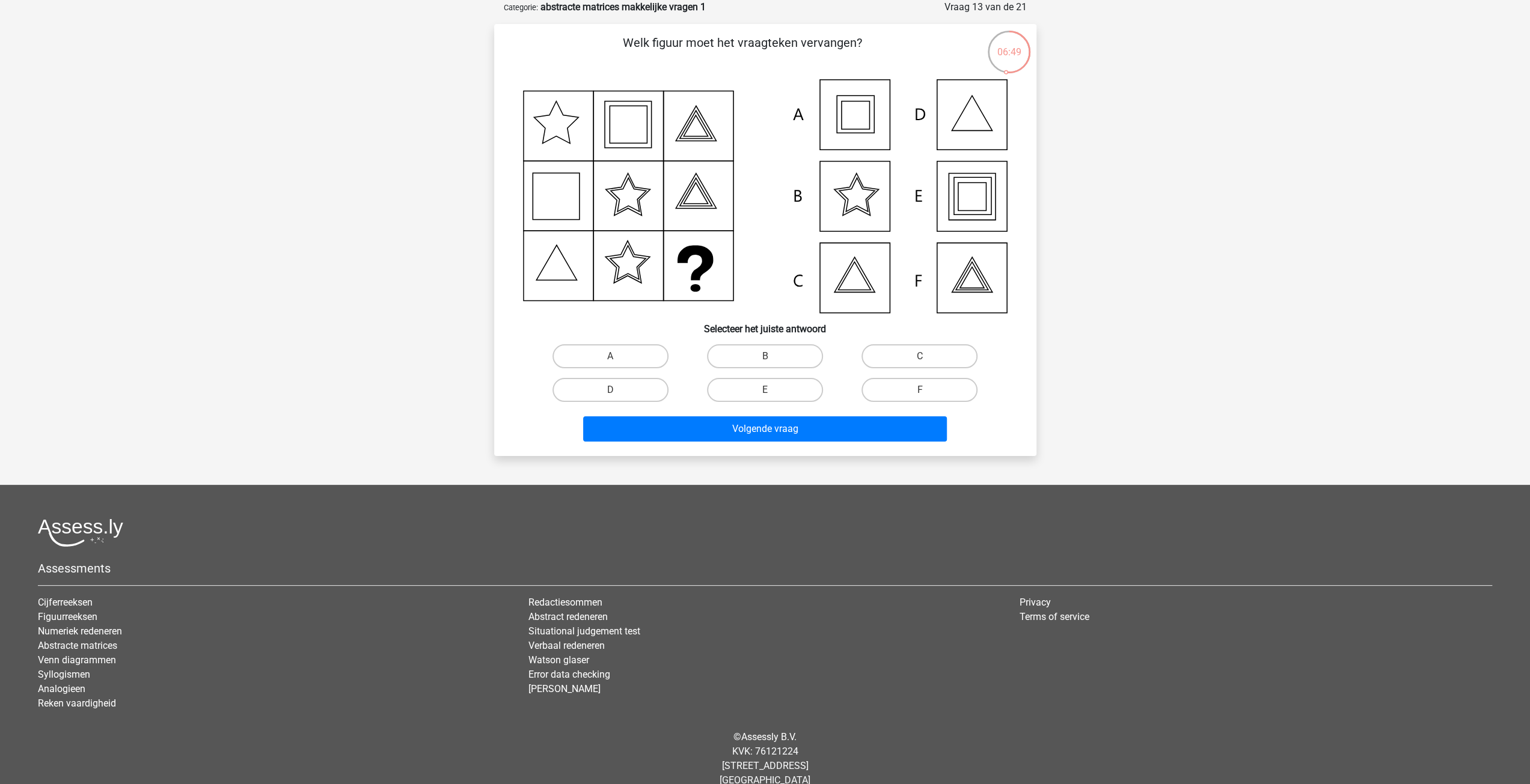
drag, startPoint x: 961, startPoint y: 138, endPoint x: 910, endPoint y: 214, distance: 91.5
click at [959, 140] on icon at bounding box center [766, 196] width 485 height 234
click at [609, 390] on label "D" at bounding box center [611, 390] width 116 height 24
click at [610, 390] on input "D" at bounding box center [614, 394] width 8 height 8
radio input "true"
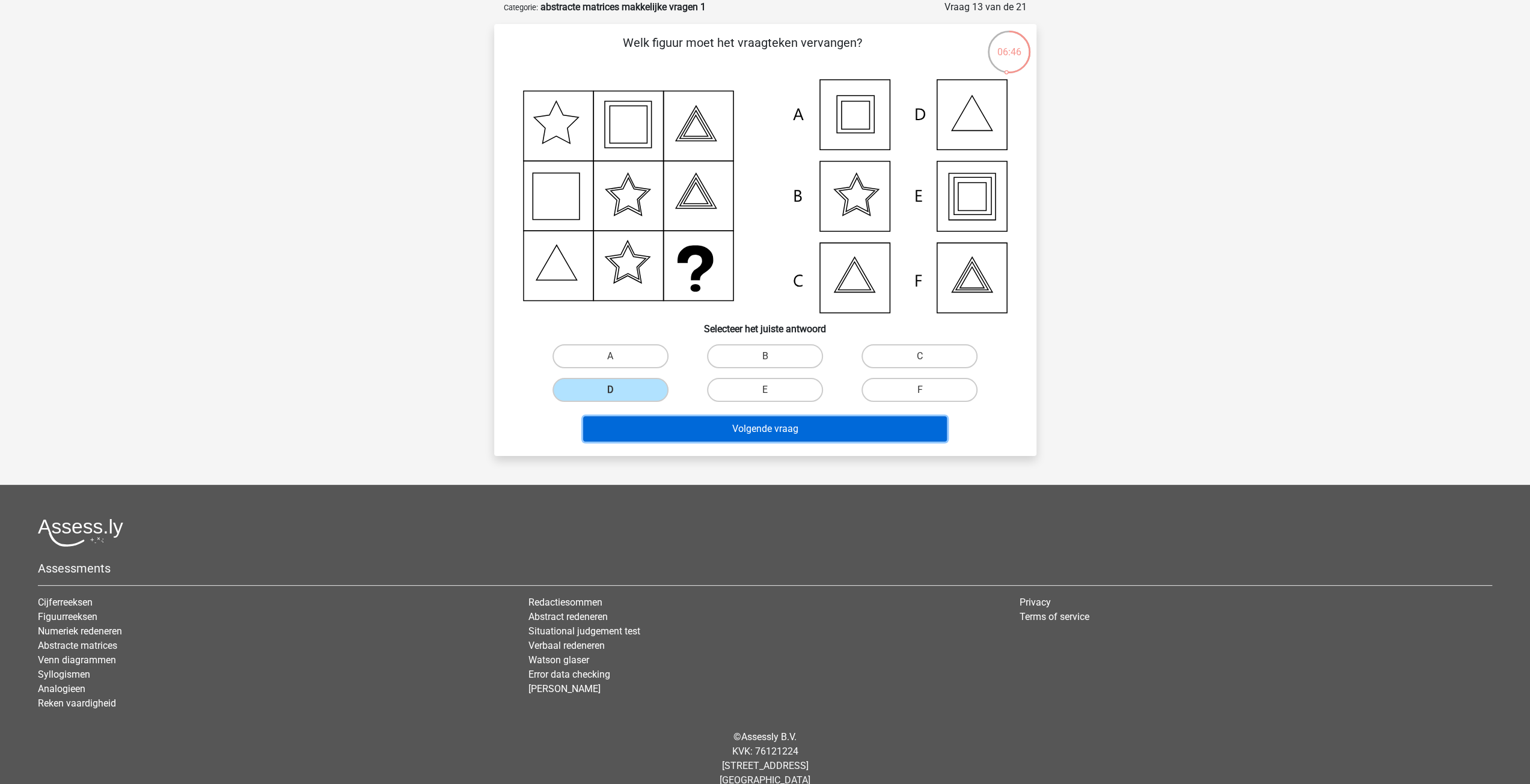
click at [678, 429] on button "Volgende vraag" at bounding box center [765, 429] width 364 height 25
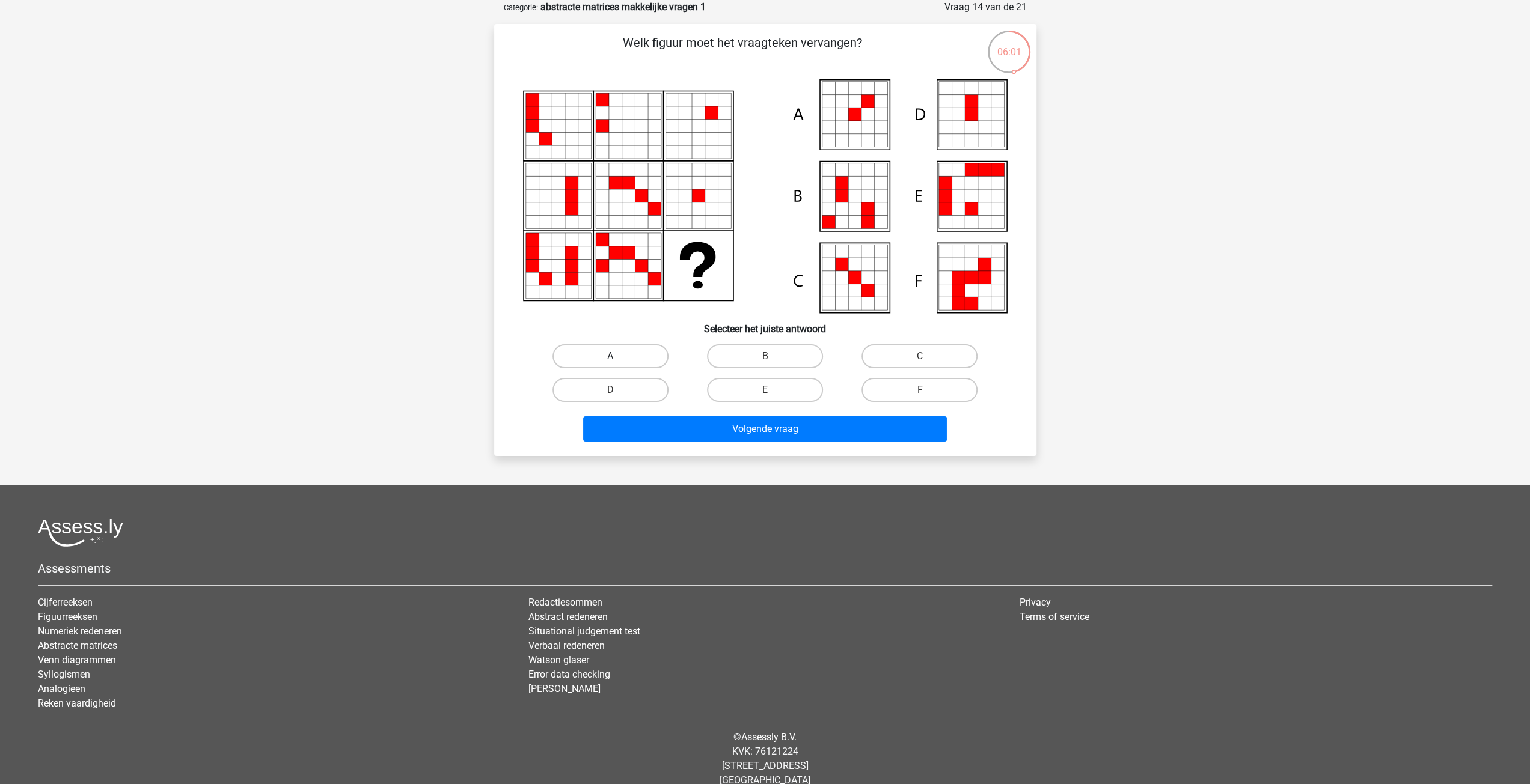
click at [636, 357] on label "A" at bounding box center [611, 356] width 116 height 24
click at [618, 357] on input "A" at bounding box center [614, 360] width 8 height 8
radio input "true"
click at [740, 426] on button "Volgende vraag" at bounding box center [765, 429] width 364 height 25
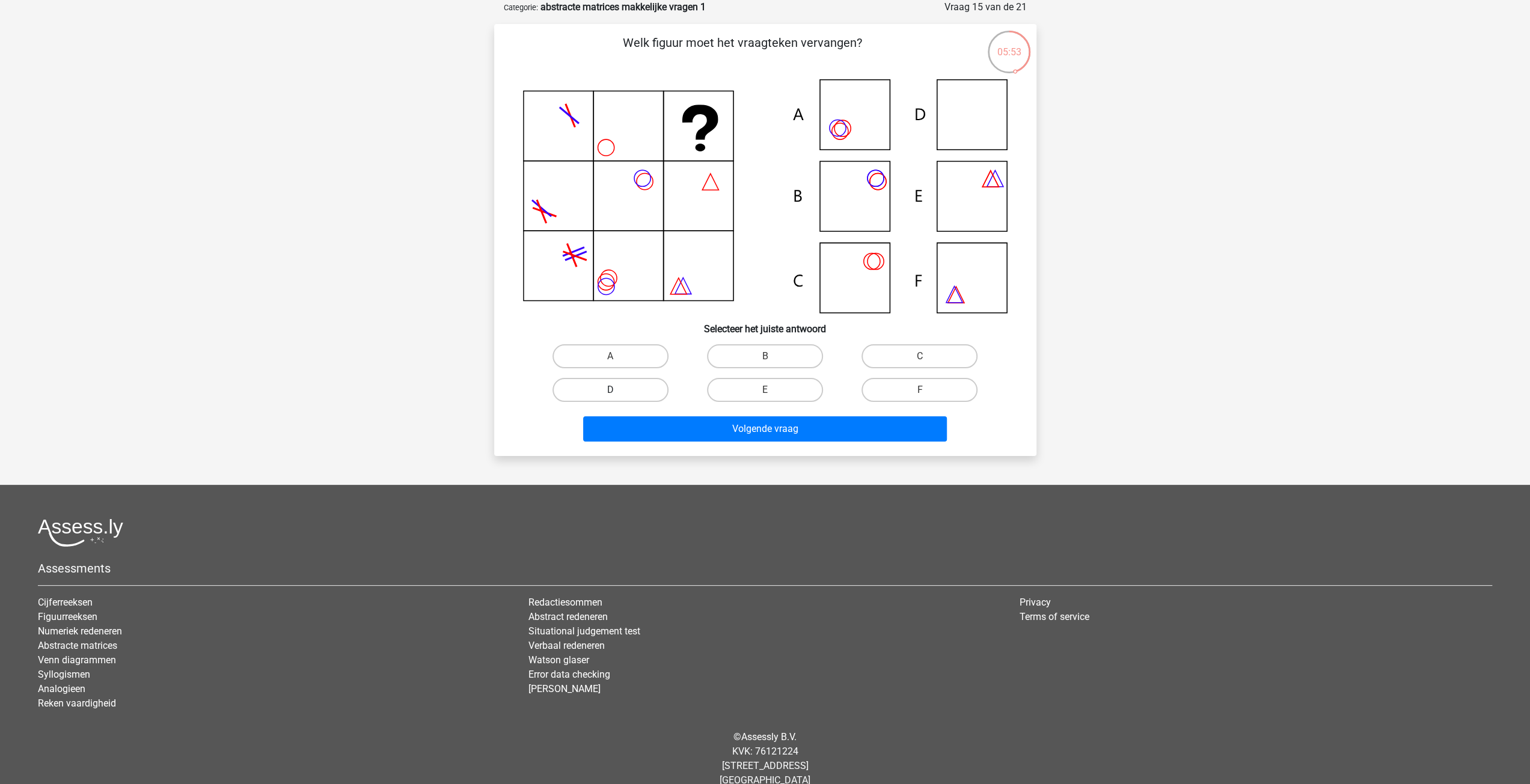
click at [626, 389] on label "D" at bounding box center [611, 390] width 116 height 24
click at [618, 390] on input "D" at bounding box center [614, 394] width 8 height 8
radio input "true"
click at [654, 422] on button "Volgende vraag" at bounding box center [765, 429] width 364 height 25
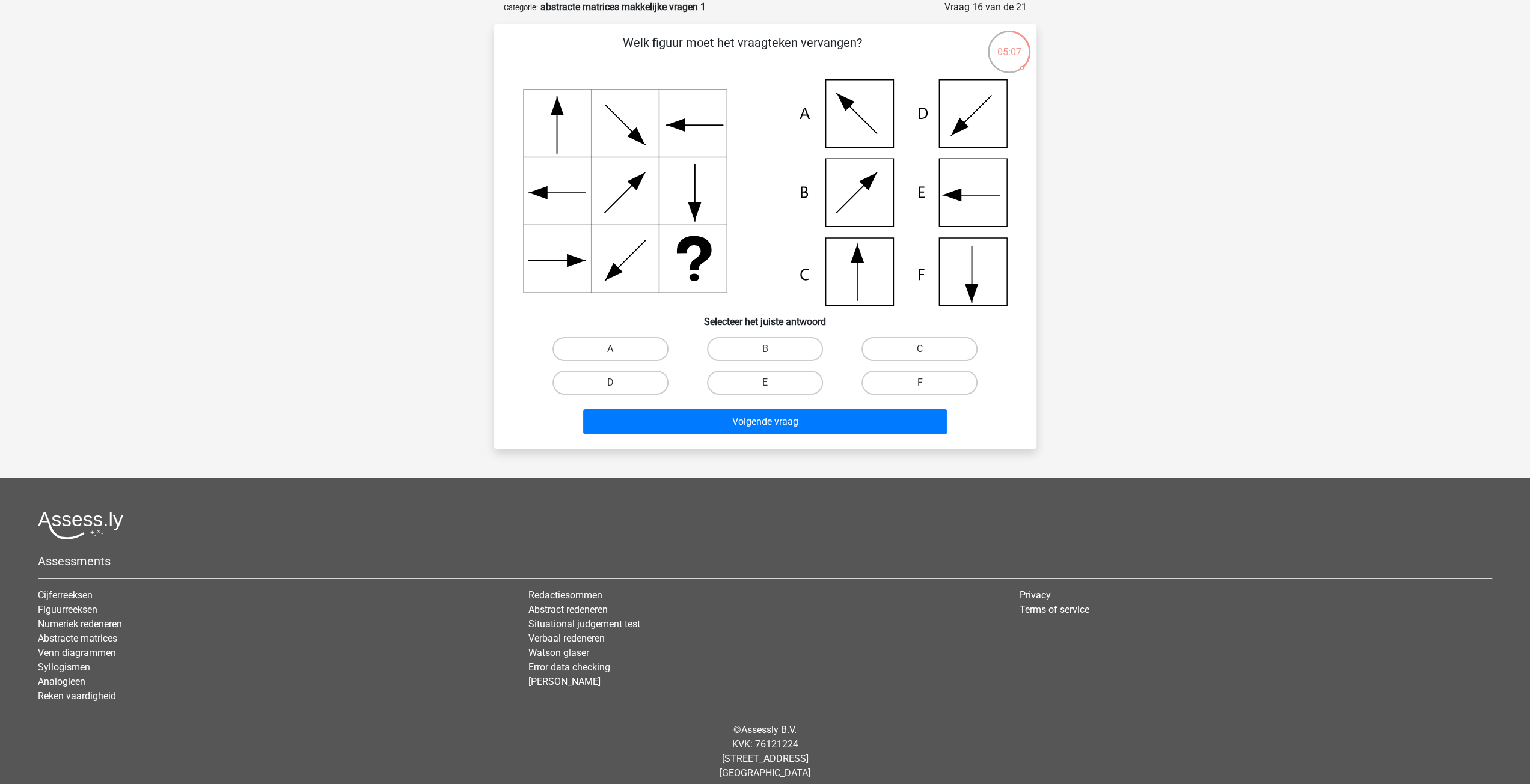
click at [640, 354] on label "A" at bounding box center [611, 349] width 116 height 24
click at [618, 354] on input "A" at bounding box center [614, 353] width 8 height 8
radio input "true"
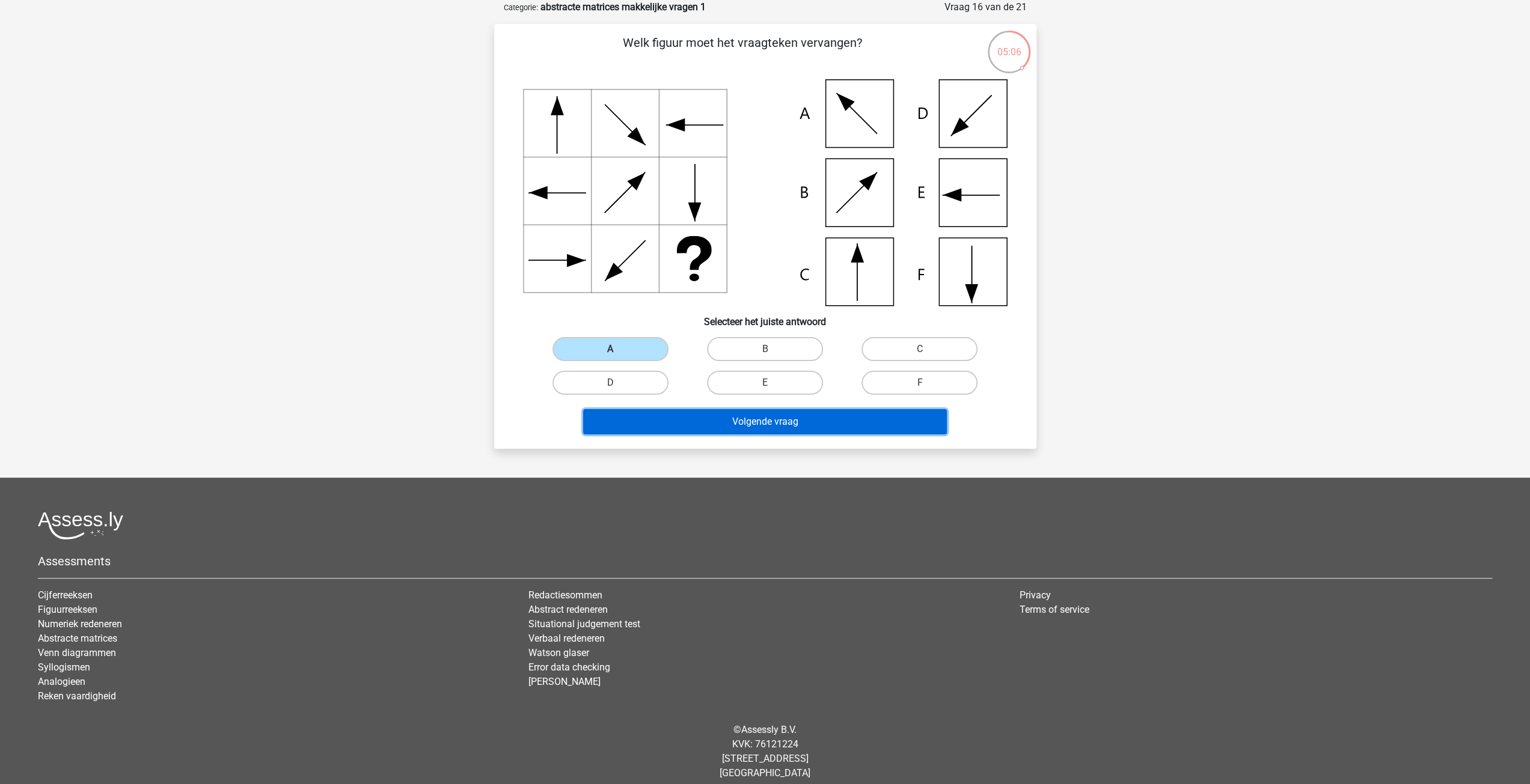
click at [682, 423] on button "Volgende vraag" at bounding box center [765, 422] width 364 height 25
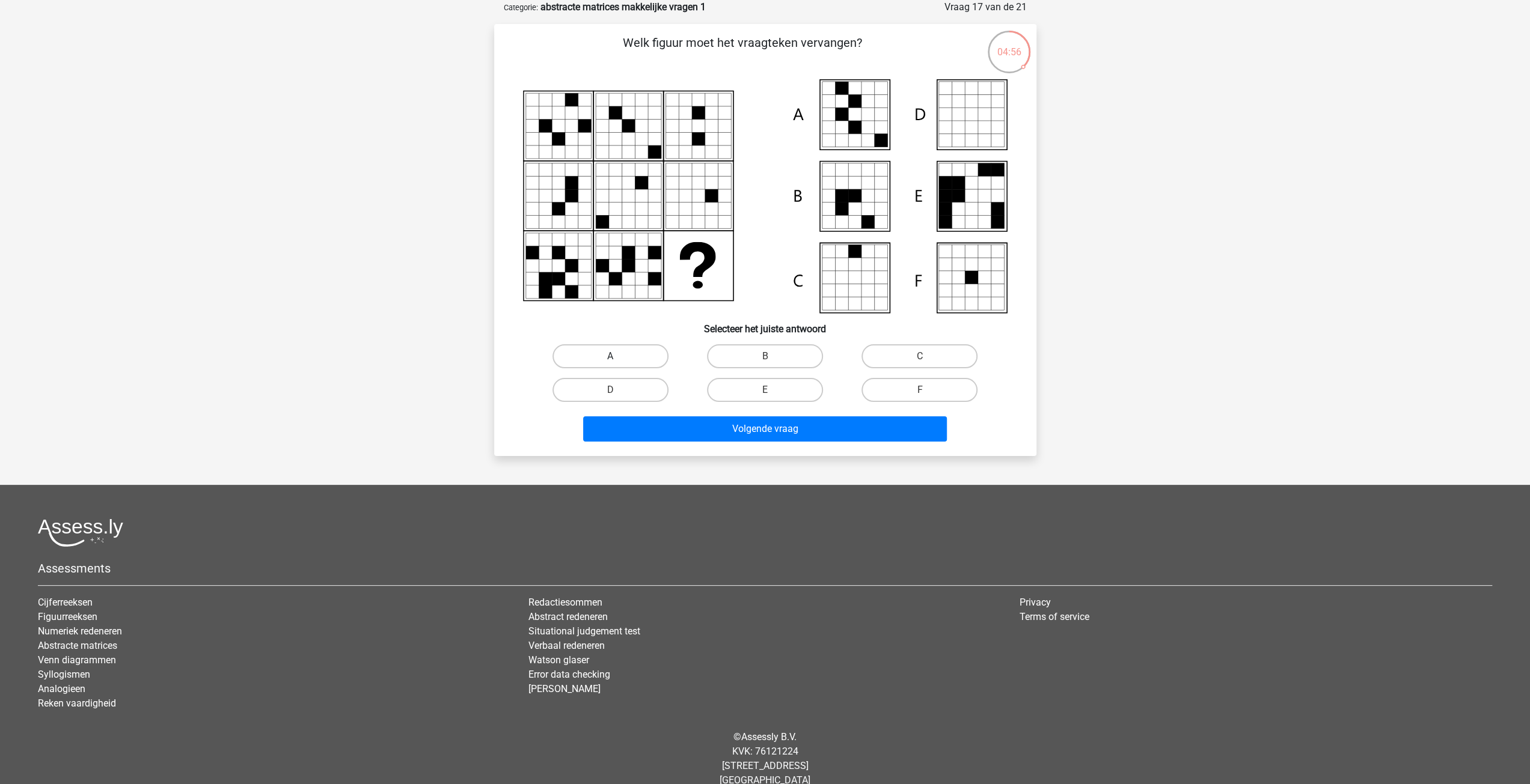
click at [577, 355] on label "A" at bounding box center [611, 356] width 116 height 24
click at [610, 356] on input "A" at bounding box center [614, 360] width 8 height 8
radio input "true"
click at [643, 433] on button "Volgende vraag" at bounding box center [765, 429] width 364 height 25
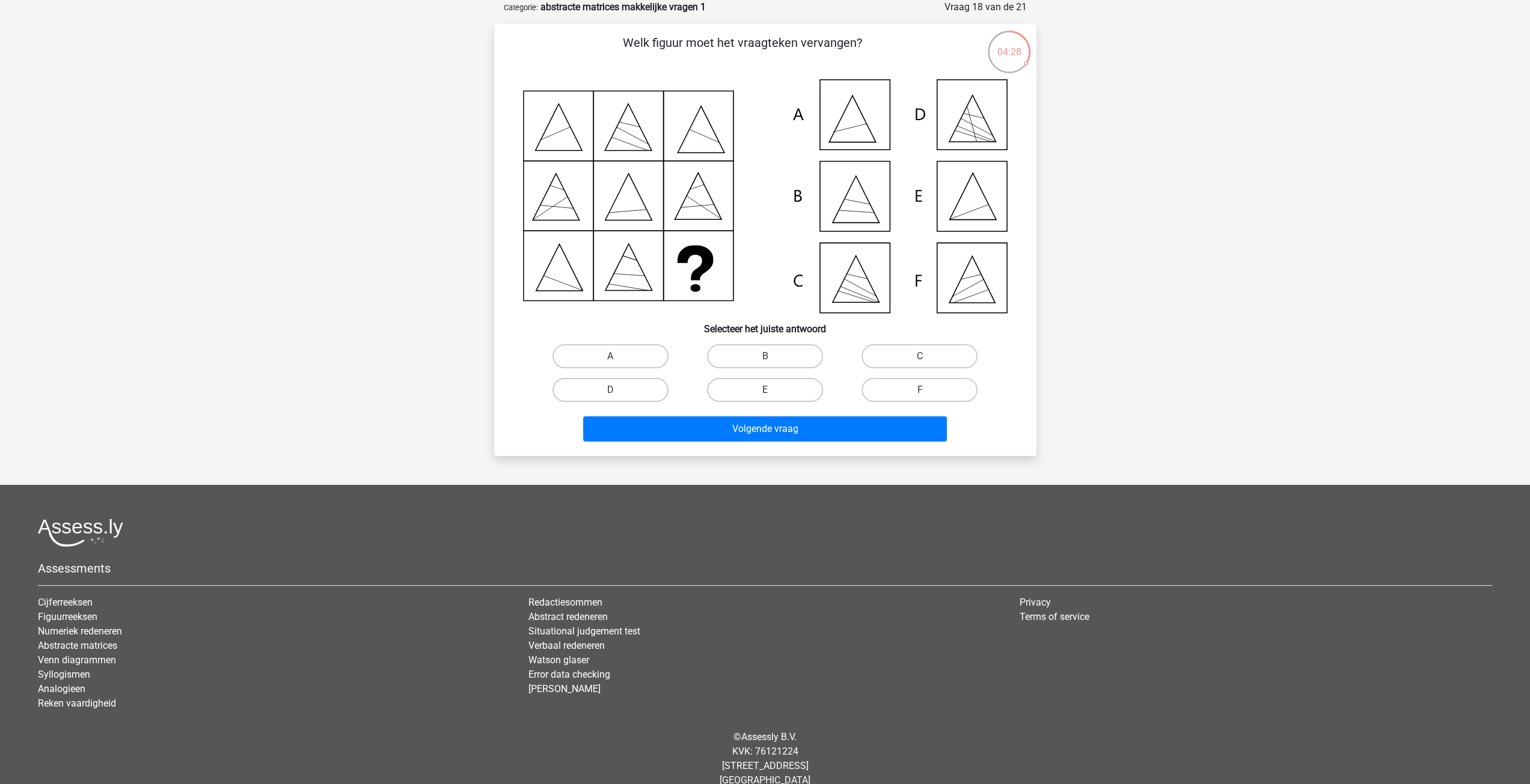
drag, startPoint x: 967, startPoint y: 202, endPoint x: 956, endPoint y: 224, distance: 24.6
click at [964, 206] on icon at bounding box center [766, 196] width 485 height 234
drag, startPoint x: 810, startPoint y: 384, endPoint x: 808, endPoint y: 391, distance: 7.3
click at [809, 387] on label "E" at bounding box center [765, 390] width 116 height 24
click at [772, 390] on input "E" at bounding box center [769, 394] width 8 height 8
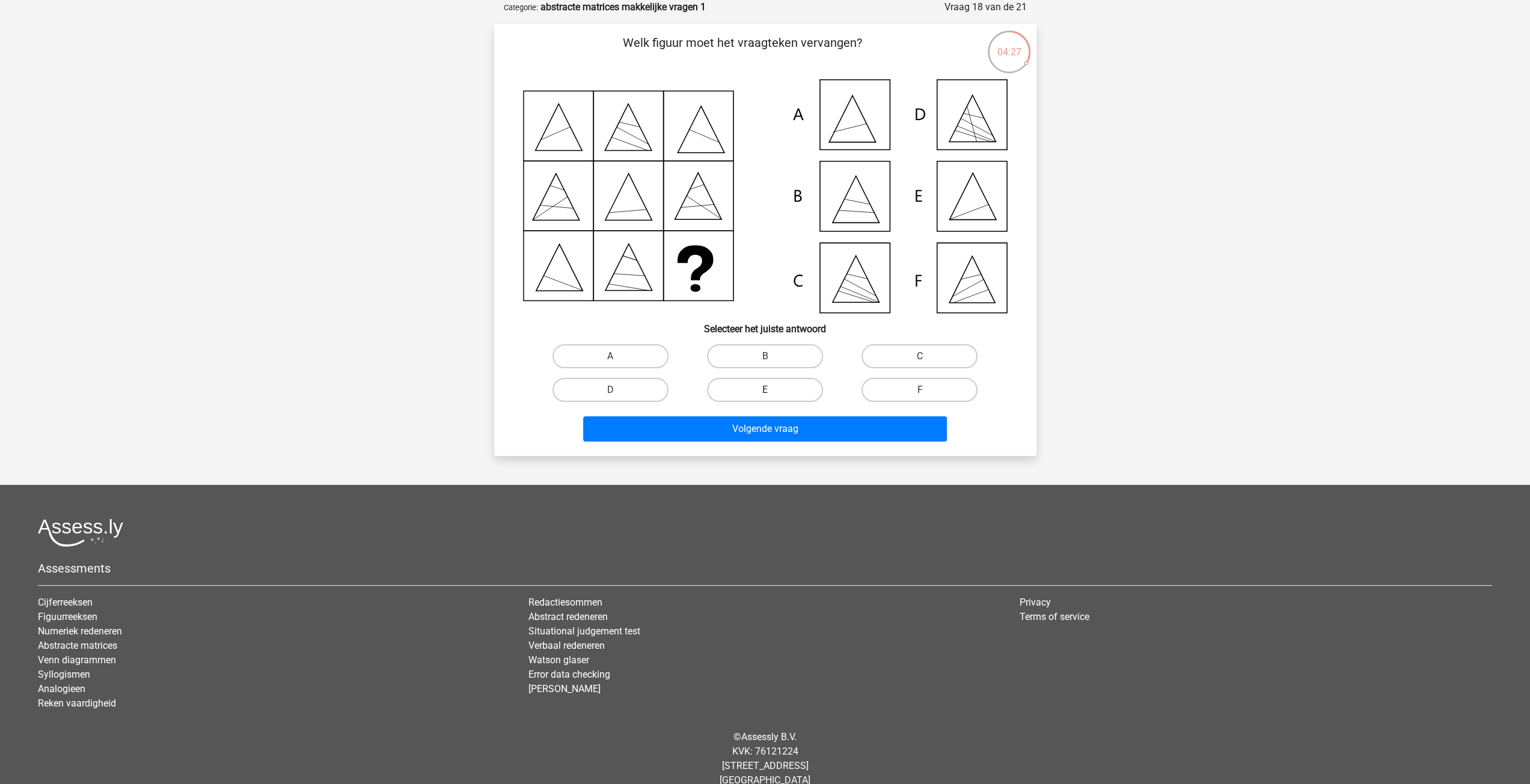
radio input "true"
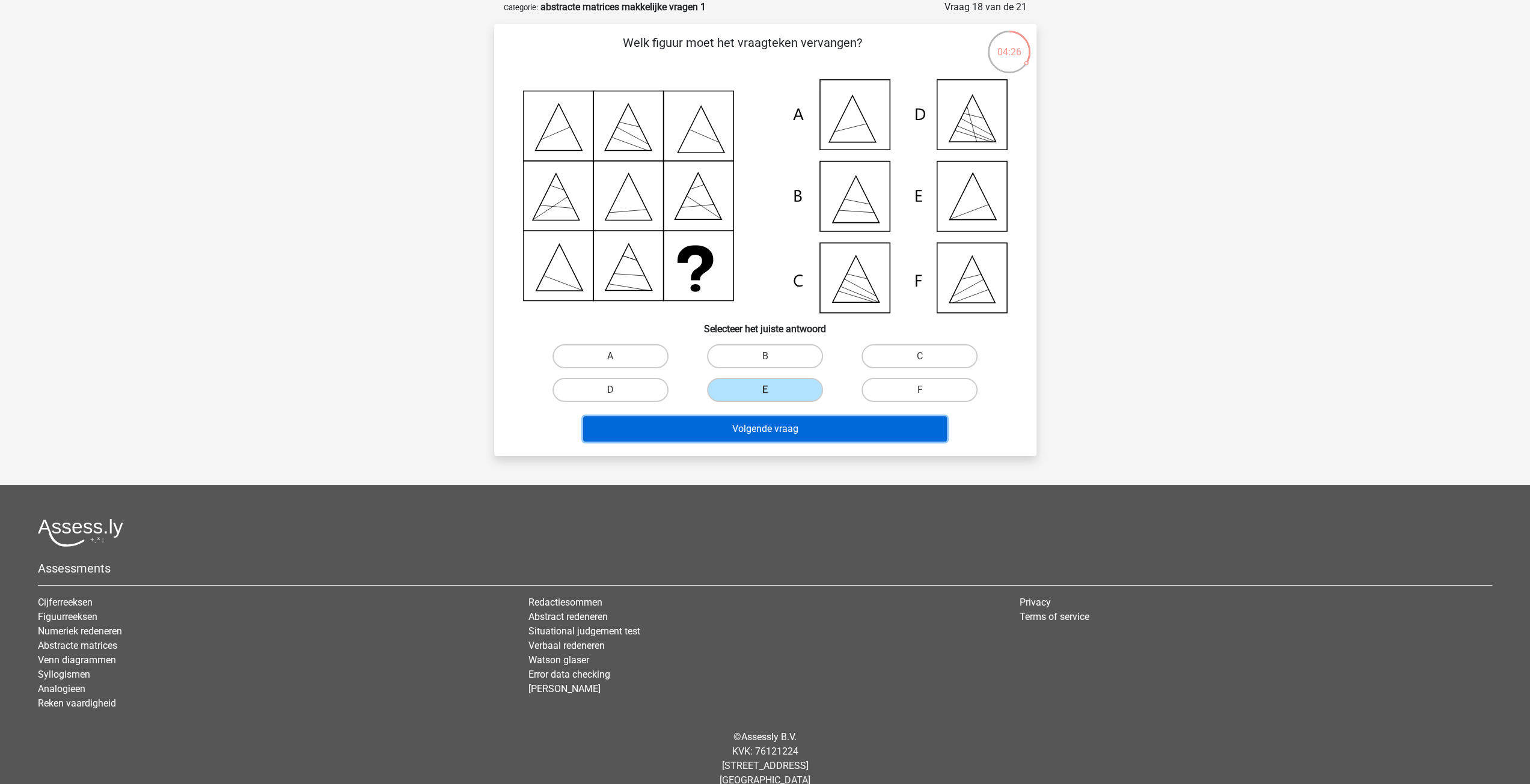
click at [765, 425] on button "Volgende vraag" at bounding box center [765, 429] width 364 height 25
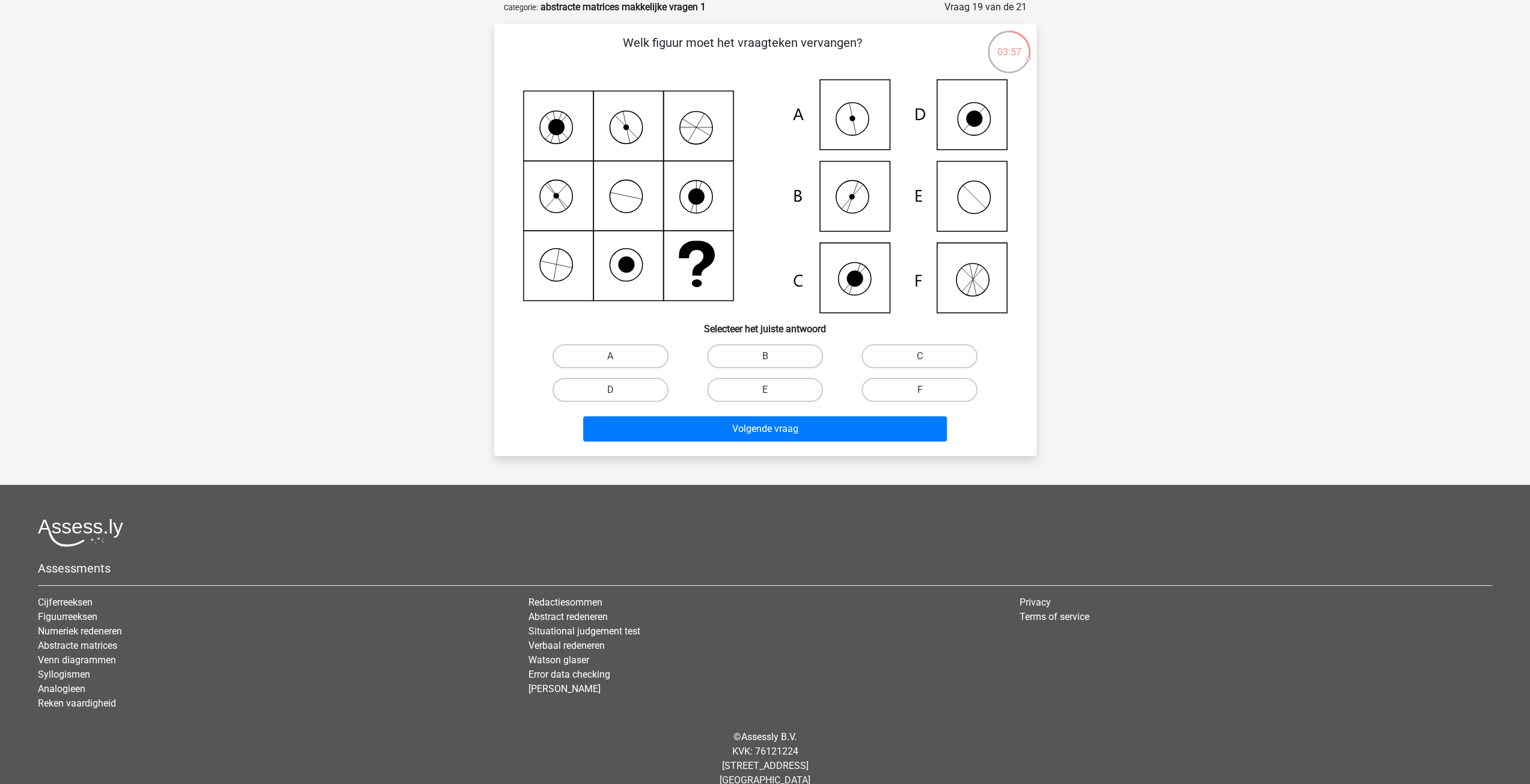
click at [866, 109] on icon at bounding box center [766, 196] width 485 height 234
click at [603, 359] on label "A" at bounding box center [611, 356] width 116 height 24
click at [610, 359] on input "A" at bounding box center [614, 360] width 8 height 8
radio input "true"
click at [659, 428] on button "Volgende vraag" at bounding box center [765, 429] width 364 height 25
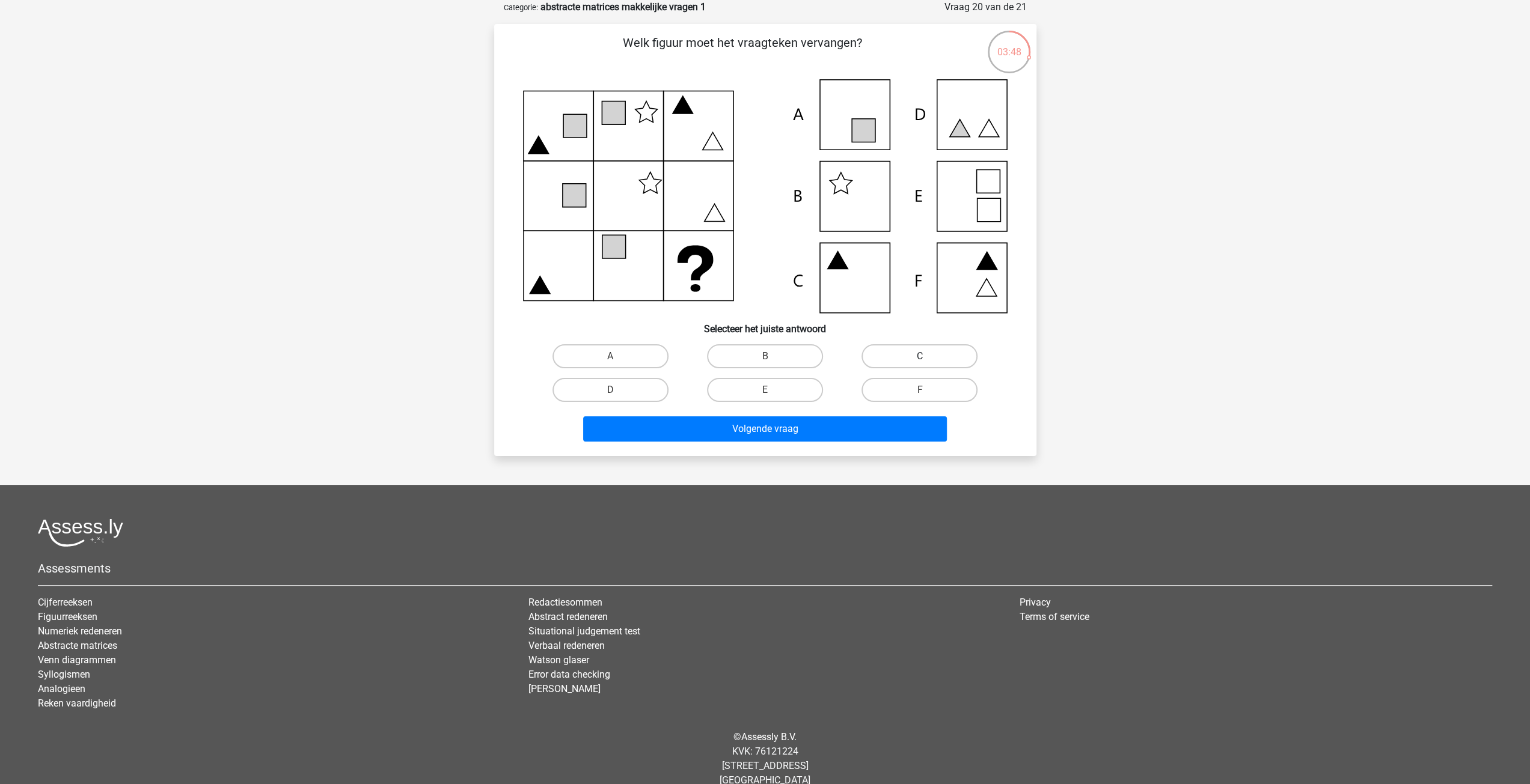
drag, startPoint x: 937, startPoint y: 351, endPoint x: 927, endPoint y: 360, distance: 13.5
click at [935, 352] on label "C" at bounding box center [919, 356] width 116 height 24
click at [927, 356] on input "C" at bounding box center [924, 360] width 8 height 8
radio input "true"
click at [860, 424] on button "Volgende vraag" at bounding box center [765, 429] width 364 height 25
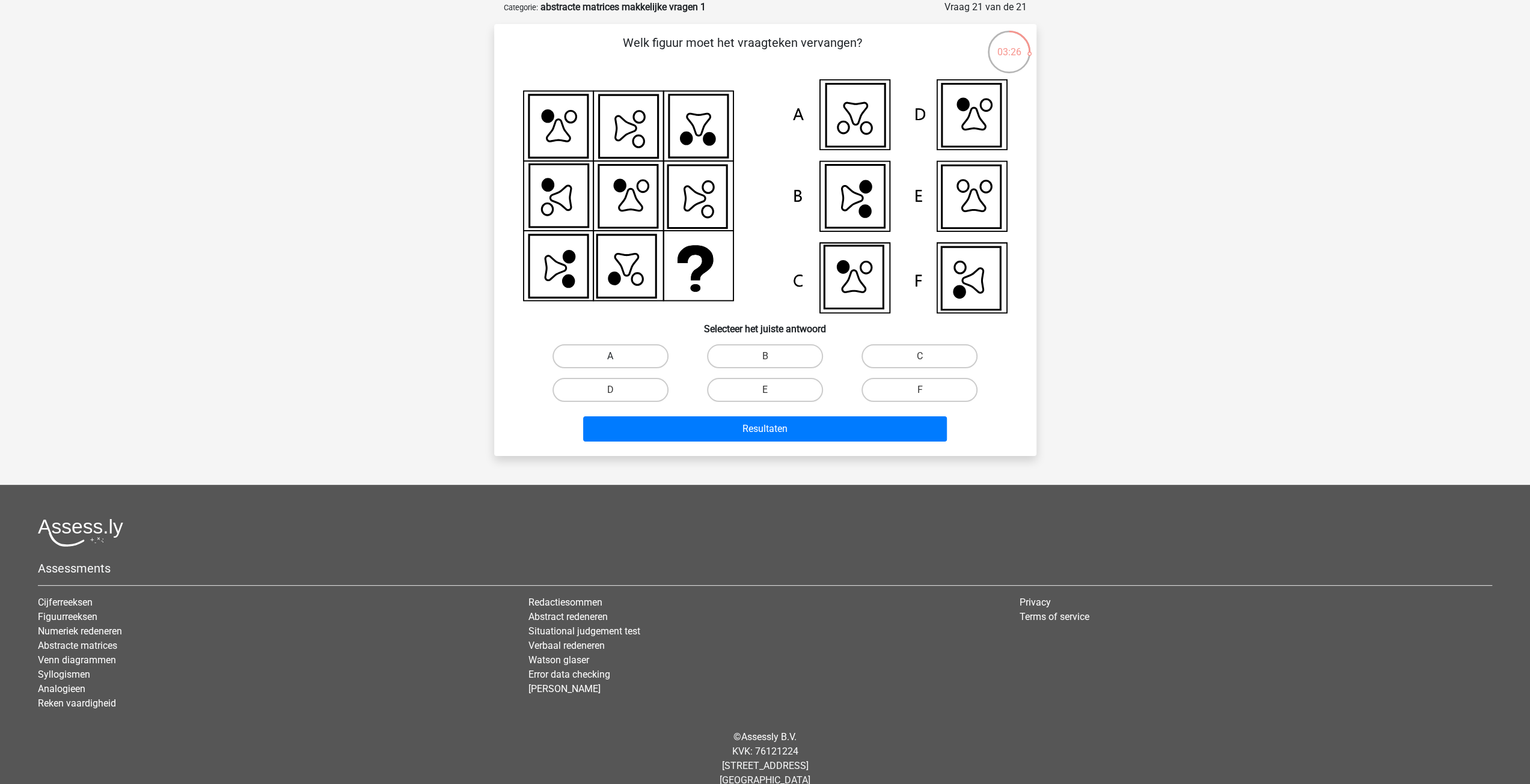
click at [630, 356] on label "A" at bounding box center [611, 356] width 116 height 24
click at [618, 356] on input "A" at bounding box center [614, 360] width 8 height 8
radio input "true"
click at [652, 421] on button "Resultaten" at bounding box center [765, 429] width 364 height 25
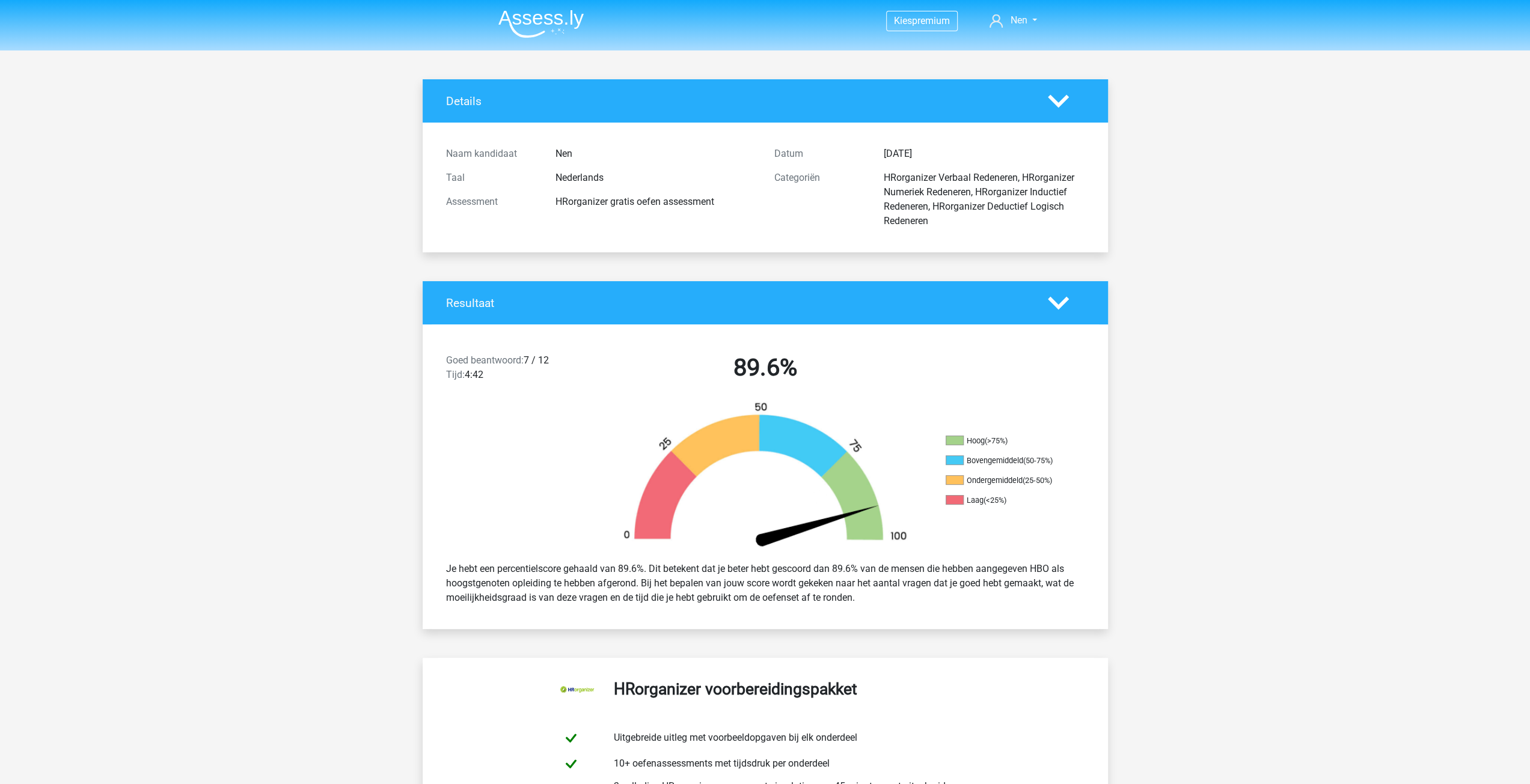
click at [541, 21] on img at bounding box center [541, 23] width 85 height 28
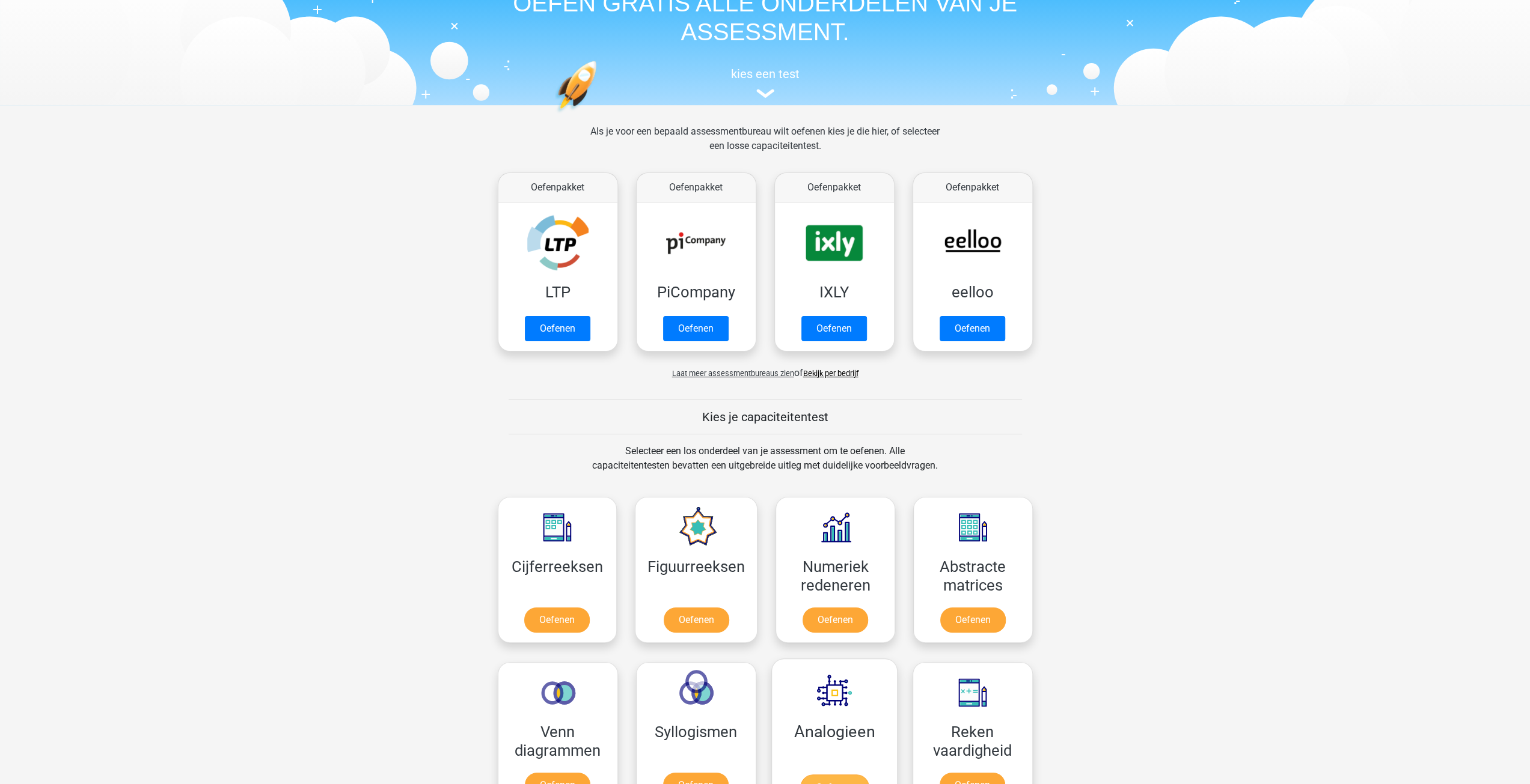
scroll to position [180, 0]
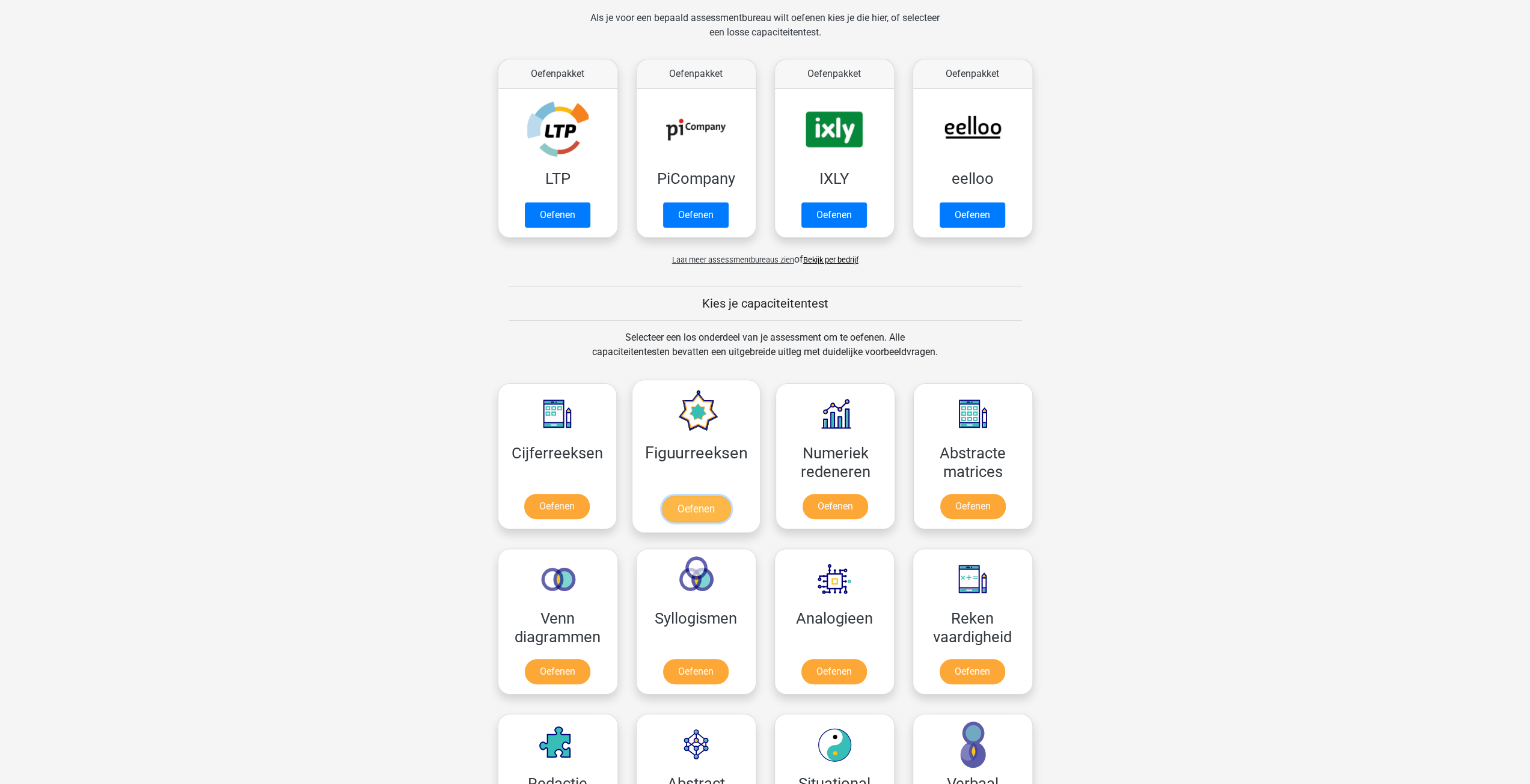
click at [695, 502] on link "Oefenen" at bounding box center [696, 509] width 69 height 27
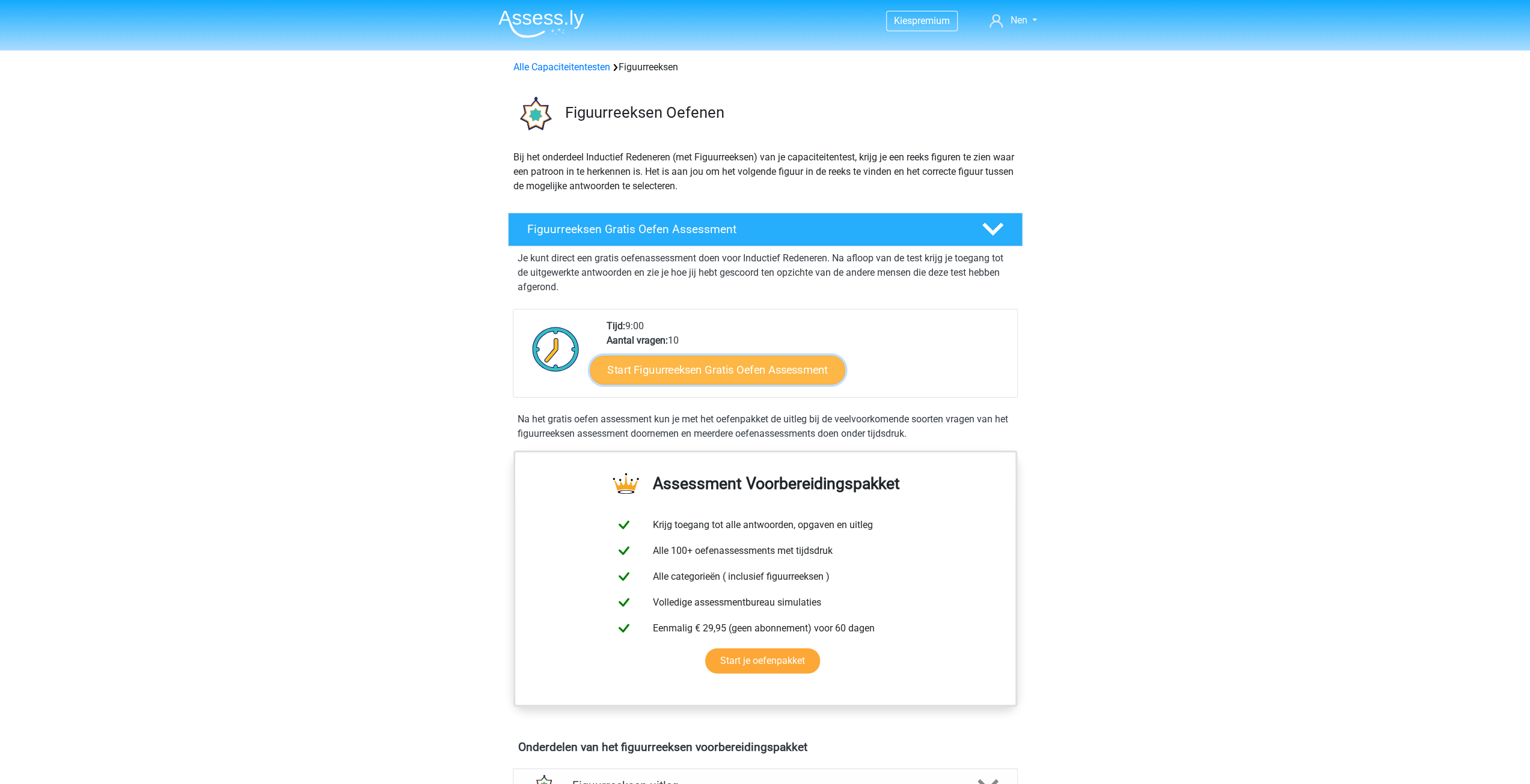
click at [788, 374] on link "Start Figuurreeksen Gratis Oefen Assessment" at bounding box center [717, 369] width 255 height 29
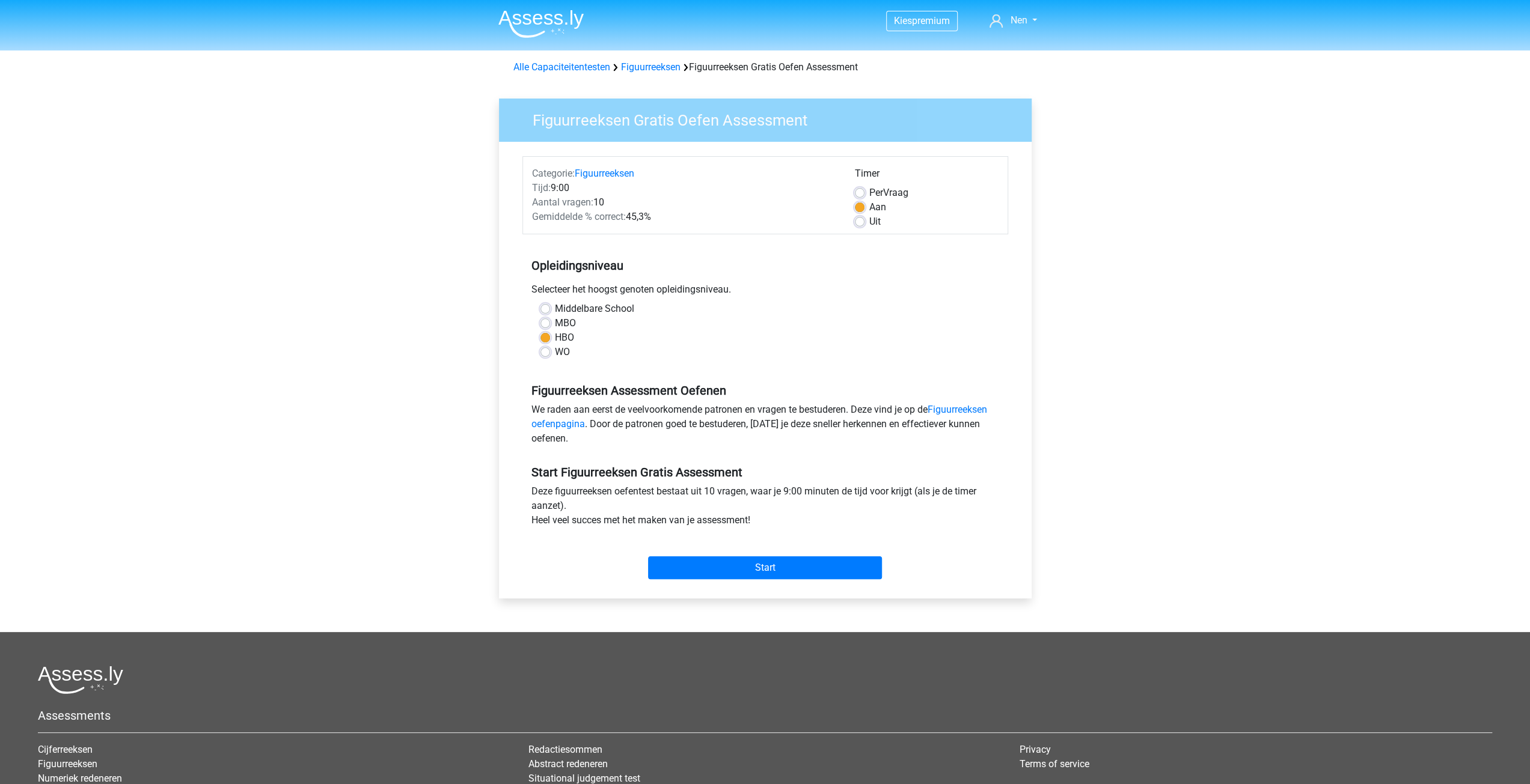
click at [543, 303] on div "Middelbare School" at bounding box center [765, 309] width 449 height 15
click at [555, 312] on label "Middelbare School" at bounding box center [594, 309] width 79 height 15
click at [548, 312] on input "Middelbare School" at bounding box center [545, 307] width 9 height 12
radio input "true"
click at [806, 575] on input "Start" at bounding box center [764, 568] width 234 height 23
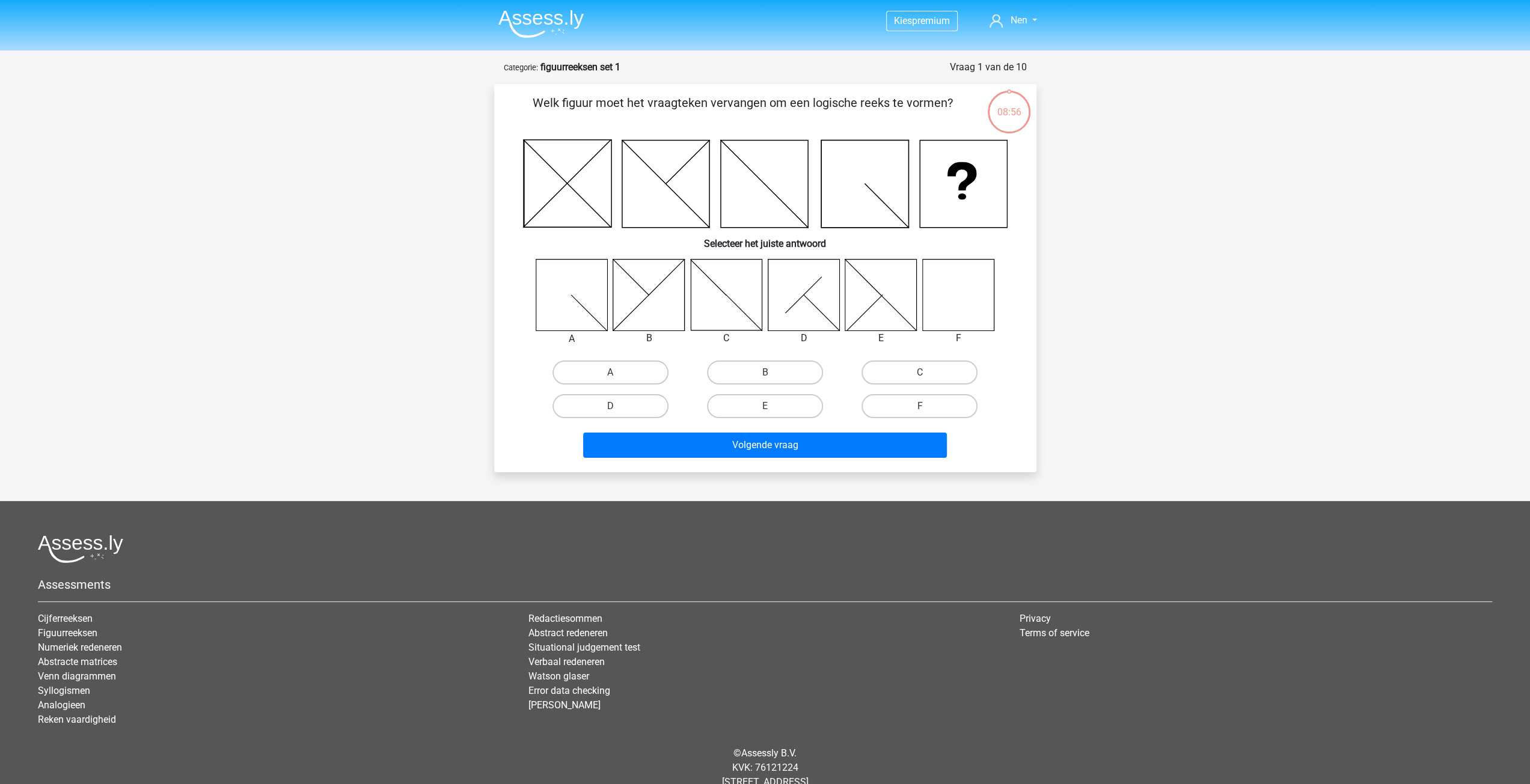
click at [949, 313] on icon at bounding box center [957, 294] width 71 height 71
click at [943, 397] on label "F" at bounding box center [919, 406] width 116 height 24
click at [927, 406] on input "F" at bounding box center [924, 410] width 8 height 8
radio input "true"
click at [748, 437] on button "Volgende vraag" at bounding box center [765, 445] width 364 height 25
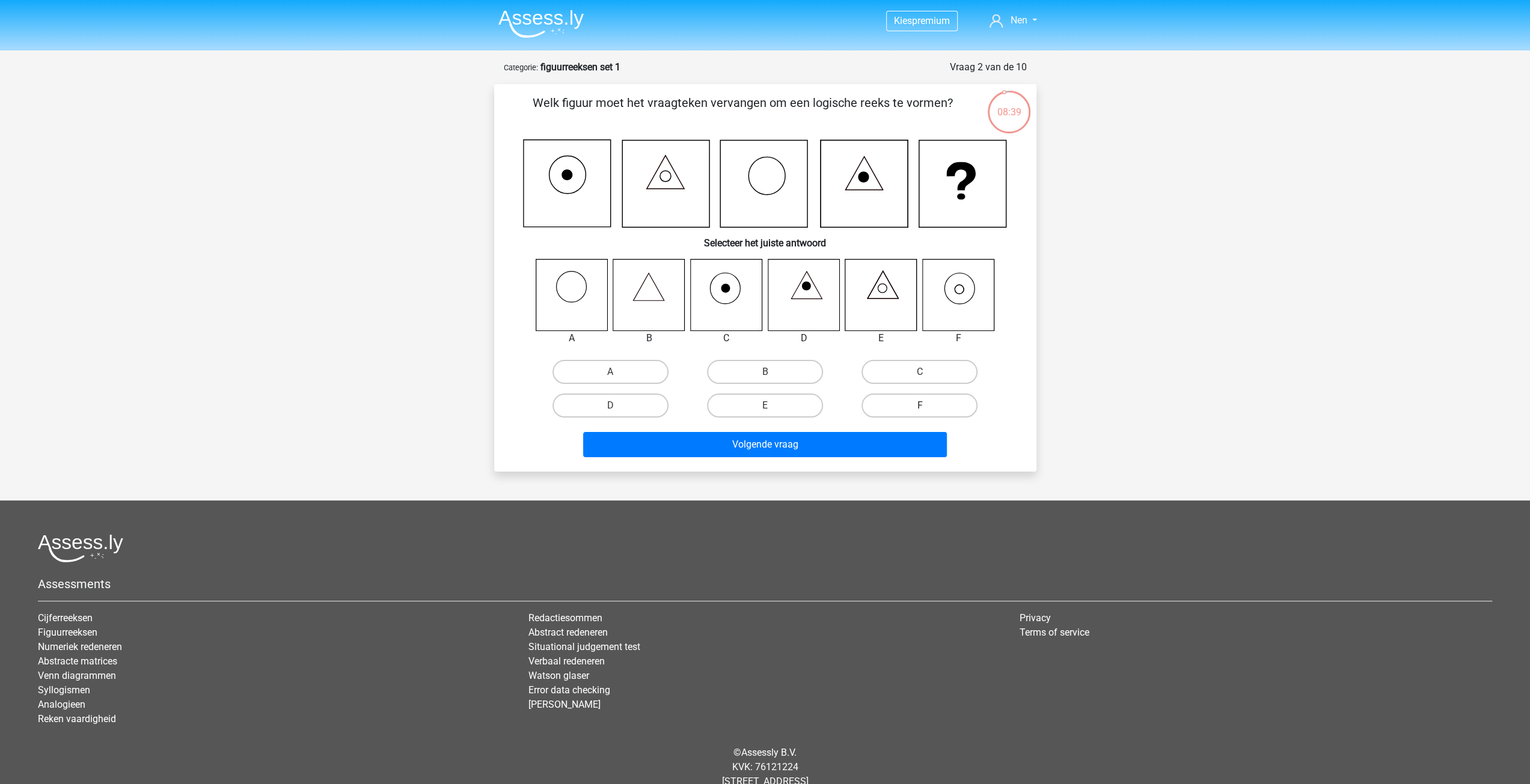
click at [937, 405] on label "F" at bounding box center [919, 405] width 116 height 24
click at [927, 405] on input "F" at bounding box center [924, 409] width 8 height 8
radio input "true"
click at [737, 441] on button "Volgende vraag" at bounding box center [765, 445] width 364 height 25
click at [638, 315] on icon at bounding box center [648, 294] width 71 height 71
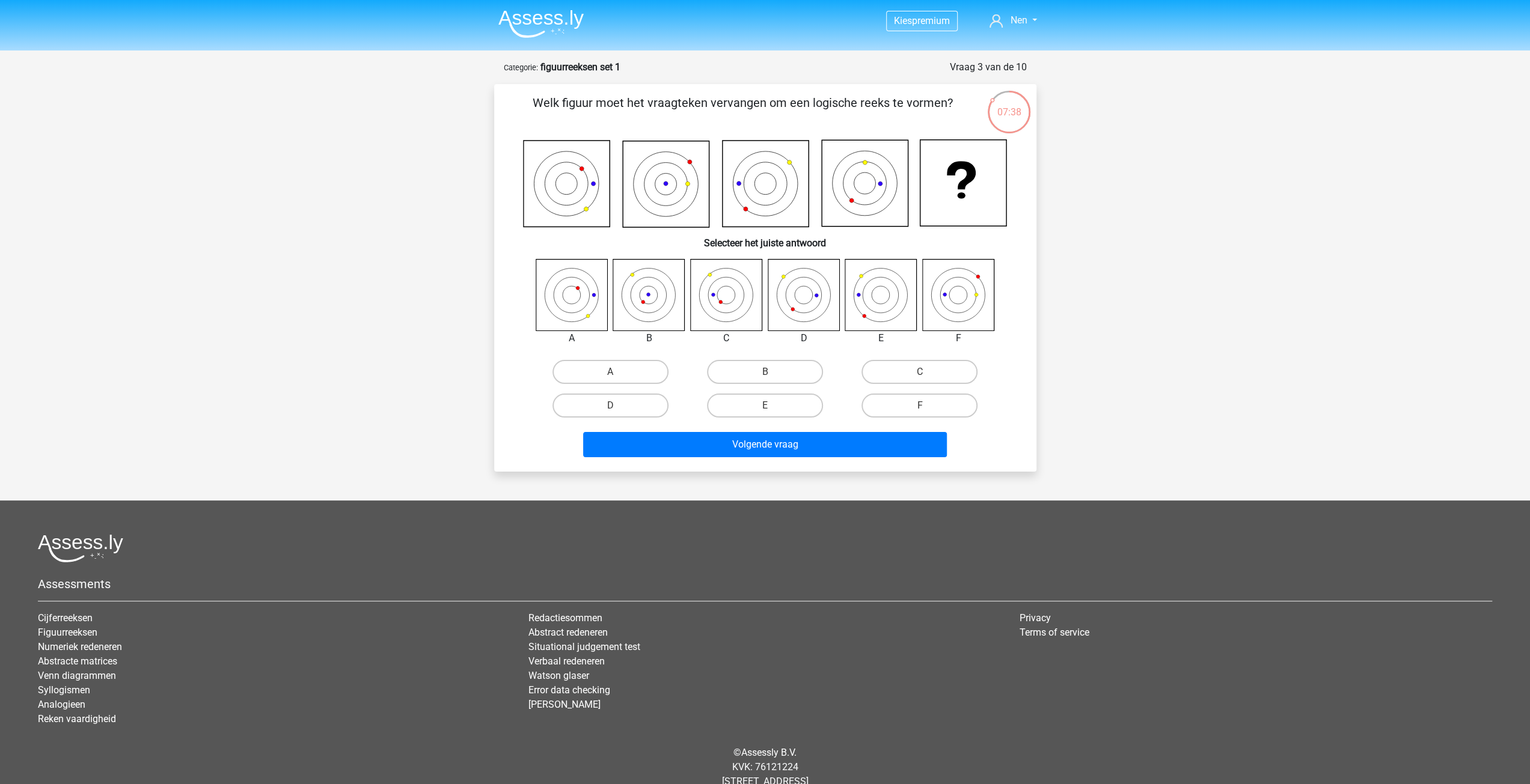
click at [639, 311] on icon at bounding box center [648, 294] width 71 height 71
click at [785, 369] on label "B" at bounding box center [765, 372] width 116 height 24
click at [772, 372] on input "B" at bounding box center [769, 376] width 8 height 8
radio input "true"
click at [763, 434] on button "Volgende vraag" at bounding box center [765, 445] width 364 height 25
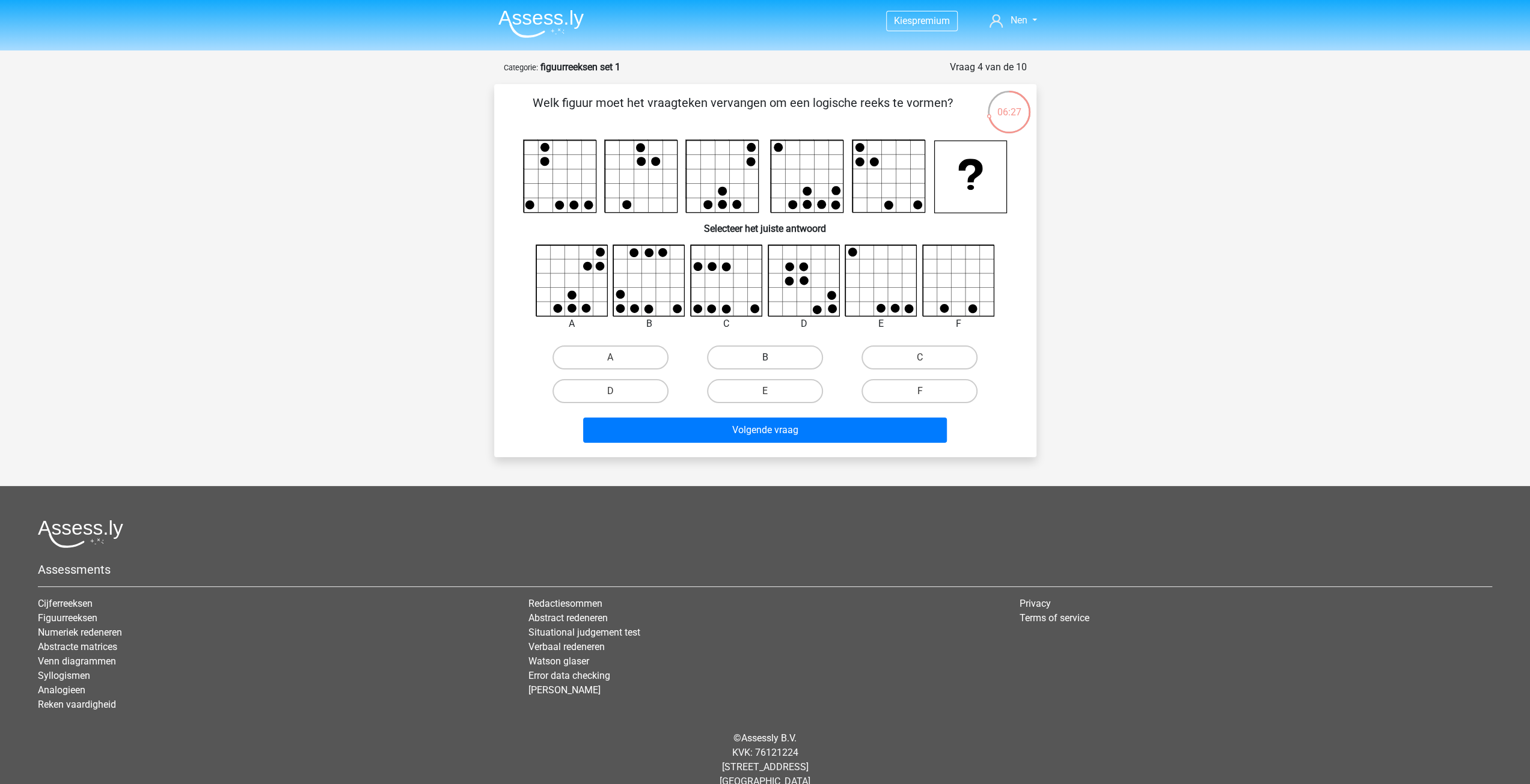
click at [792, 365] on label "B" at bounding box center [765, 357] width 116 height 24
click at [772, 365] on input "B" at bounding box center [769, 361] width 8 height 8
radio input "true"
click at [796, 442] on button "Volgende vraag" at bounding box center [765, 431] width 364 height 25
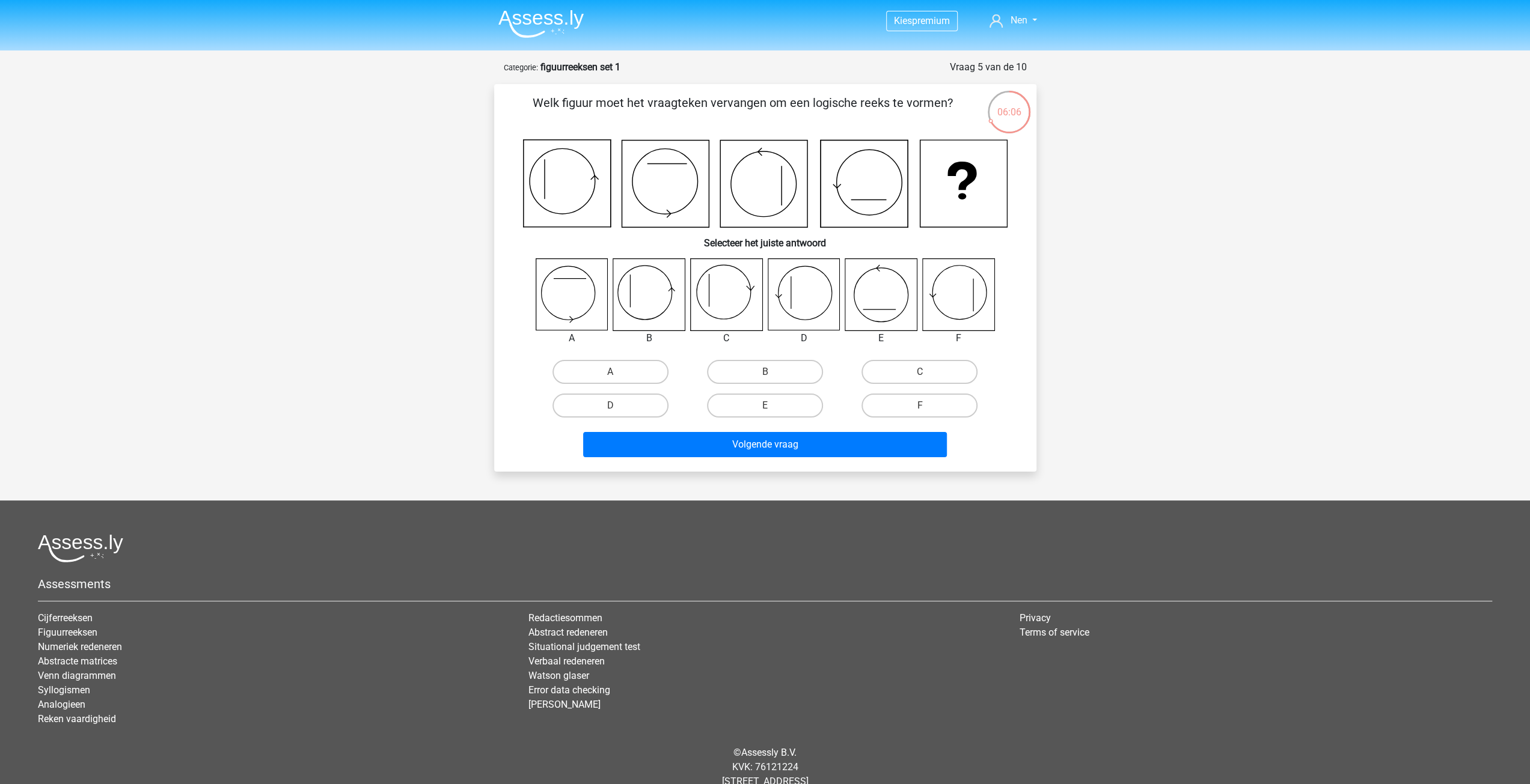
drag, startPoint x: 832, startPoint y: 192, endPoint x: 898, endPoint y: 175, distance: 68.2
click at [900, 172] on icon at bounding box center [766, 183] width 485 height 89
click at [807, 303] on icon at bounding box center [803, 294] width 71 height 71
click at [610, 410] on input "D" at bounding box center [614, 409] width 8 height 8
radio input "true"
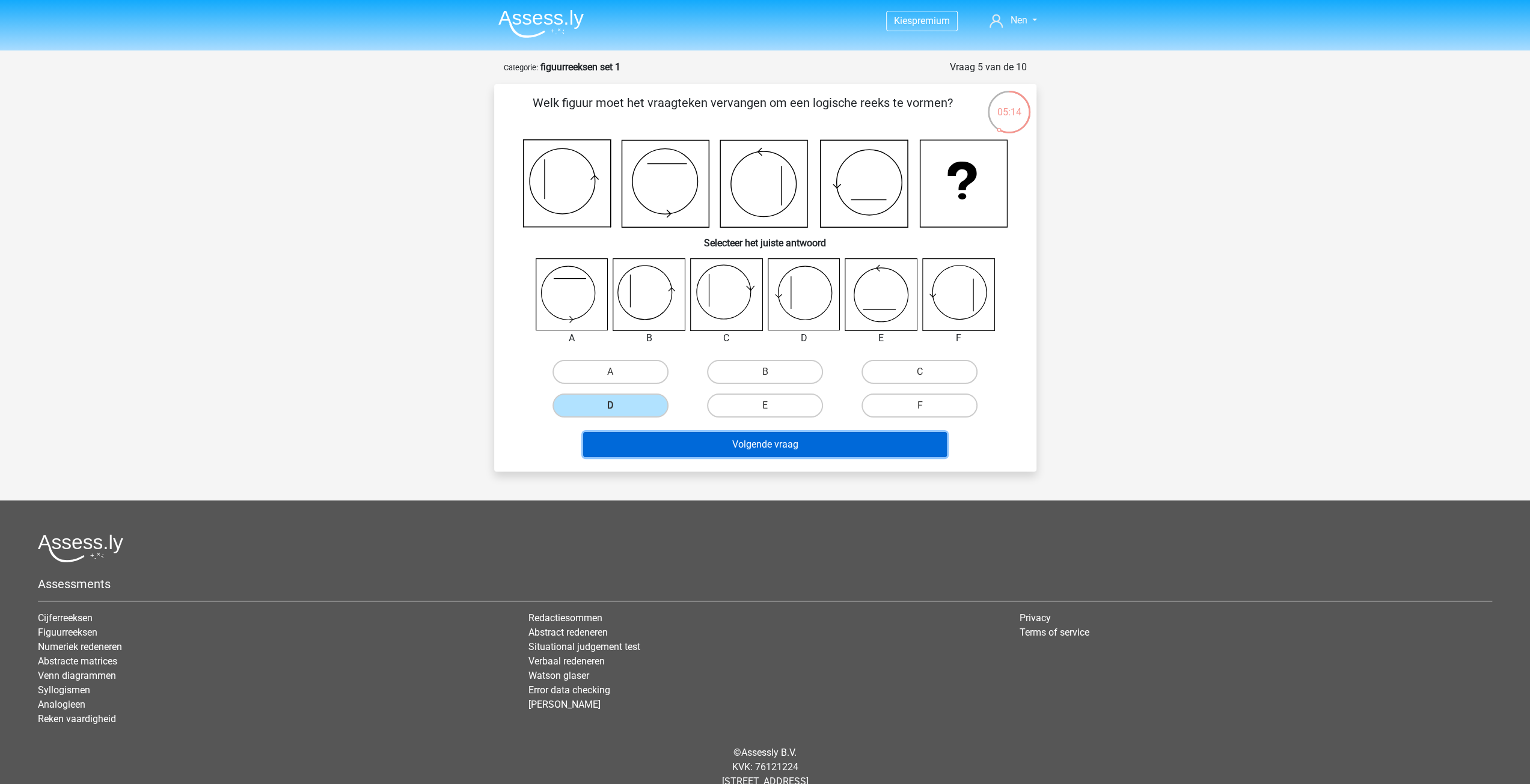
click at [653, 449] on button "Volgende vraag" at bounding box center [765, 445] width 364 height 25
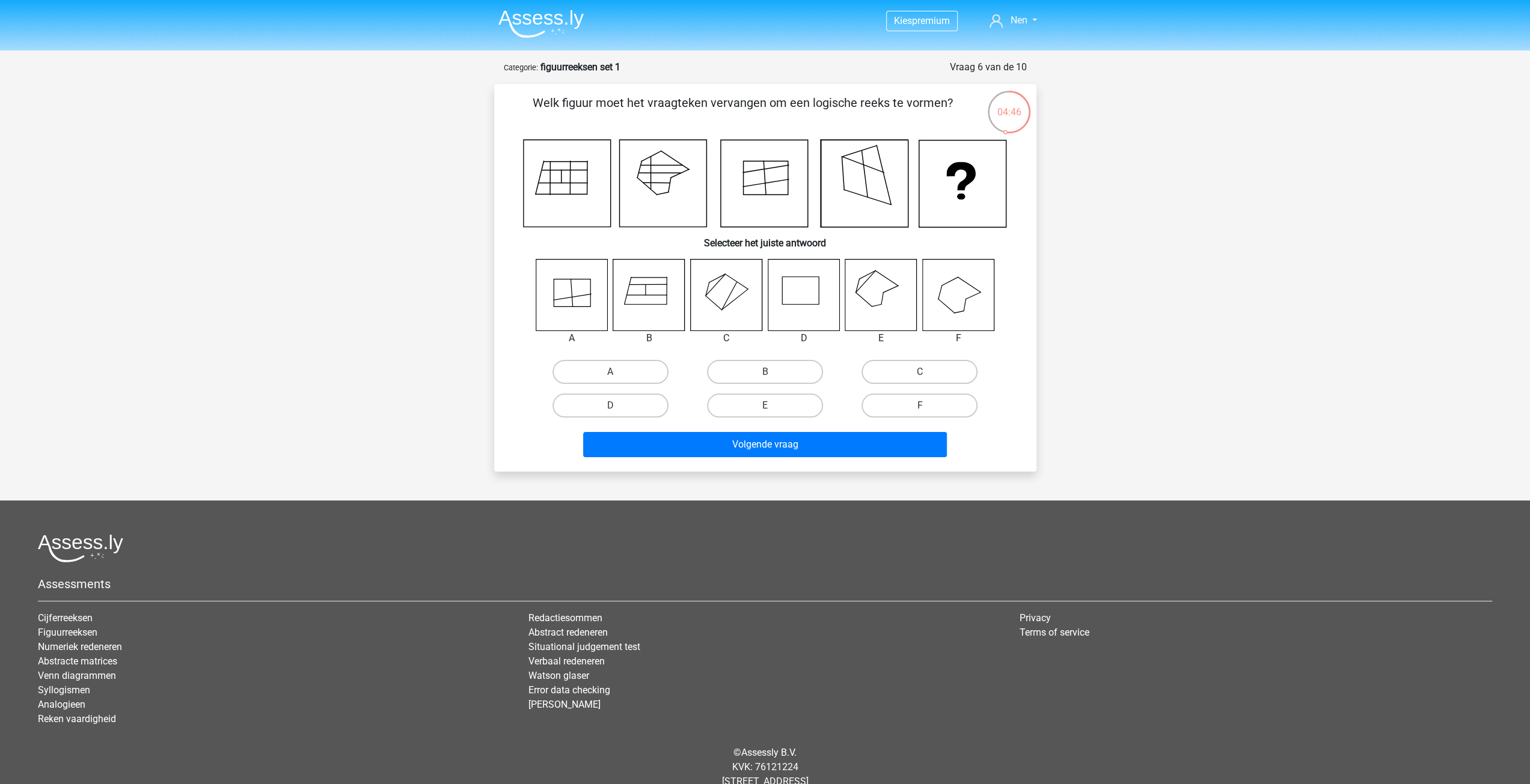
click at [864, 296] on icon at bounding box center [881, 294] width 71 height 71
click at [794, 405] on label "E" at bounding box center [765, 405] width 116 height 24
click at [772, 405] on input "E" at bounding box center [769, 409] width 8 height 8
radio input "true"
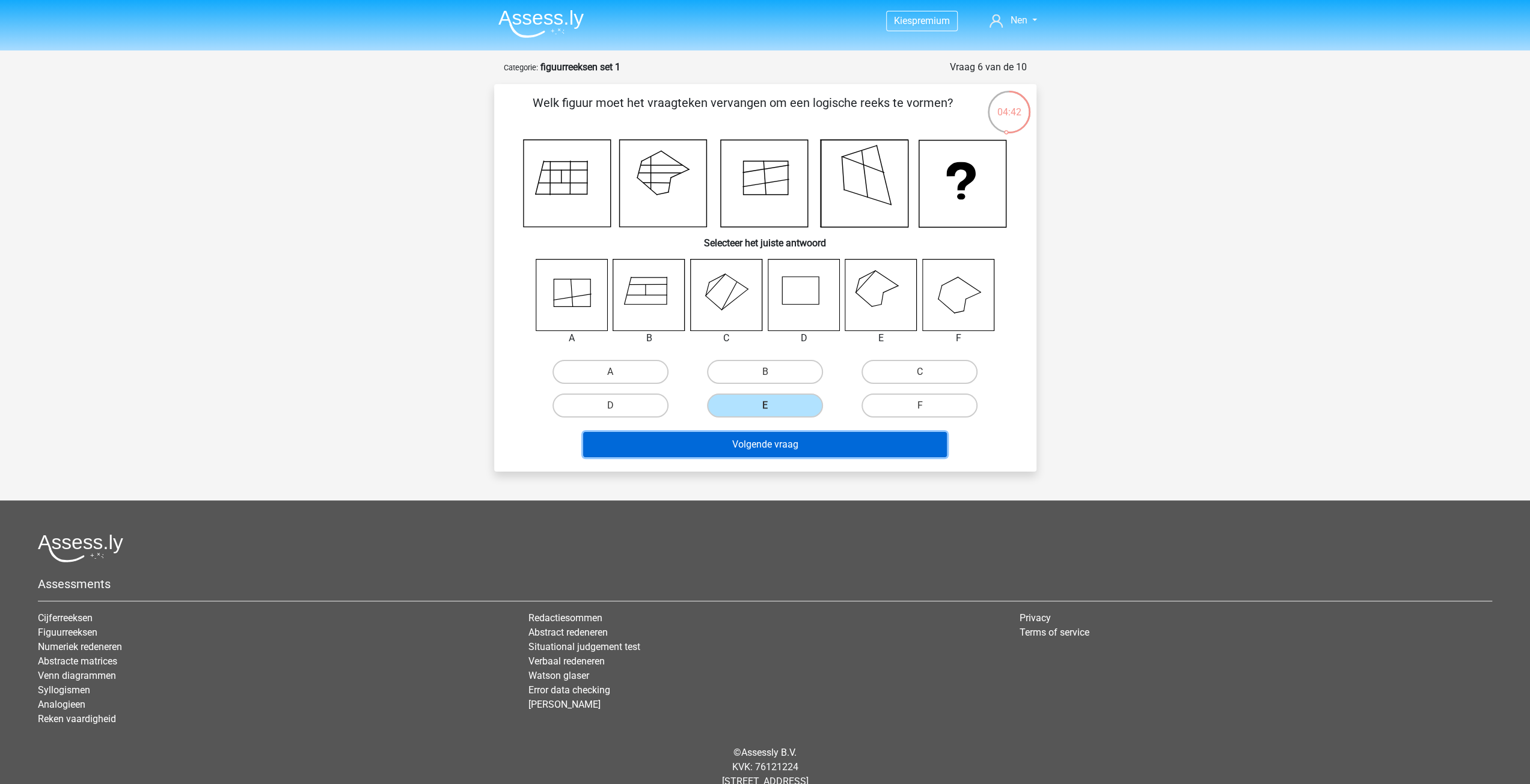
click at [770, 438] on button "Volgende vraag" at bounding box center [765, 445] width 364 height 25
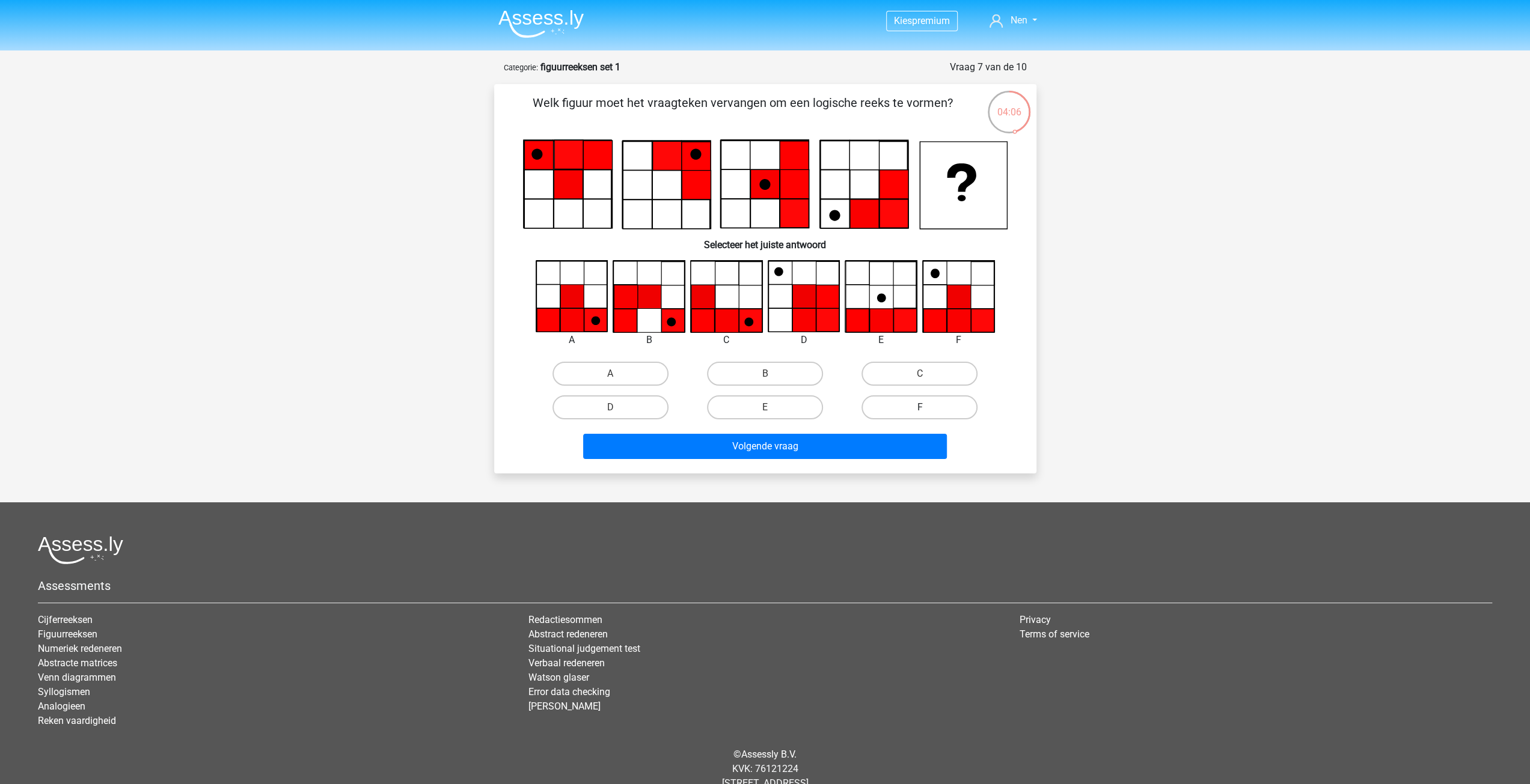
click at [895, 416] on label "F" at bounding box center [919, 407] width 116 height 24
click at [920, 415] on input "F" at bounding box center [924, 411] width 8 height 8
radio input "true"
click at [864, 451] on button "Volgende vraag" at bounding box center [765, 447] width 364 height 25
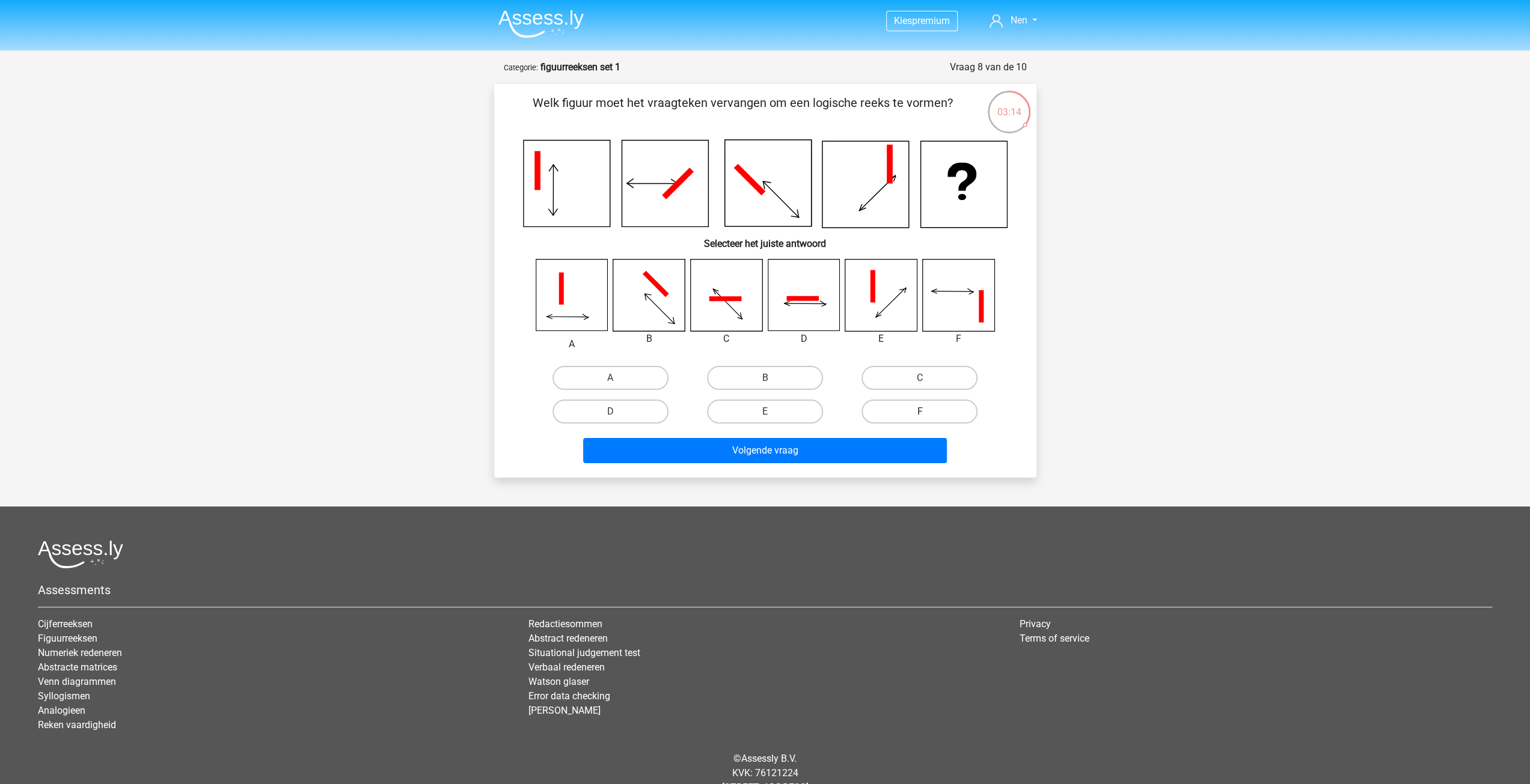
click at [893, 412] on label "F" at bounding box center [919, 411] width 116 height 24
click at [920, 412] on input "F" at bounding box center [924, 416] width 8 height 8
radio input "true"
click at [867, 458] on button "Volgende vraag" at bounding box center [765, 451] width 364 height 25
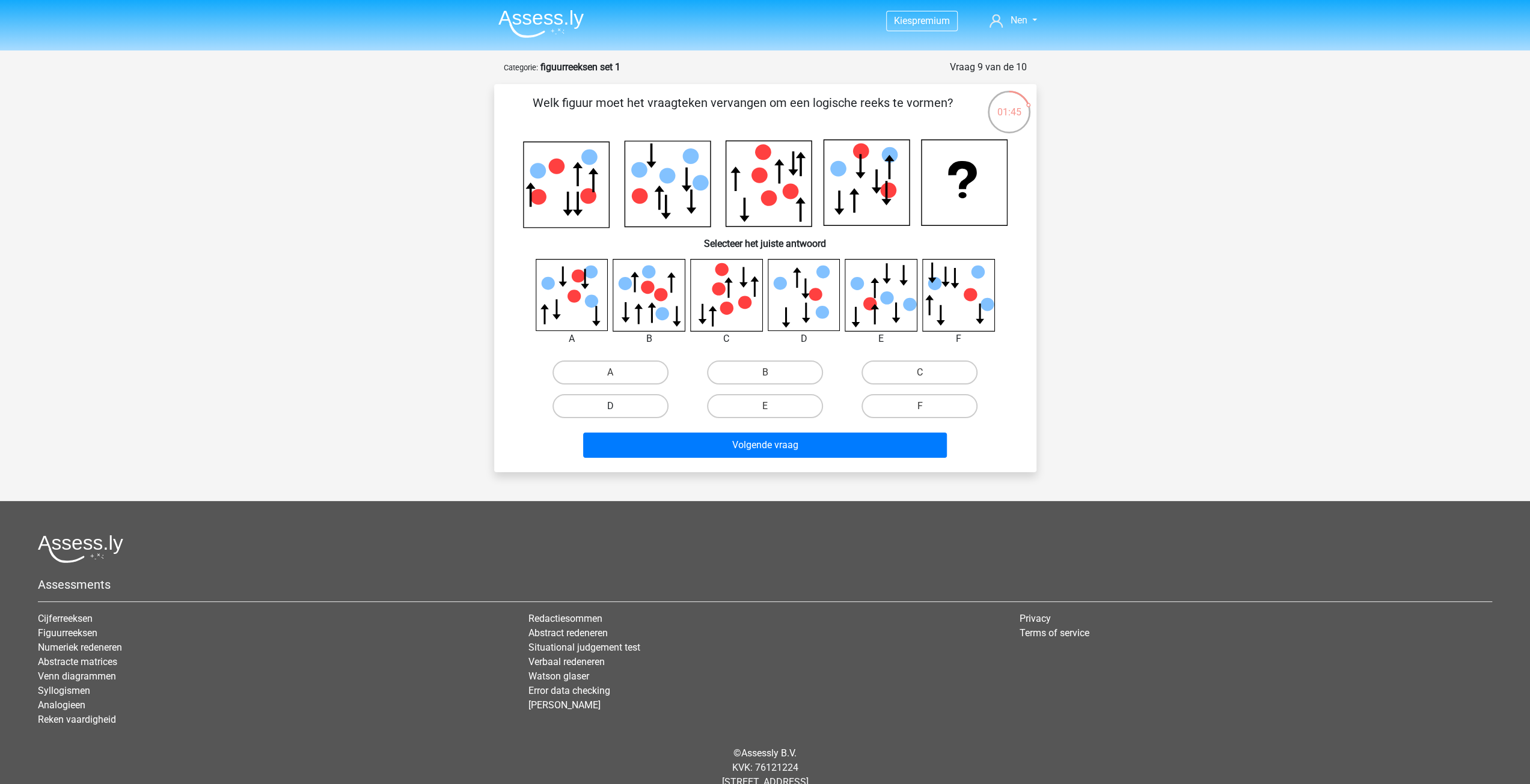
click at [571, 408] on label "D" at bounding box center [611, 406] width 116 height 24
click at [610, 408] on input "D" at bounding box center [614, 410] width 8 height 8
radio input "true"
click at [806, 435] on button "Volgende vraag" at bounding box center [765, 445] width 364 height 25
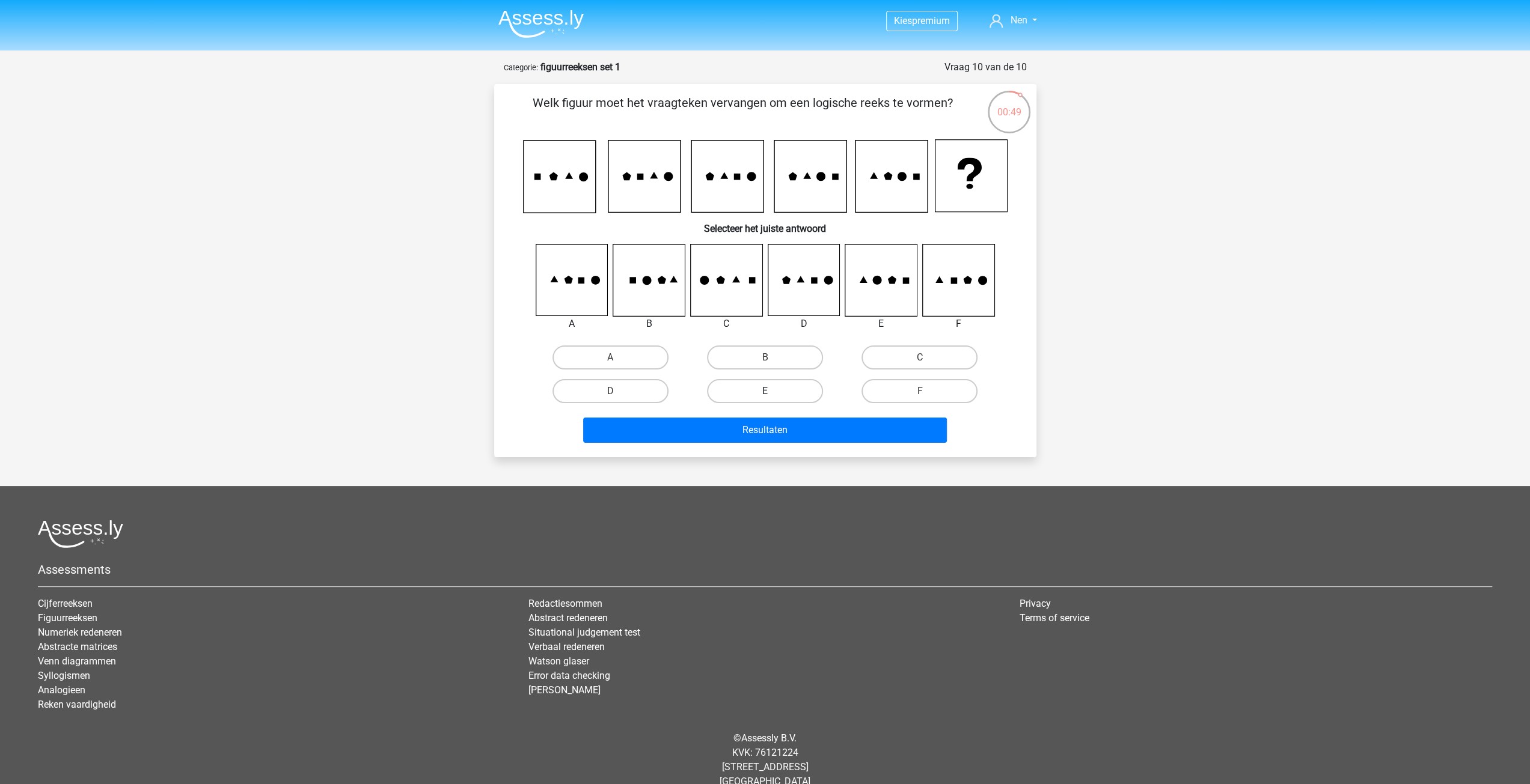
click at [789, 387] on label "E" at bounding box center [765, 391] width 116 height 24
click at [772, 391] on input "E" at bounding box center [769, 395] width 8 height 8
radio input "true"
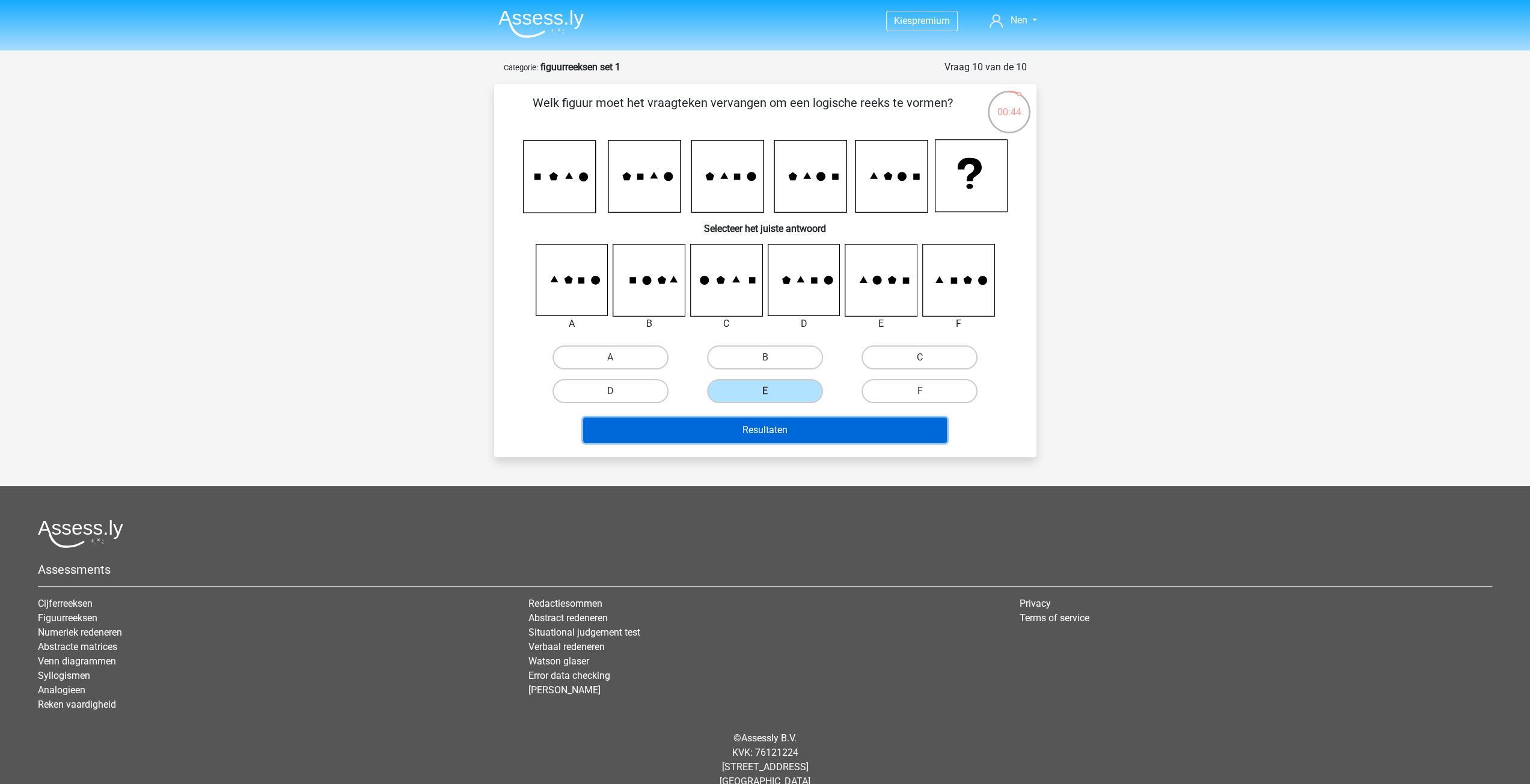
click at [773, 434] on button "Resultaten" at bounding box center [765, 431] width 364 height 25
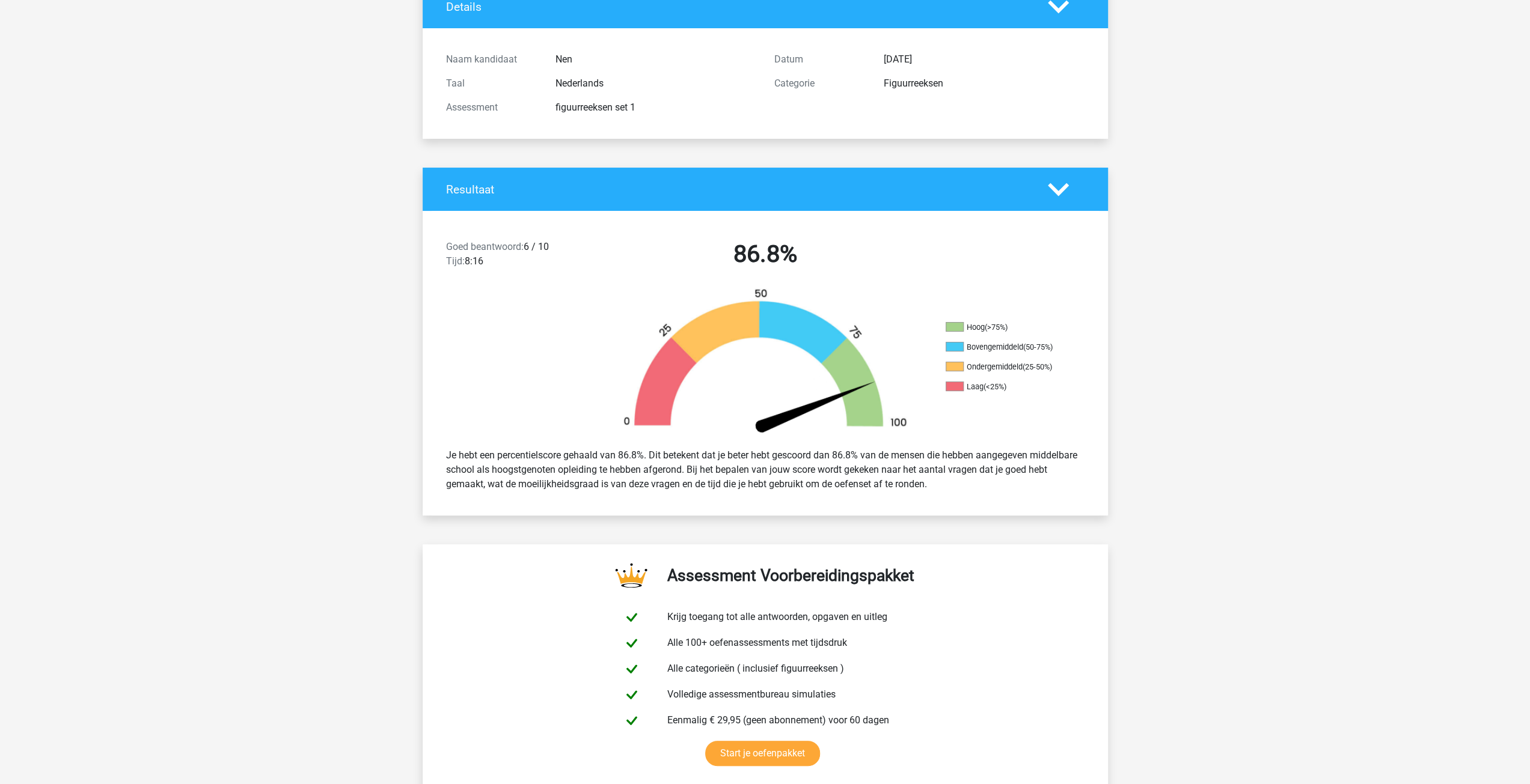
scroll to position [60, 0]
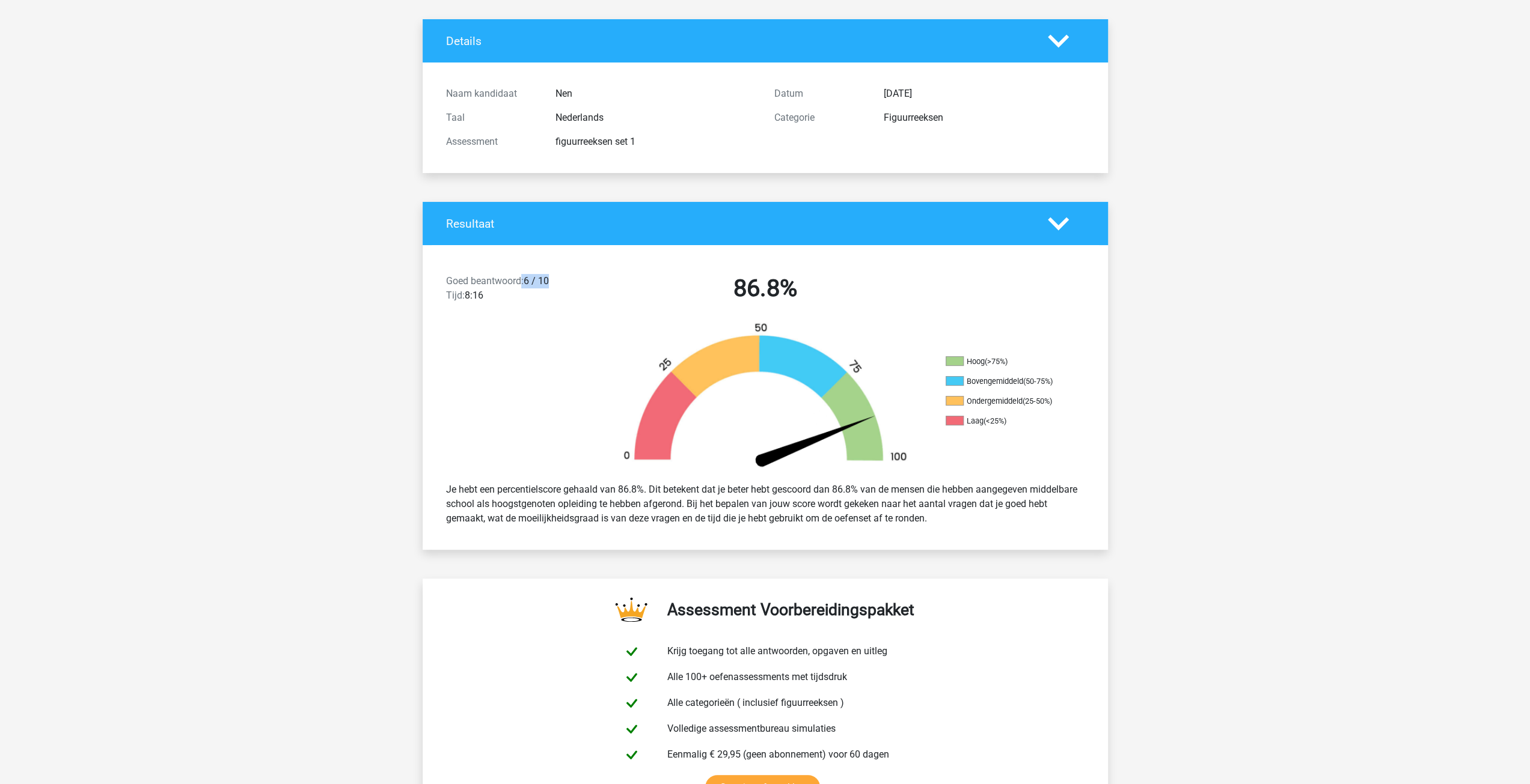
drag, startPoint x: 519, startPoint y: 282, endPoint x: 579, endPoint y: 272, distance: 60.8
click at [579, 272] on div "Goed beantwoord: 6 / 10 Tijd: 8:16 86.8%" at bounding box center [765, 291] width 685 height 63
click at [584, 332] on div at bounding box center [508, 397] width 171 height 151
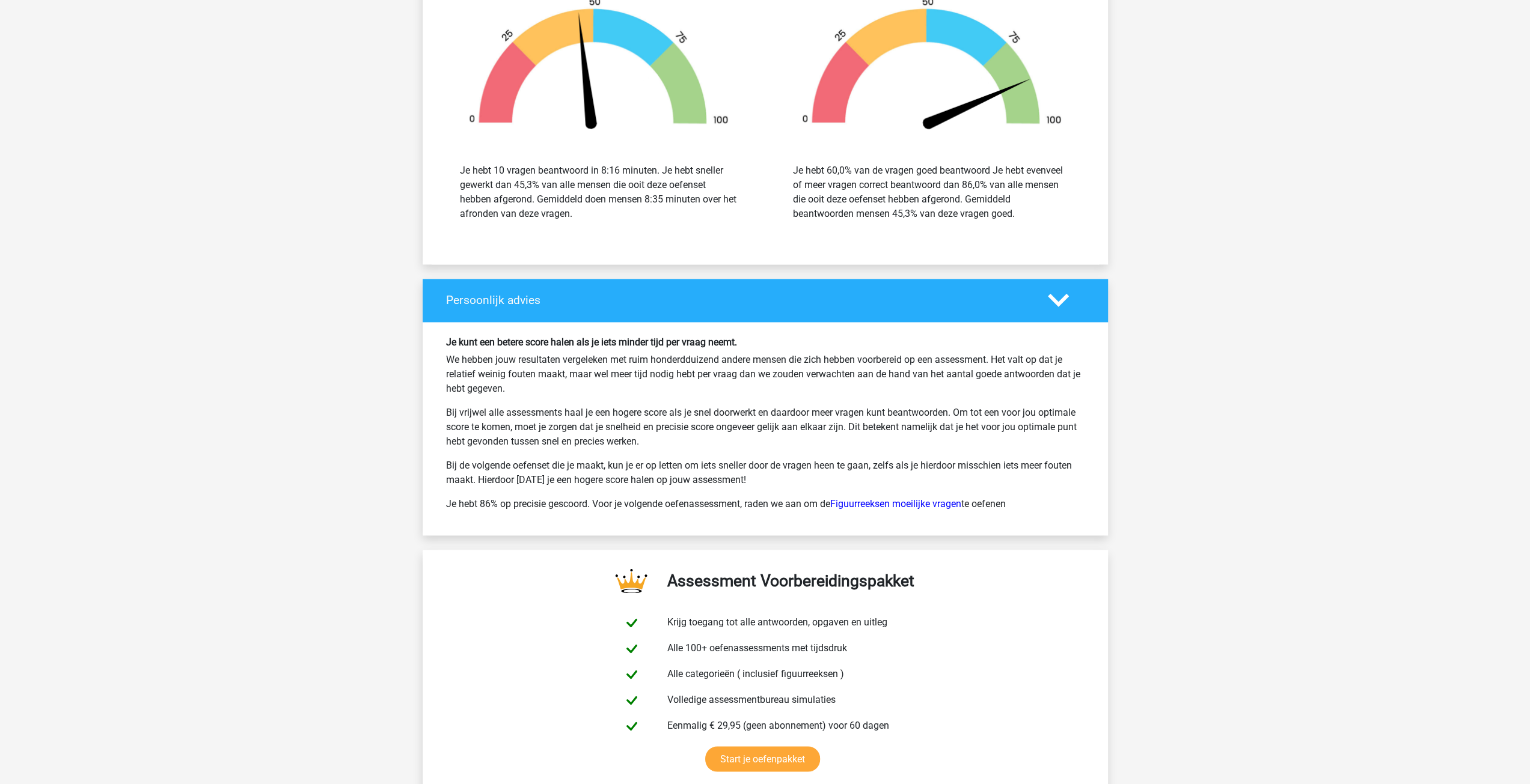
scroll to position [1520, 0]
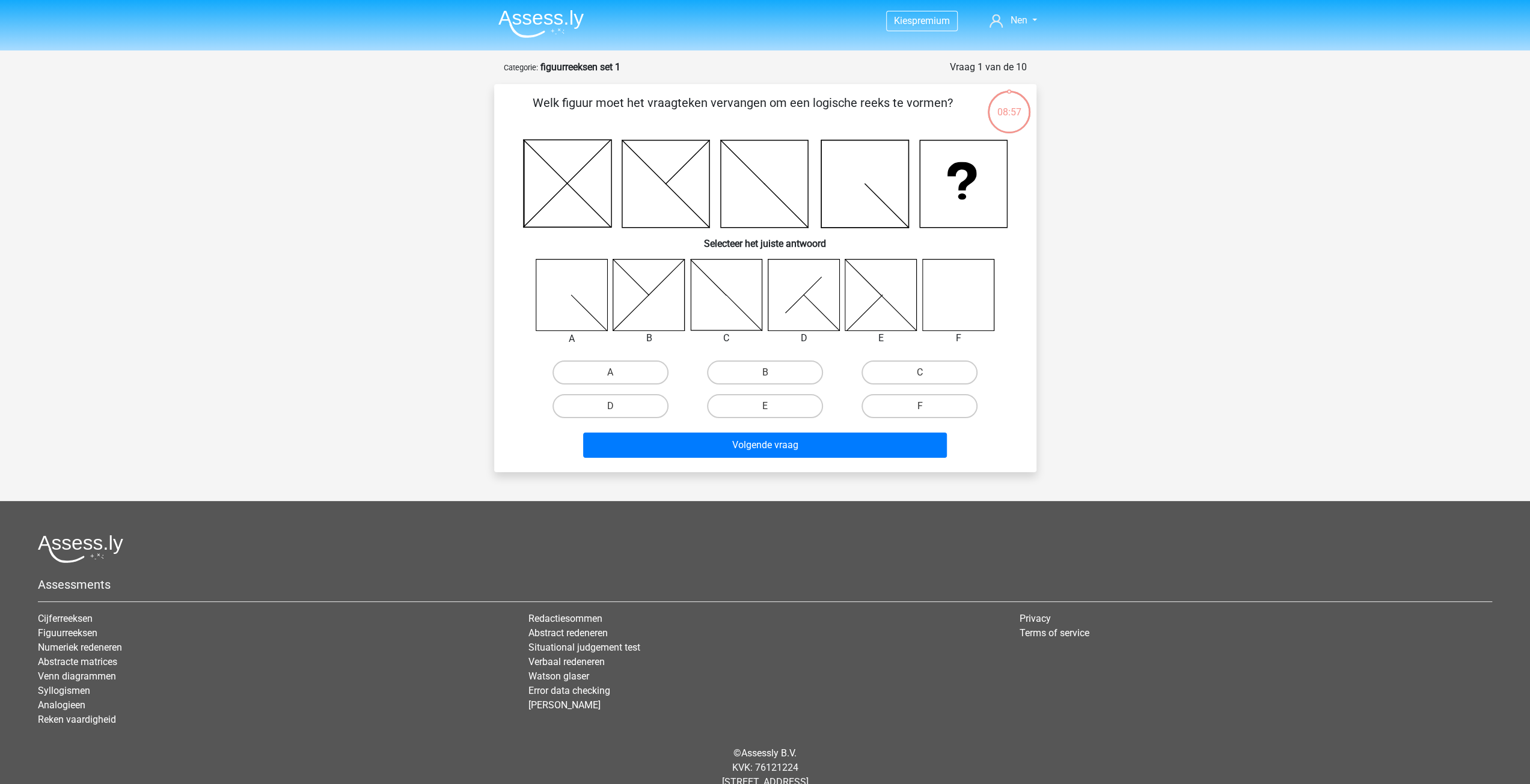
click at [957, 319] on icon at bounding box center [957, 294] width 71 height 71
drag, startPoint x: 913, startPoint y: 412, endPoint x: 913, endPoint y: 453, distance: 41.0
click at [913, 413] on label "F" at bounding box center [919, 406] width 116 height 24
click at [920, 413] on input "F" at bounding box center [924, 410] width 8 height 8
radio input "true"
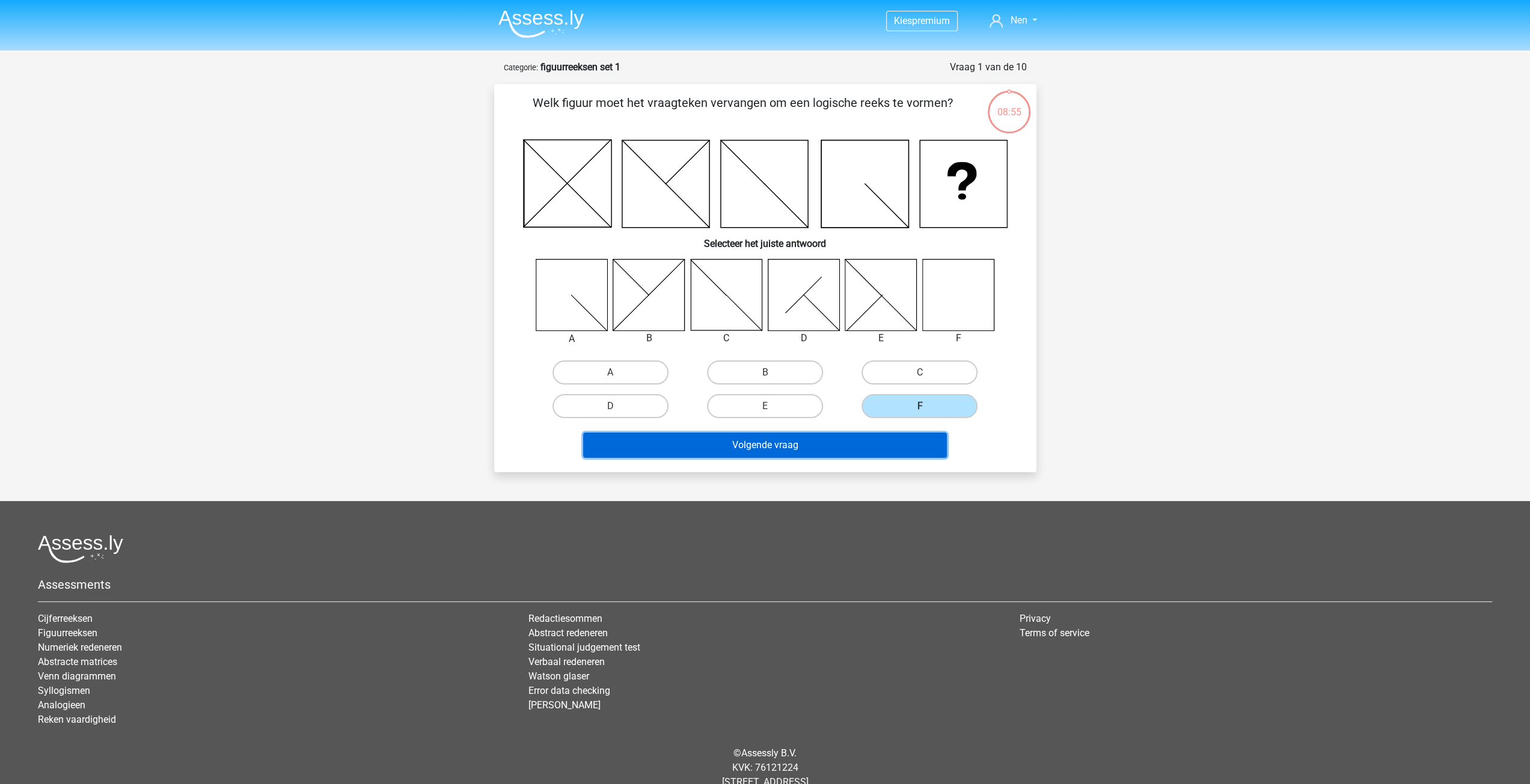
click at [912, 450] on button "Volgende vraag" at bounding box center [765, 445] width 364 height 25
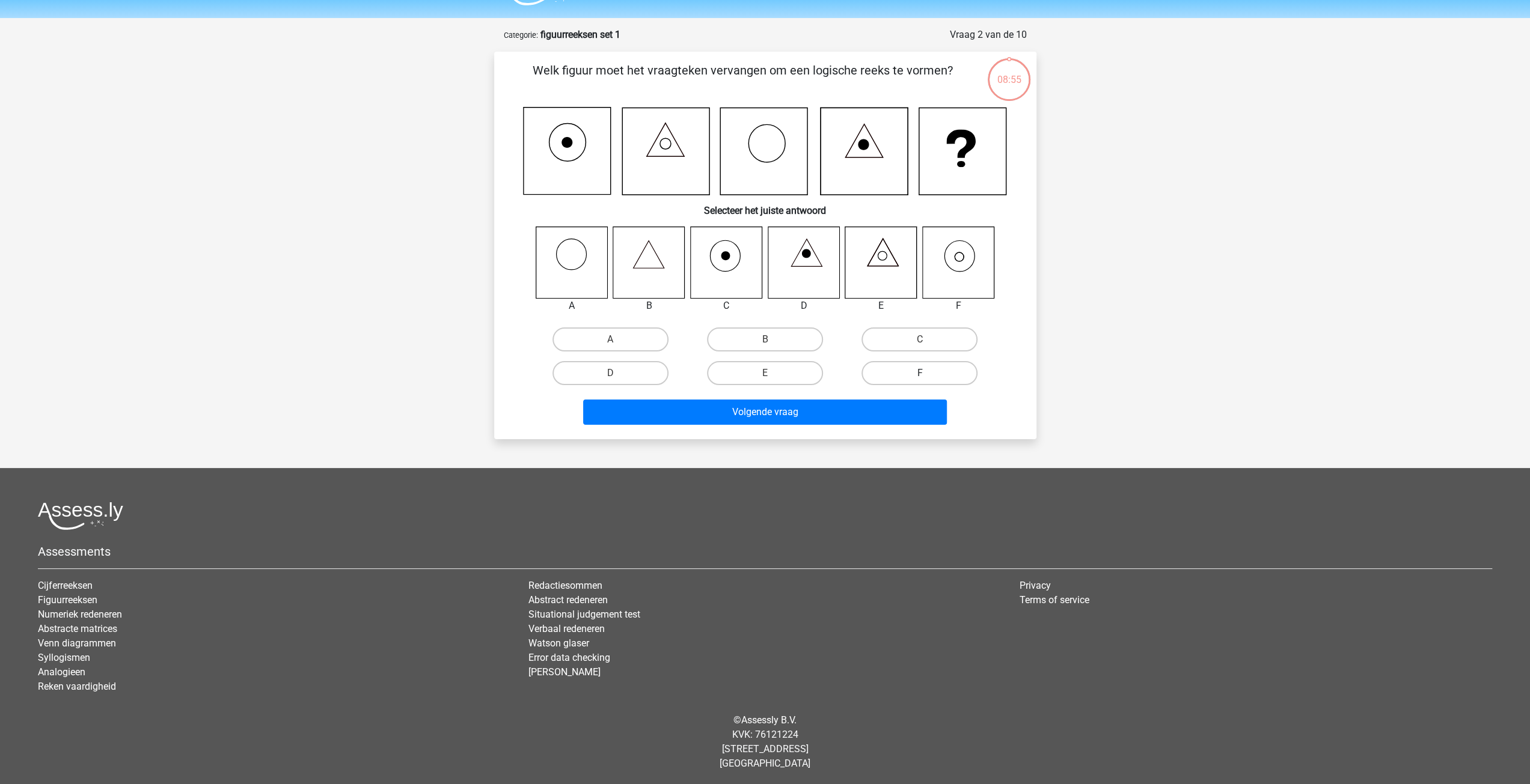
scroll to position [33, 0]
click at [948, 375] on label "F" at bounding box center [919, 373] width 116 height 24
click at [927, 375] on input "F" at bounding box center [924, 377] width 8 height 8
radio input "true"
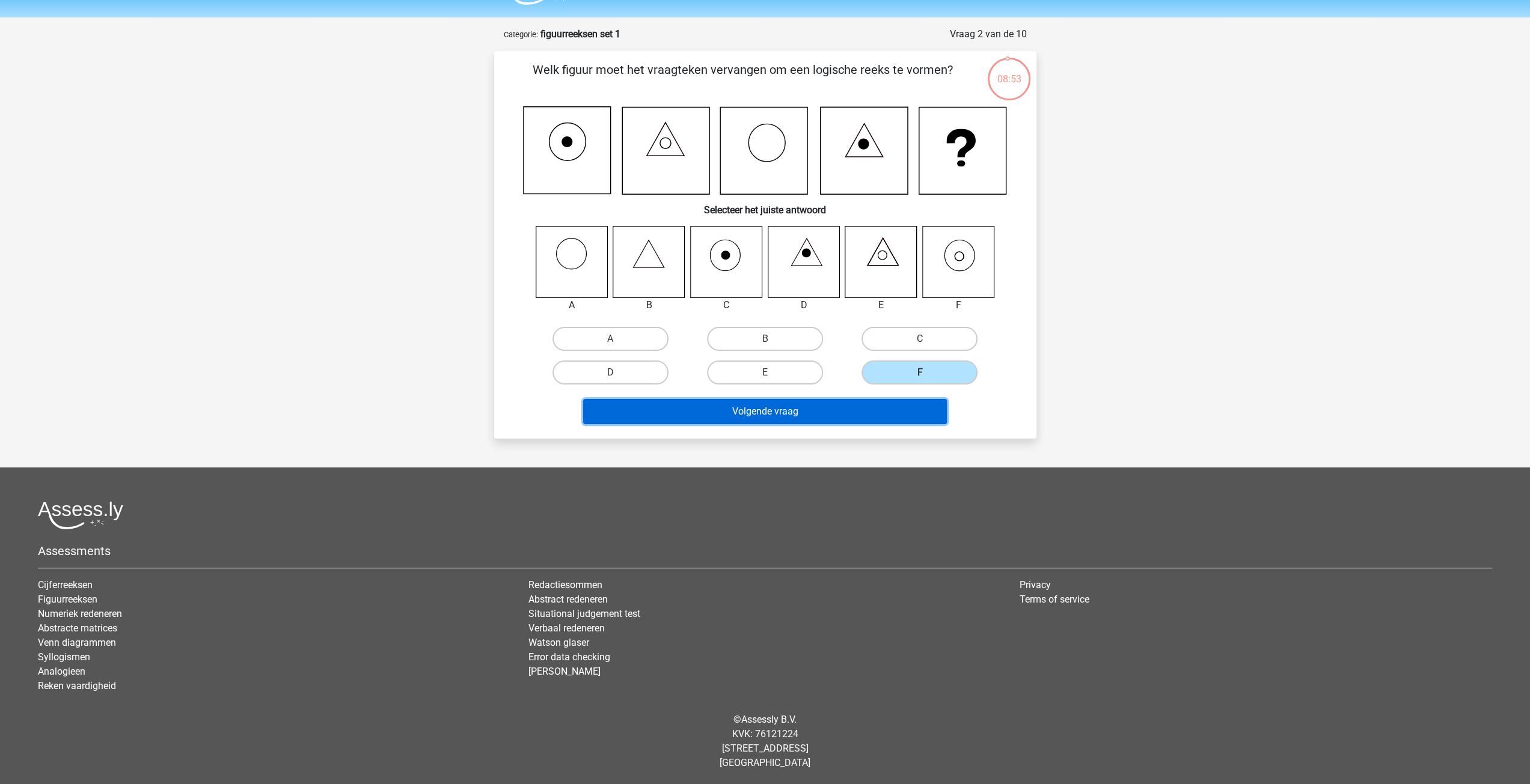
click at [913, 414] on button "Volgende vraag" at bounding box center [765, 412] width 364 height 25
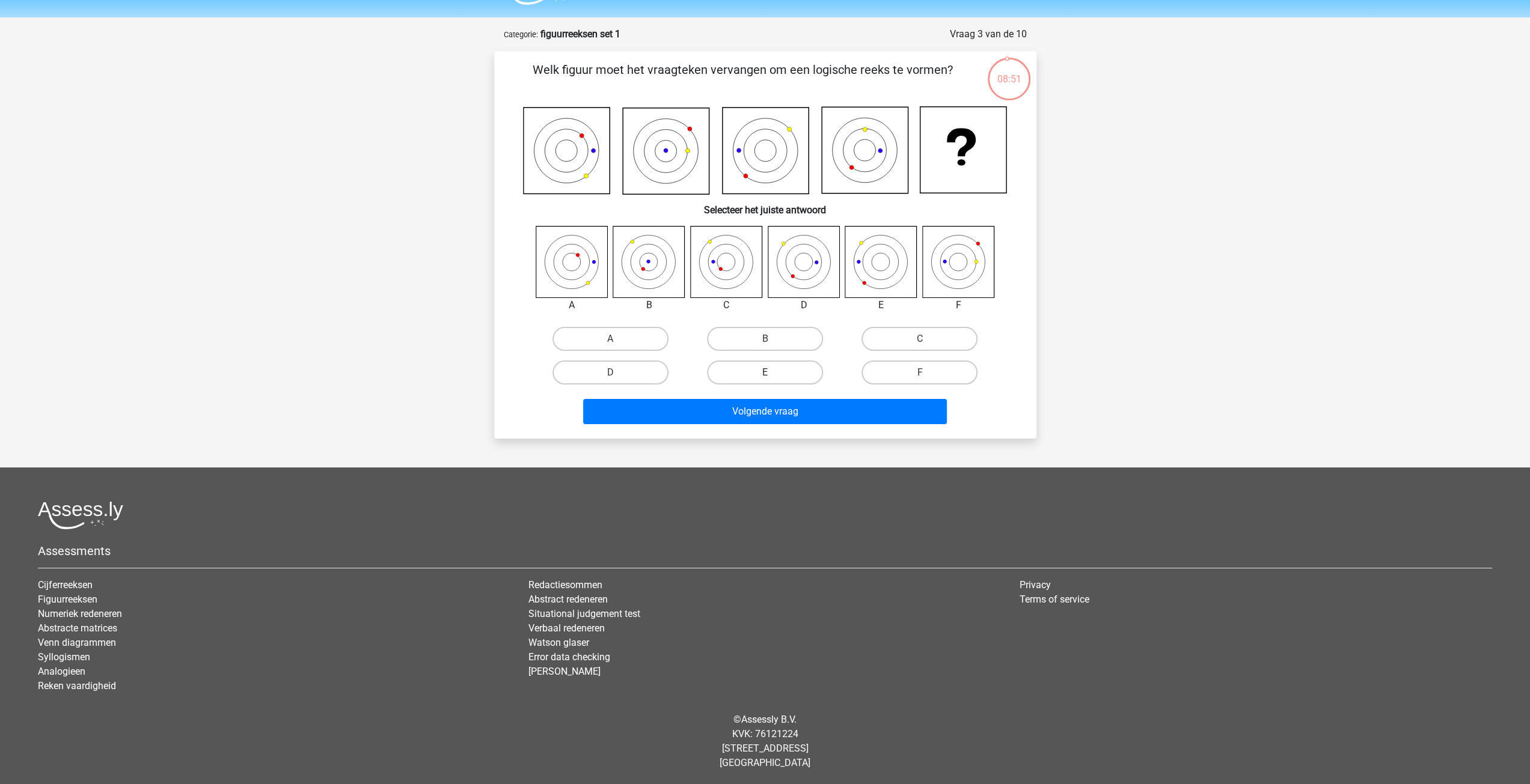
drag, startPoint x: 742, startPoint y: 341, endPoint x: 752, endPoint y: 367, distance: 27.9
click at [743, 340] on label "B" at bounding box center [765, 339] width 116 height 24
click at [765, 340] on input "B" at bounding box center [769, 343] width 8 height 8
radio input "true"
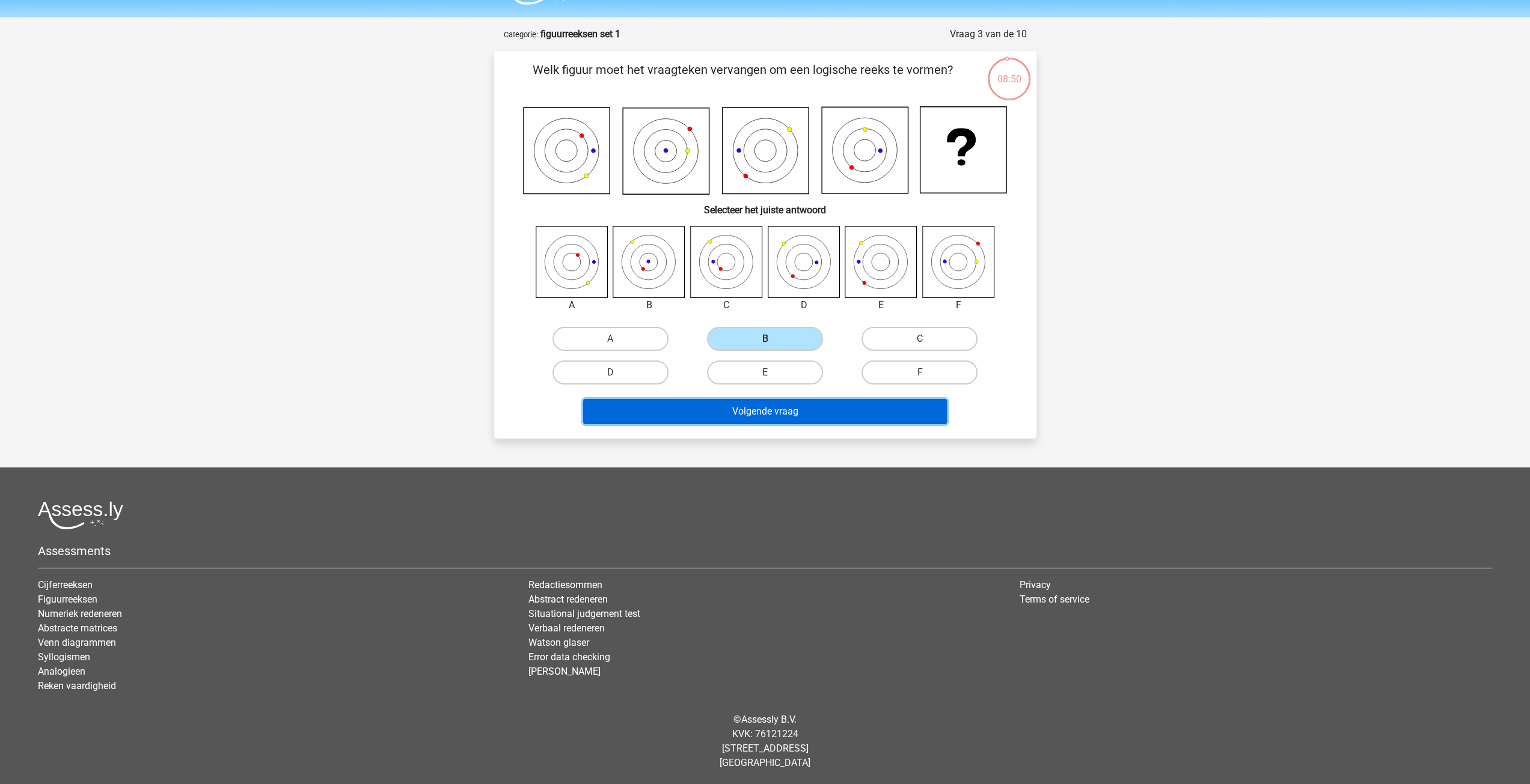
click at [754, 418] on button "Volgende vraag" at bounding box center [765, 412] width 364 height 25
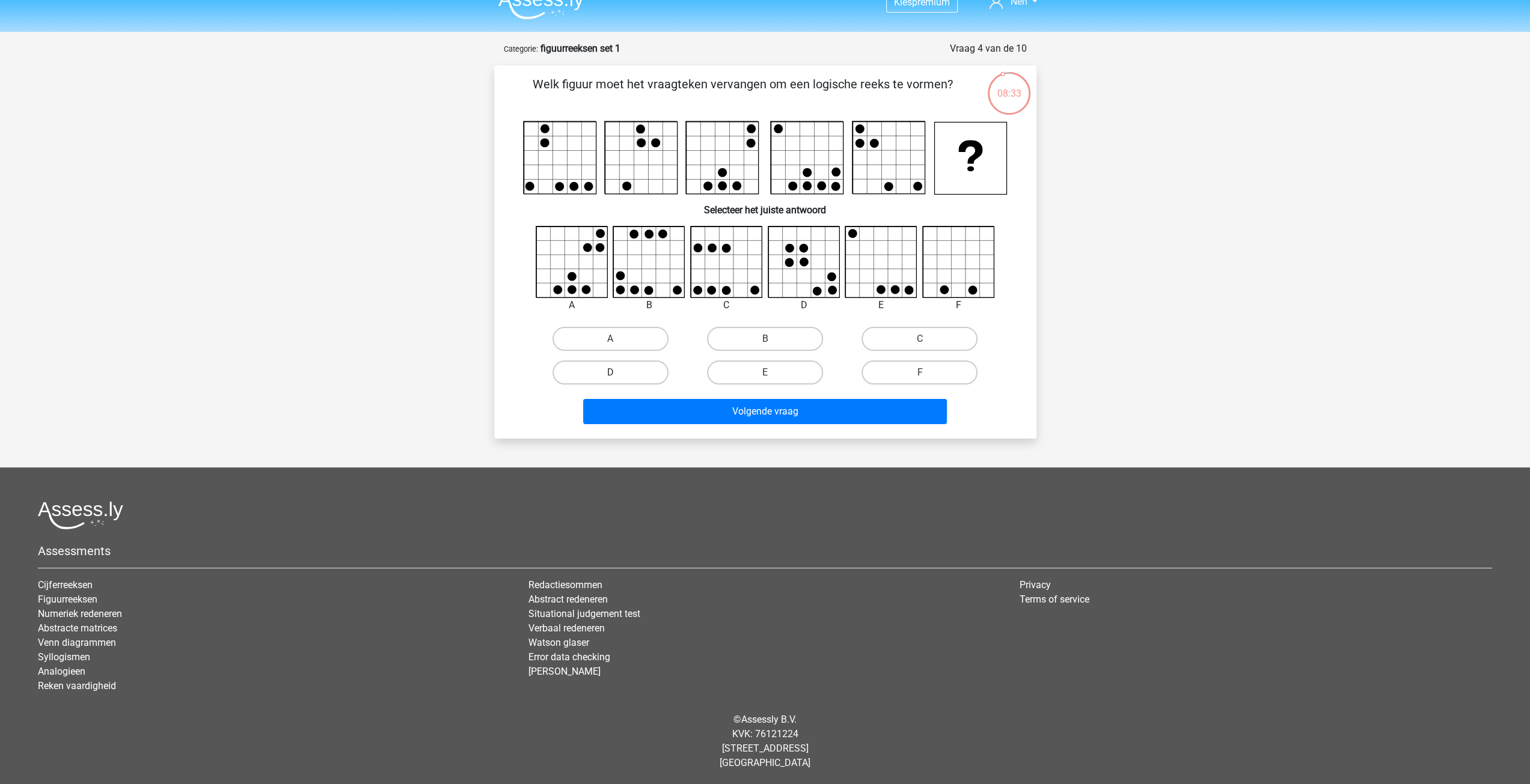
click at [597, 373] on label "D" at bounding box center [611, 373] width 116 height 24
click at [610, 373] on input "D" at bounding box center [614, 377] width 8 height 8
radio input "true"
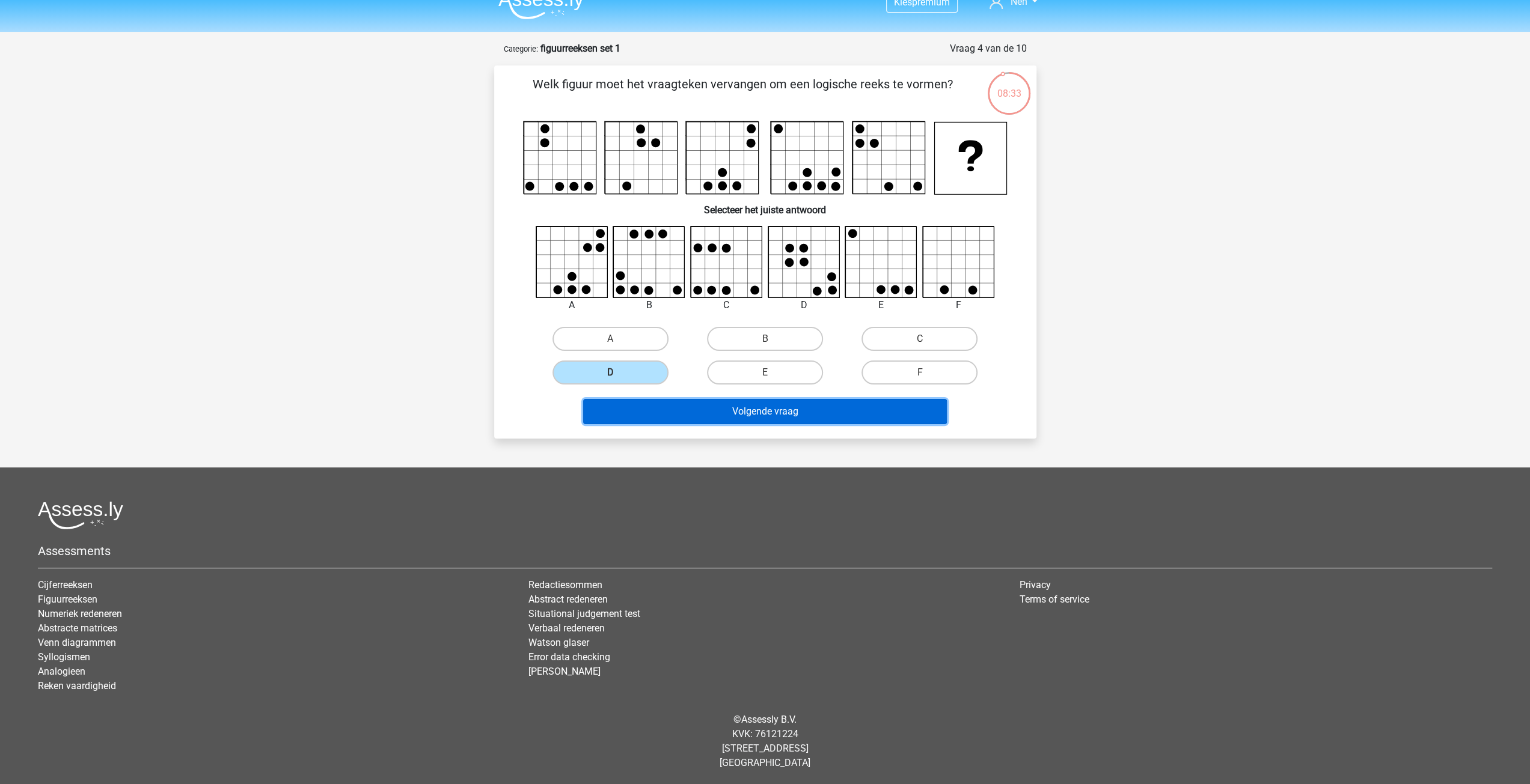
click at [640, 399] on button "Volgende vraag" at bounding box center [765, 412] width 364 height 25
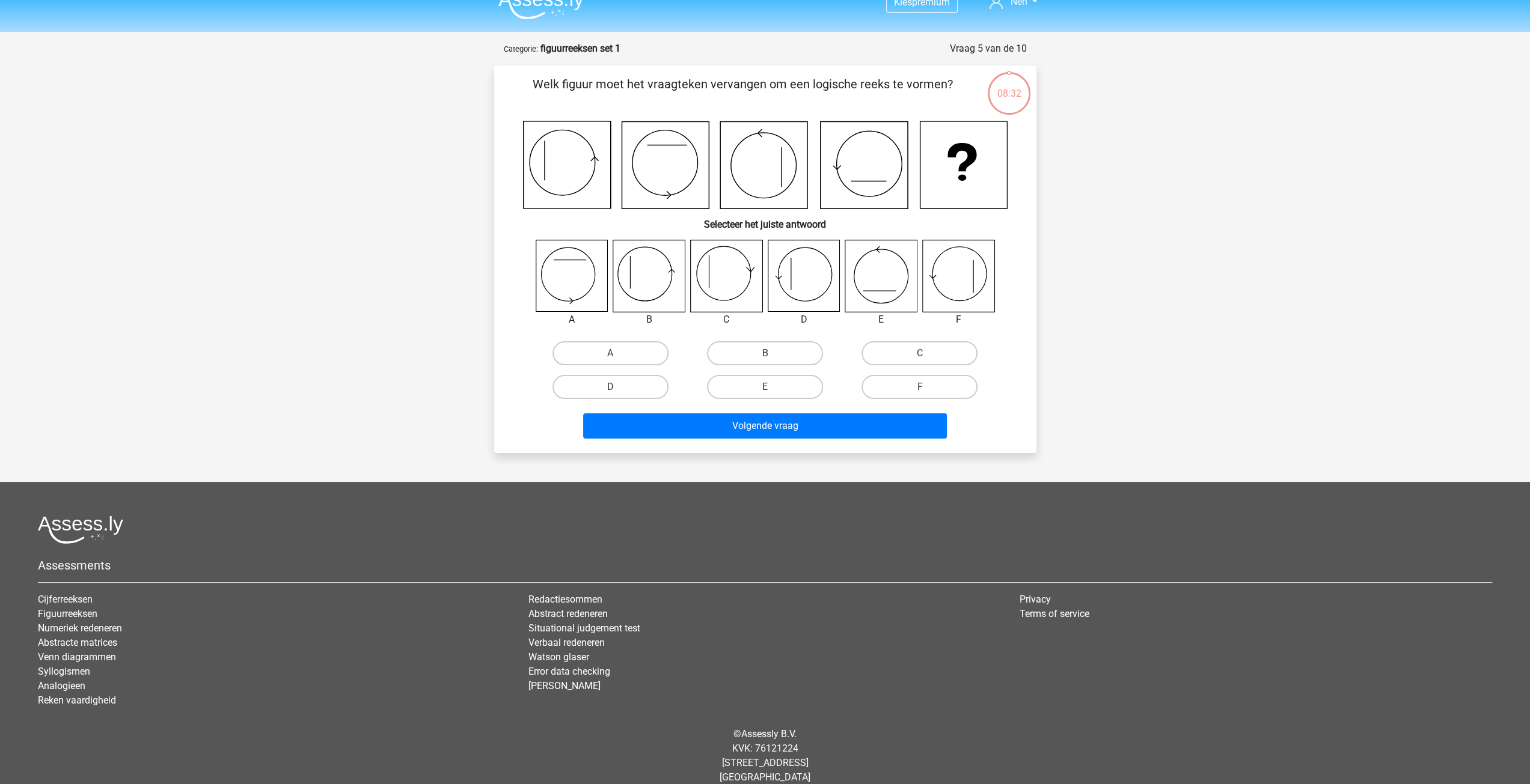
scroll to position [33, 0]
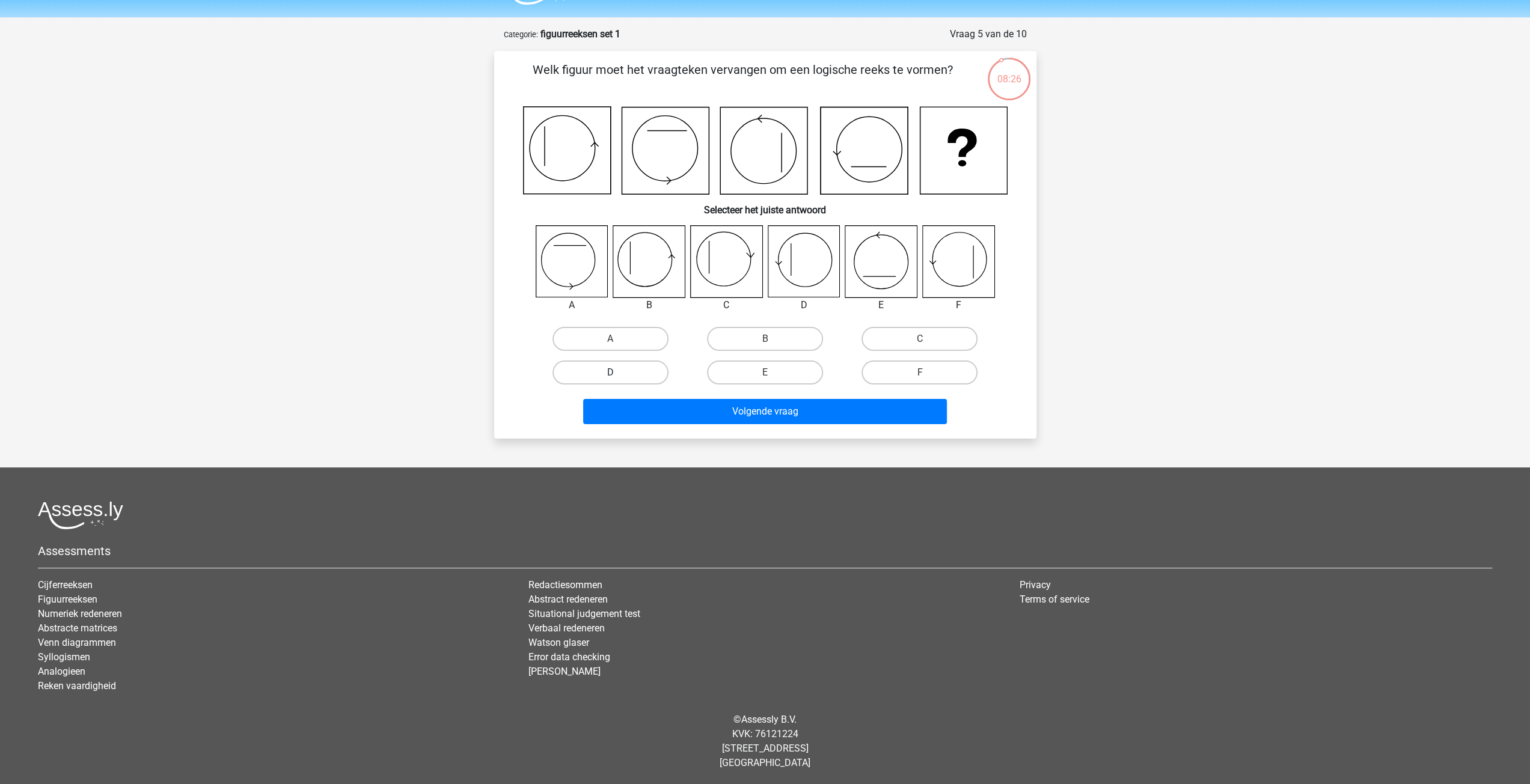
click at [573, 381] on label "D" at bounding box center [611, 373] width 116 height 24
click at [610, 381] on input "D" at bounding box center [614, 377] width 8 height 8
radio input "true"
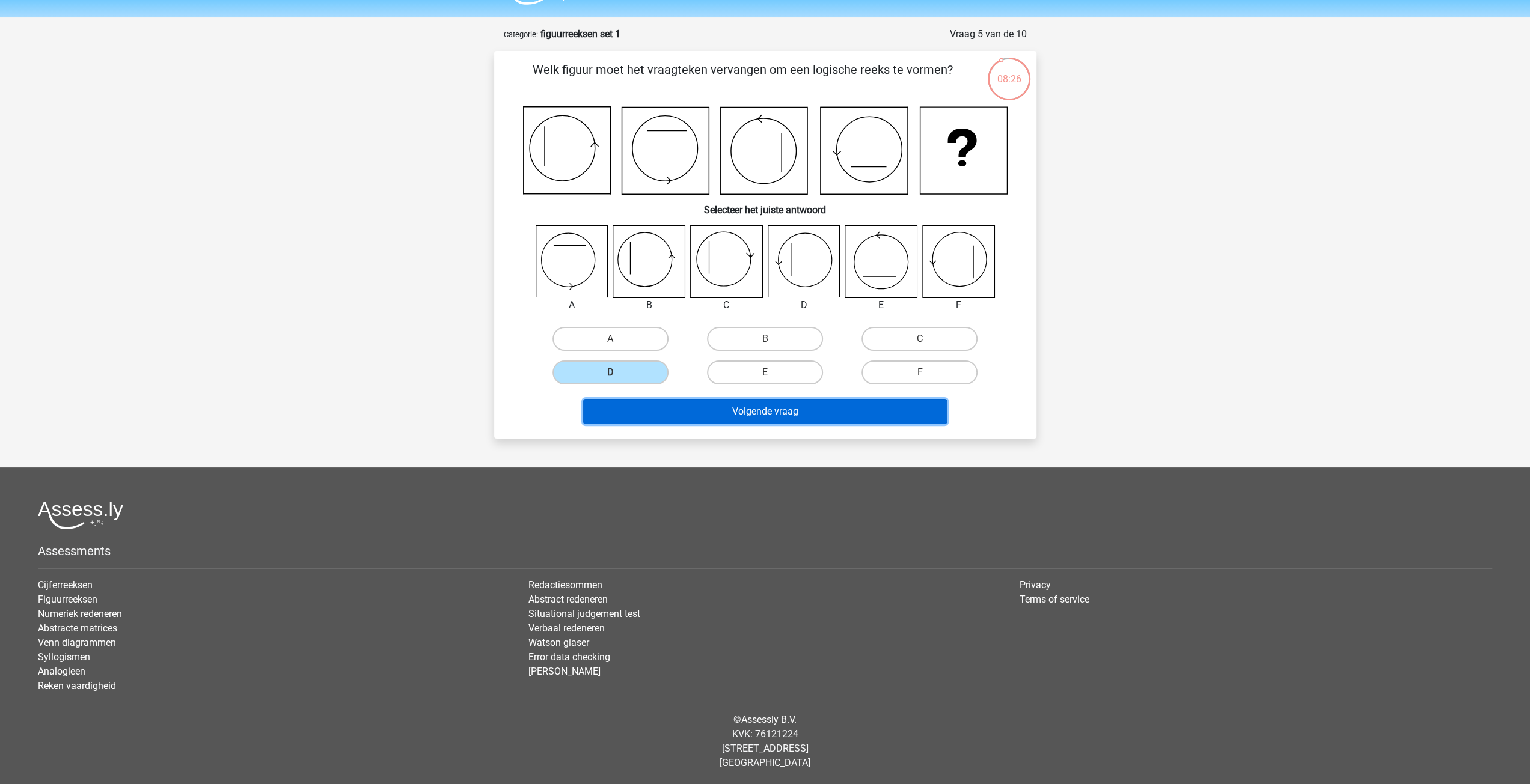
click at [617, 410] on button "Volgende vraag" at bounding box center [765, 412] width 364 height 25
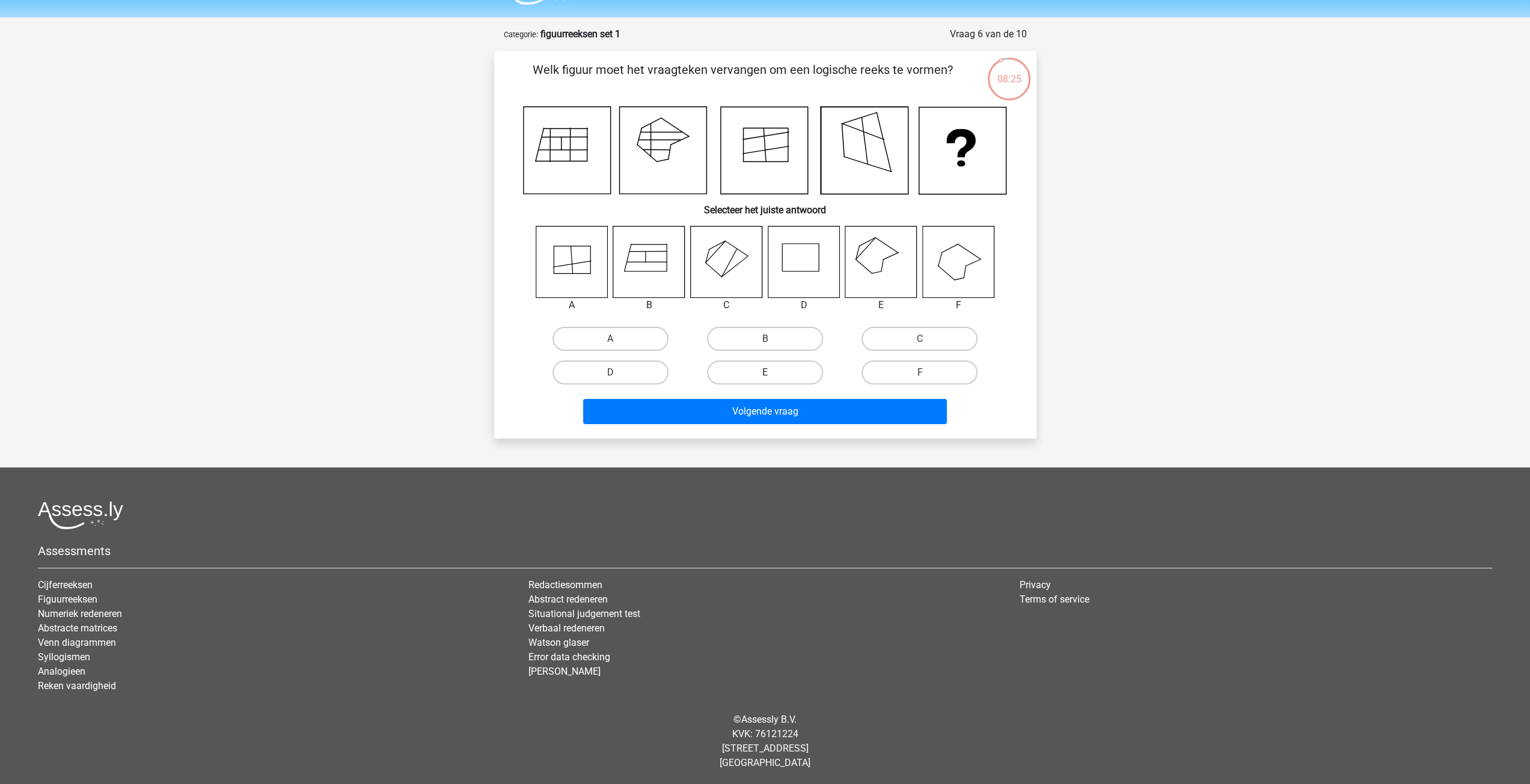
click at [770, 362] on label "E" at bounding box center [765, 373] width 116 height 24
click at [770, 373] on input "E" at bounding box center [769, 377] width 8 height 8
radio input "true"
click at [770, 365] on label "E" at bounding box center [765, 373] width 116 height 24
click at [770, 373] on input "E" at bounding box center [769, 377] width 8 height 8
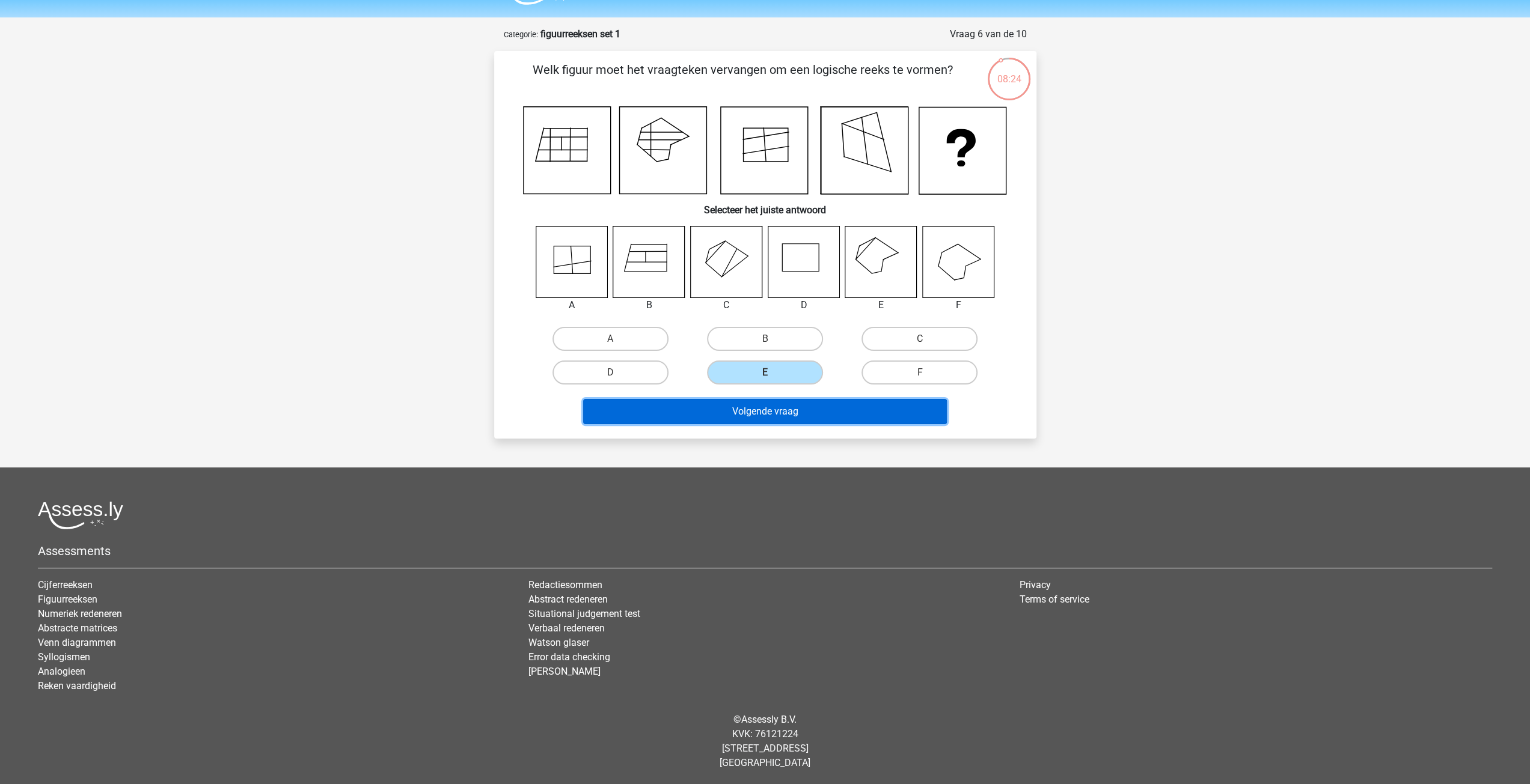
click at [783, 402] on button "Volgende vraag" at bounding box center [765, 412] width 364 height 25
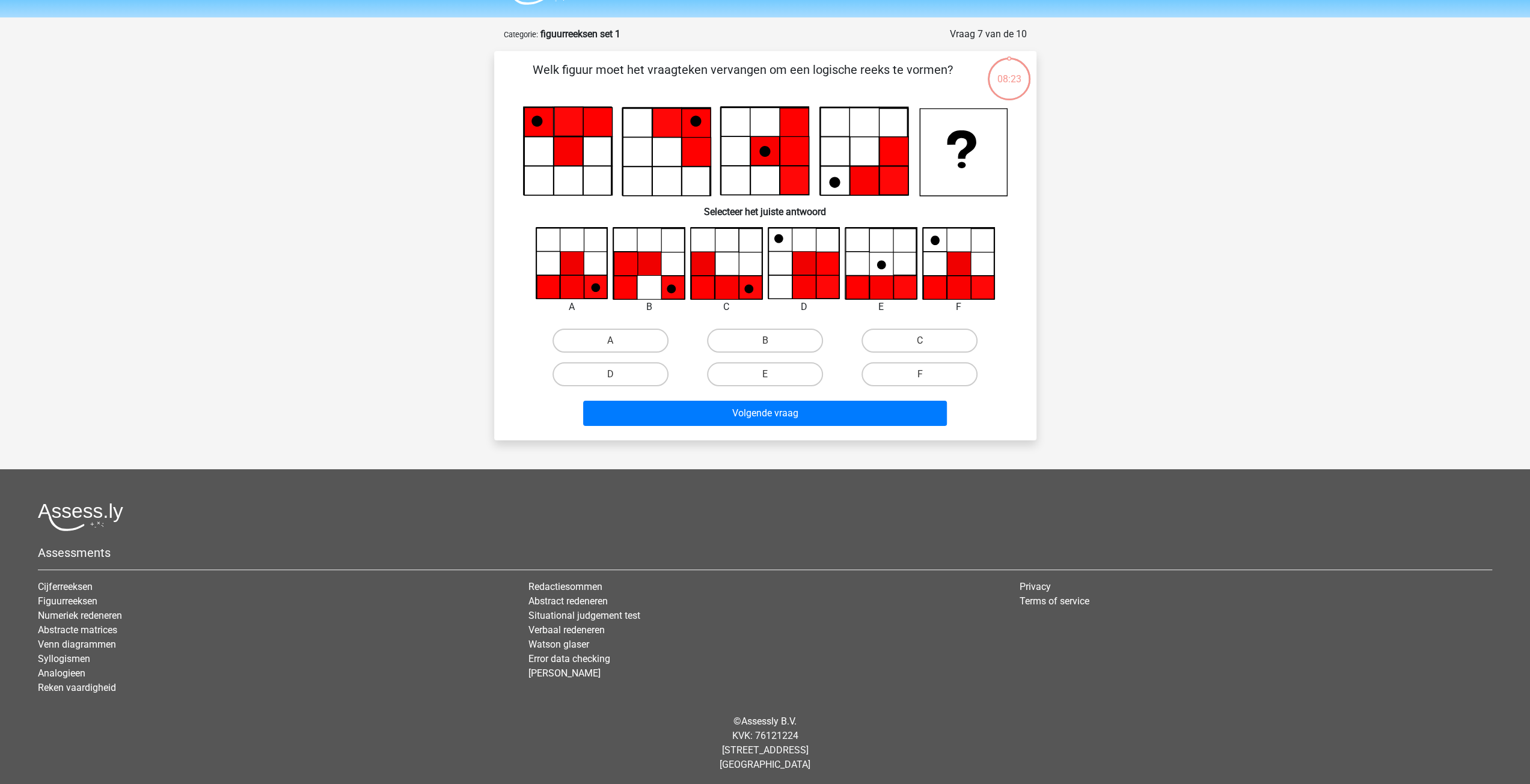
scroll to position [35, 0]
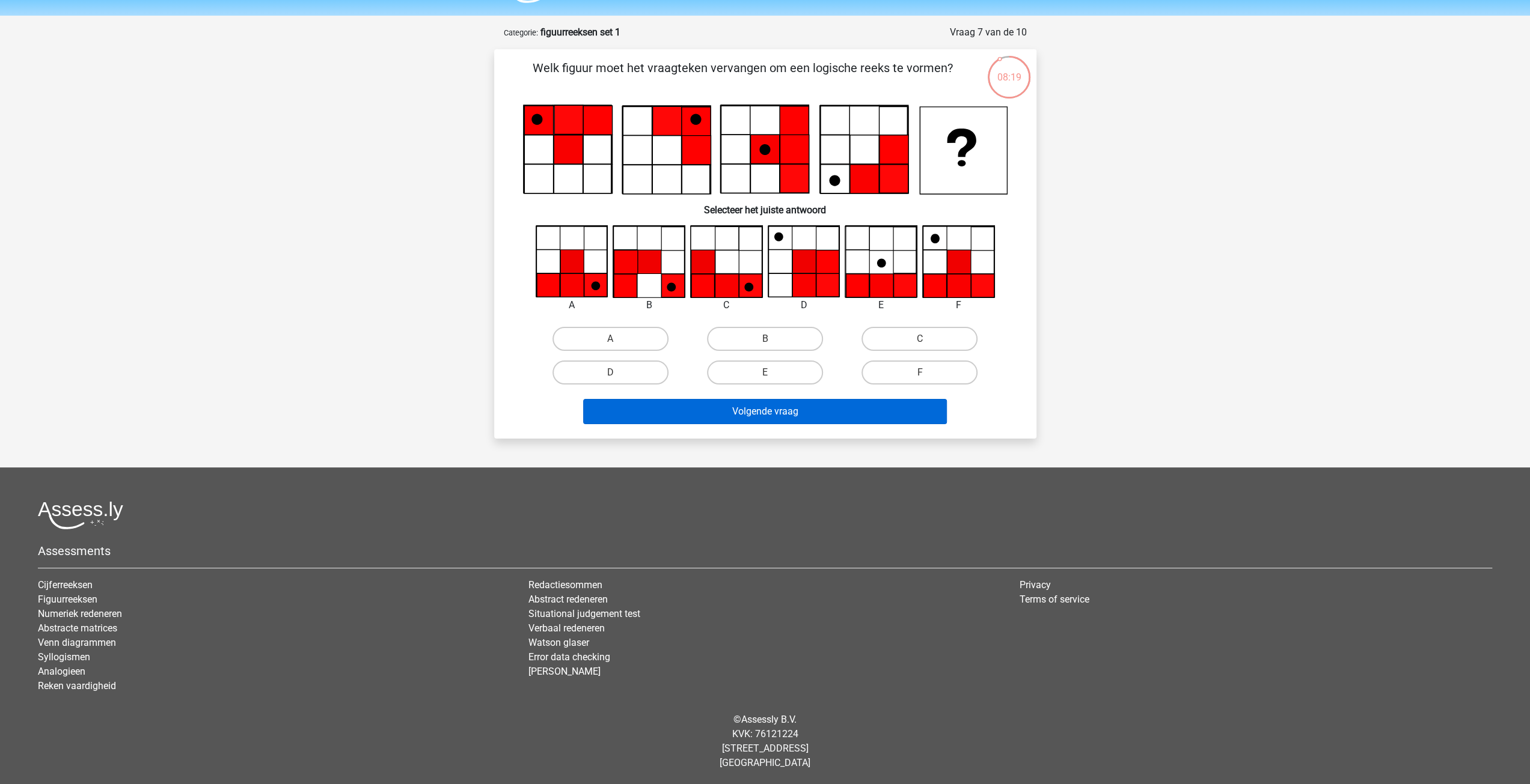
drag, startPoint x: 901, startPoint y: 374, endPoint x: 874, endPoint y: 403, distance: 39.6
click at [900, 376] on label "F" at bounding box center [919, 373] width 116 height 24
click at [920, 376] on input "F" at bounding box center [924, 377] width 8 height 8
radio input "true"
click at [872, 414] on button "Volgende vraag" at bounding box center [765, 412] width 364 height 25
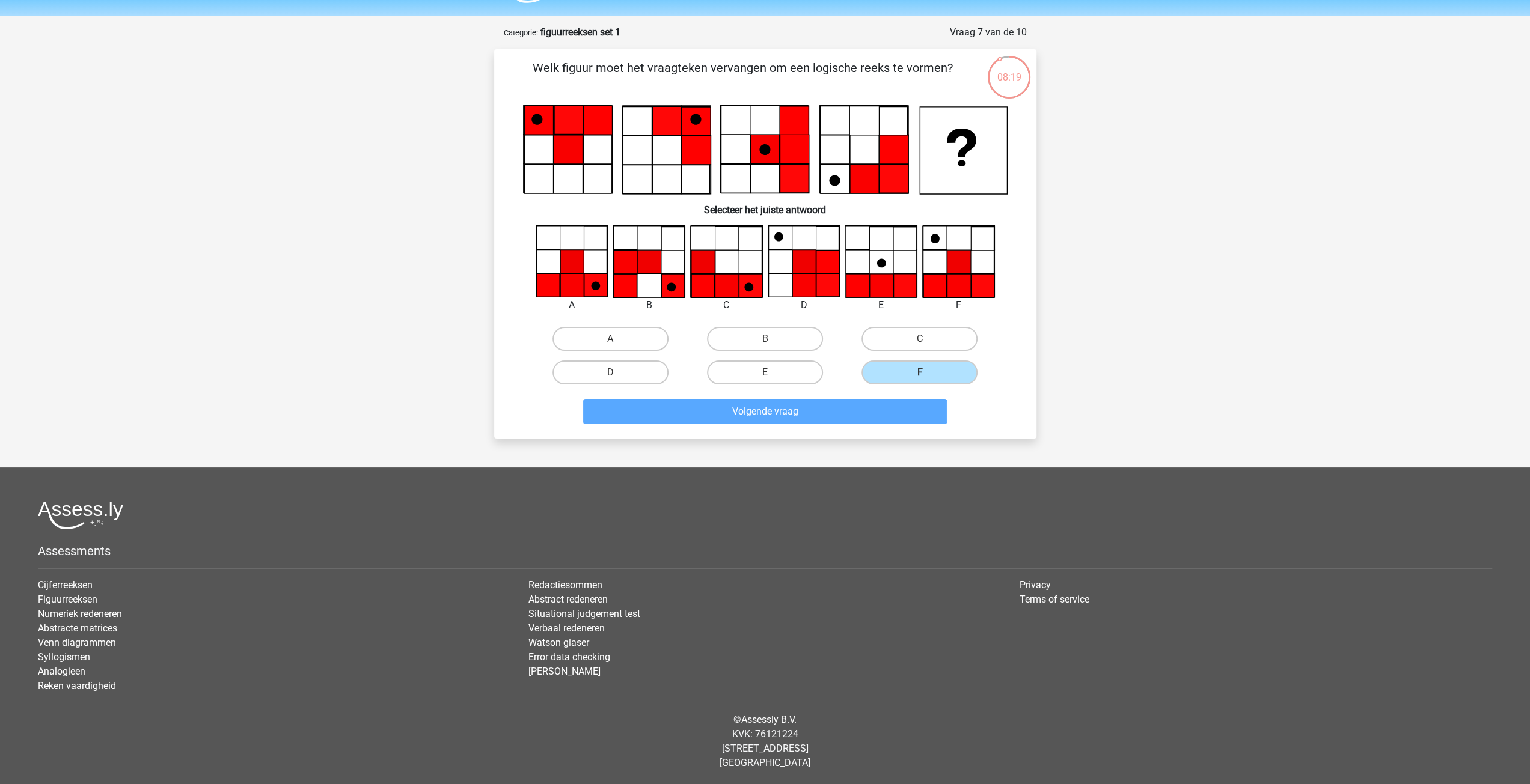
scroll to position [39, 0]
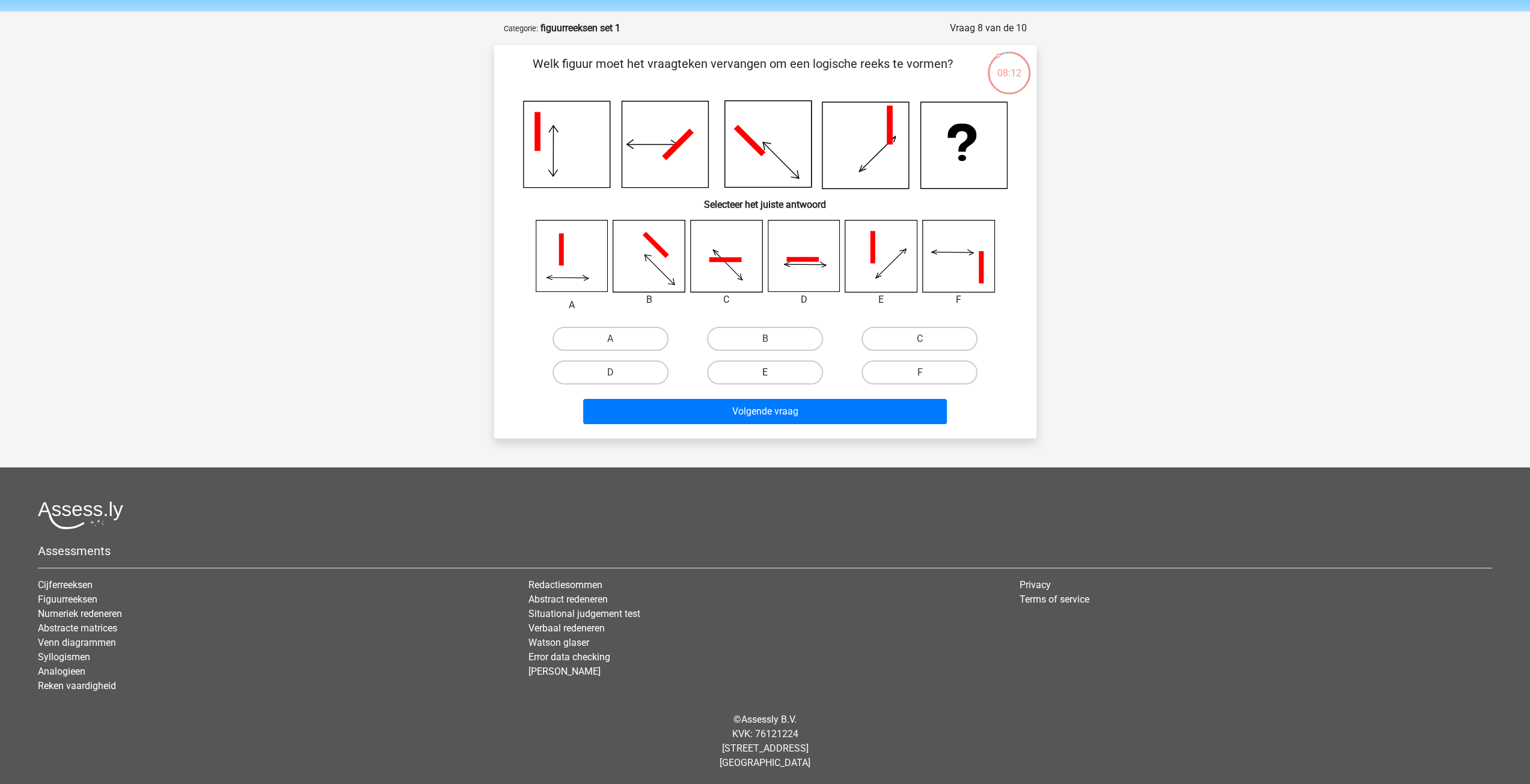
click at [792, 367] on label "E" at bounding box center [765, 373] width 116 height 24
click at [772, 373] on input "E" at bounding box center [769, 377] width 8 height 8
radio input "true"
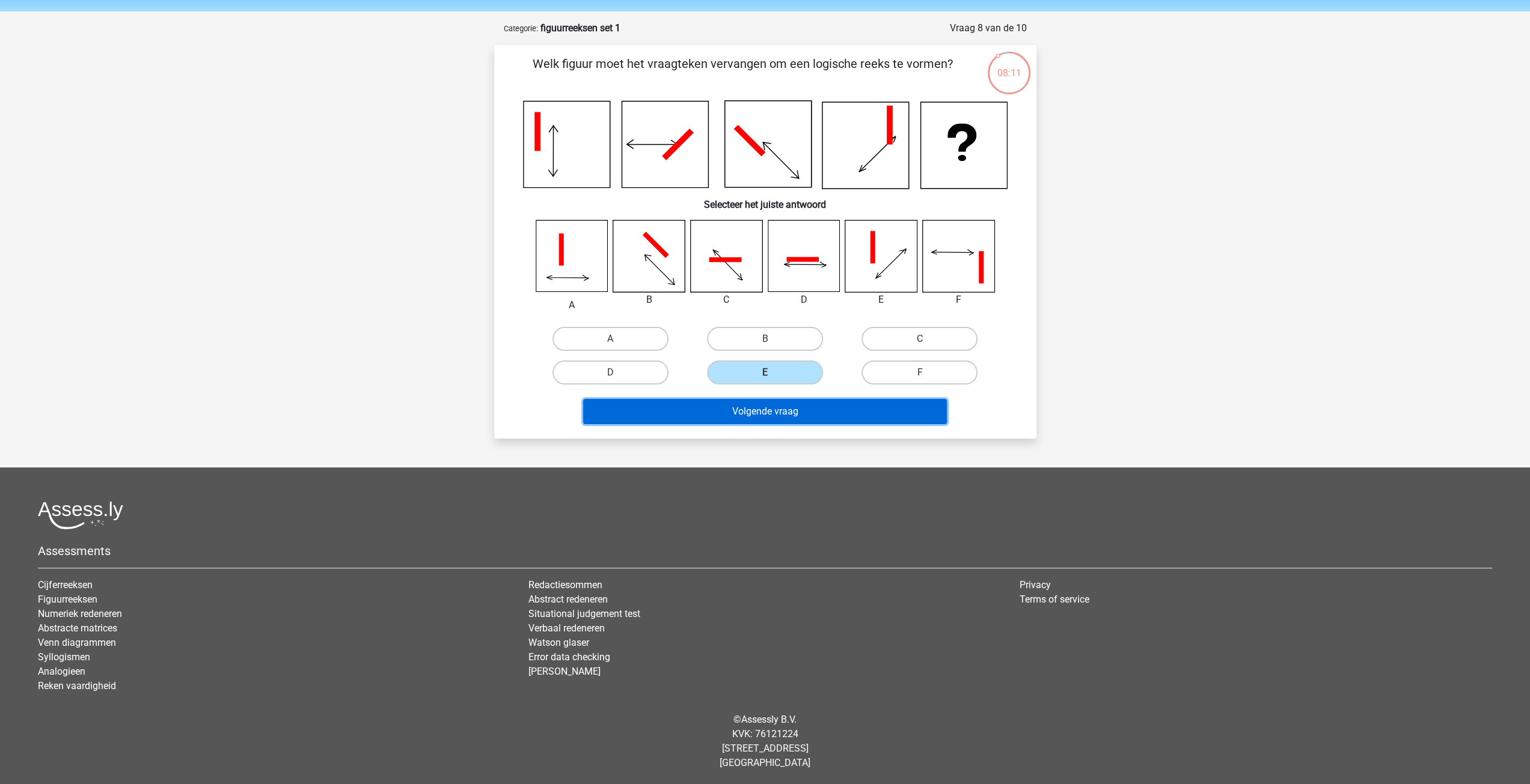
click at [805, 414] on button "Volgende vraag" at bounding box center [765, 412] width 364 height 25
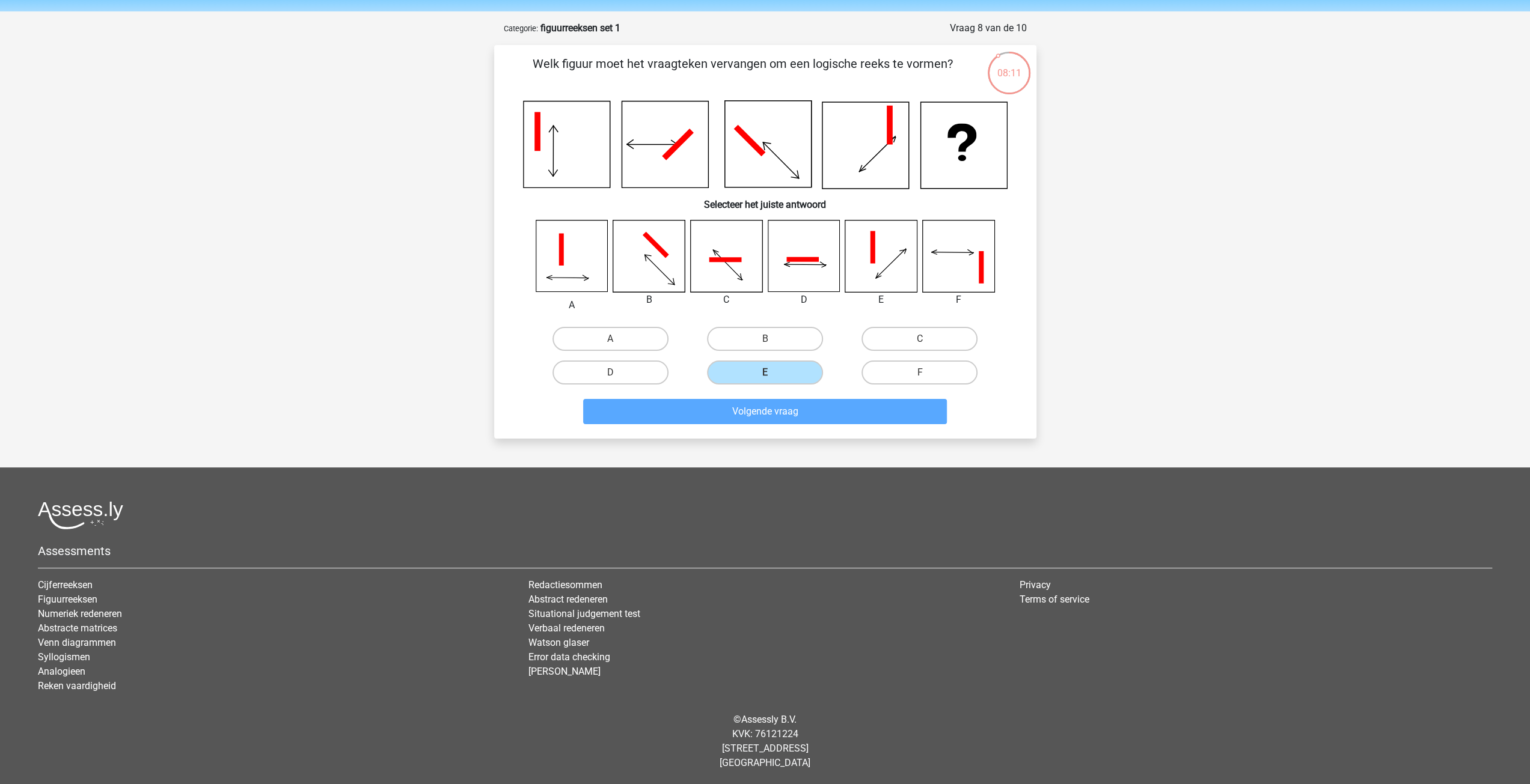
scroll to position [33, 0]
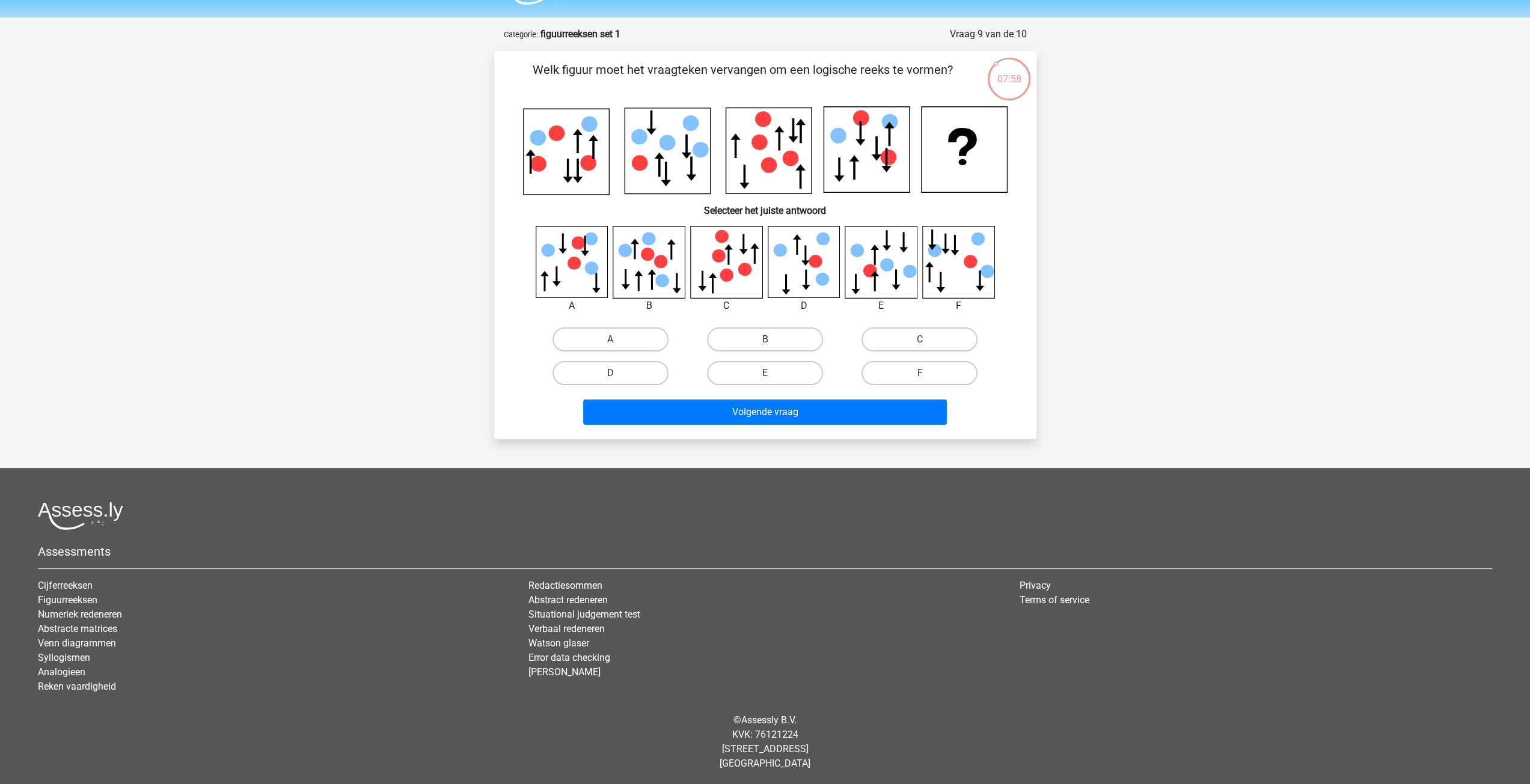
drag, startPoint x: 916, startPoint y: 367, endPoint x: 910, endPoint y: 372, distance: 7.8
click at [916, 368] on label "F" at bounding box center [919, 373] width 116 height 24
click at [920, 373] on input "F" at bounding box center [924, 377] width 8 height 8
radio input "true"
click at [836, 407] on button "Volgende vraag" at bounding box center [765, 412] width 364 height 25
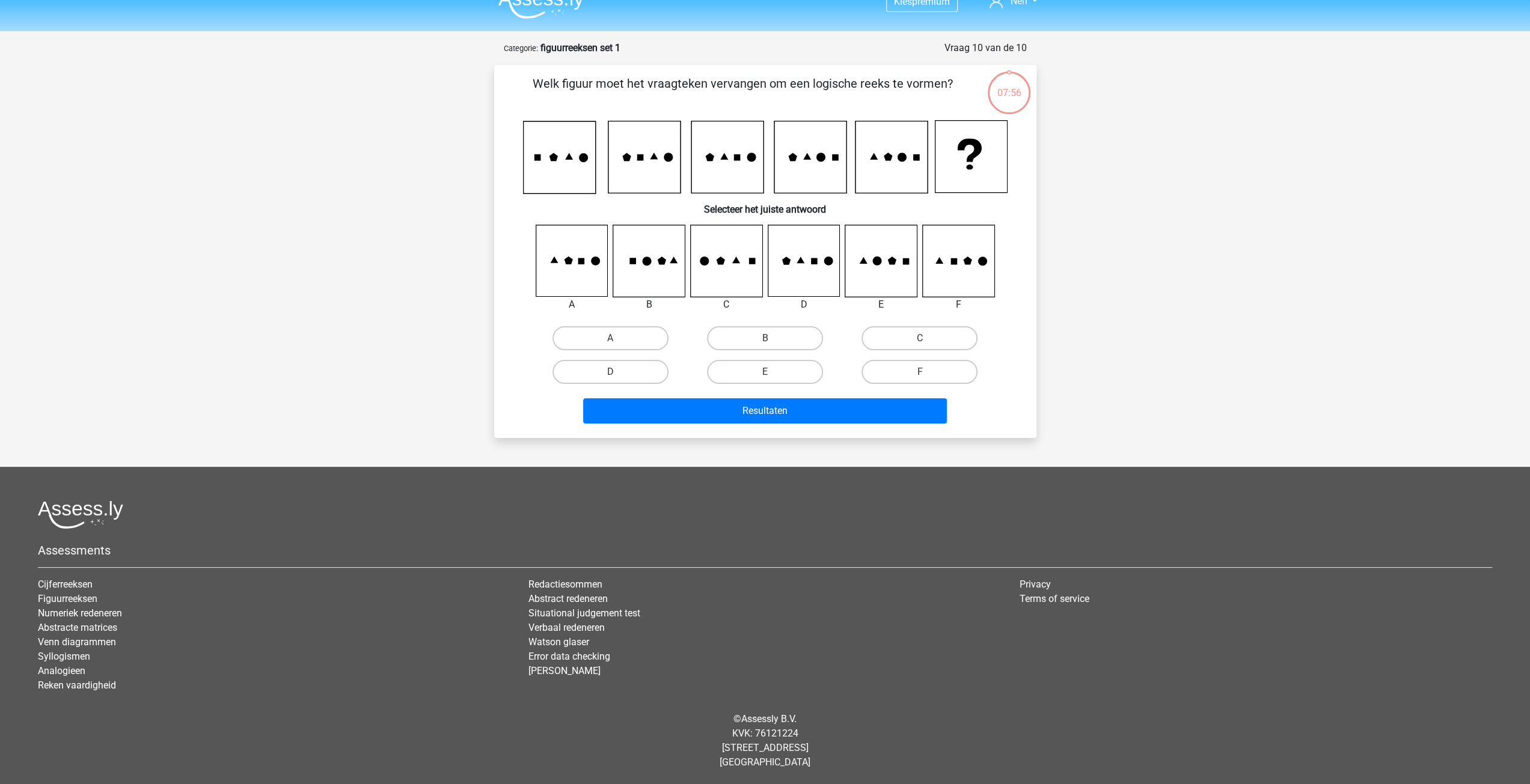
scroll to position [18, 0]
click at [752, 381] on label "E" at bounding box center [765, 373] width 116 height 24
click at [765, 381] on input "E" at bounding box center [769, 377] width 8 height 8
radio input "true"
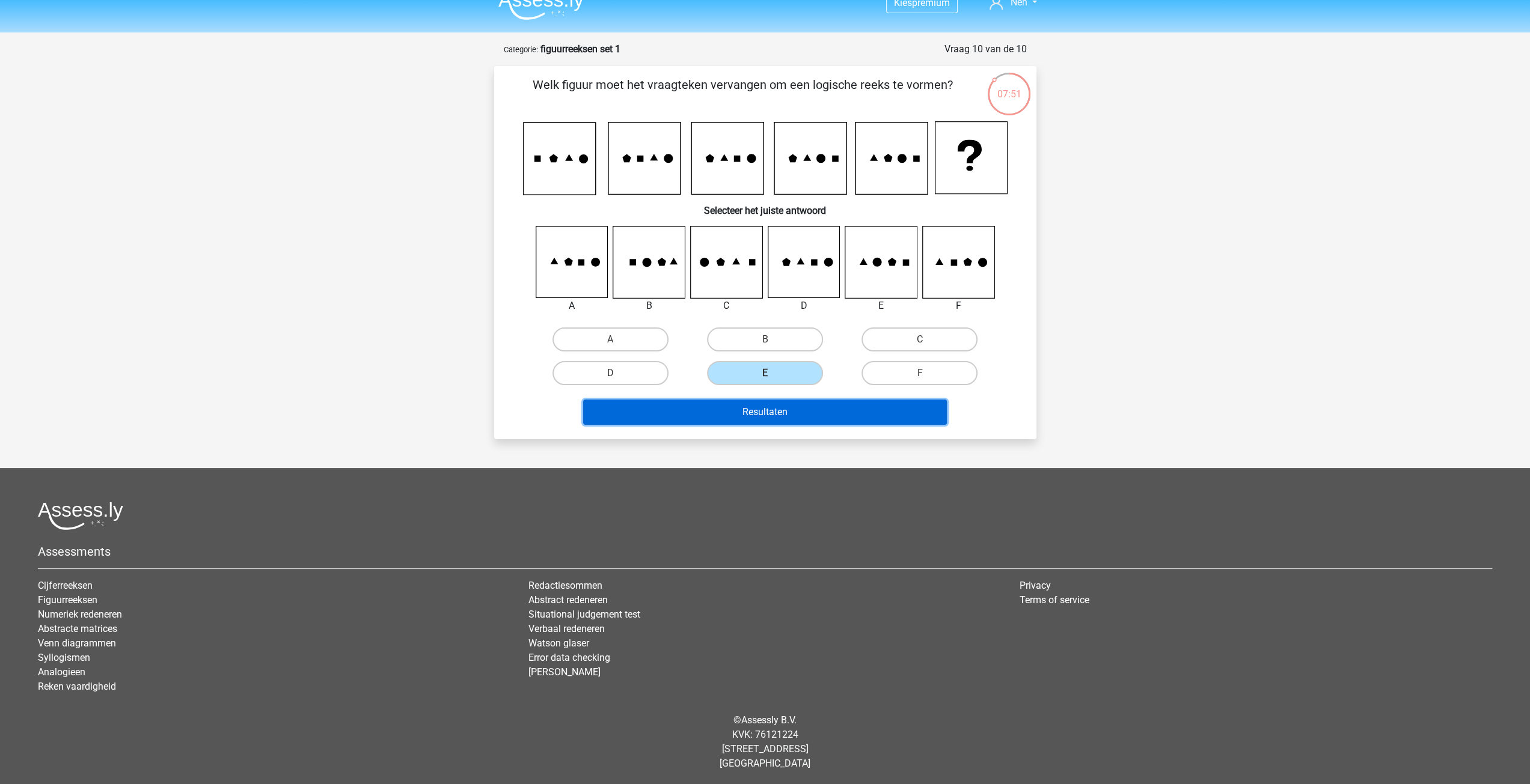
click at [771, 418] on button "Resultaten" at bounding box center [765, 412] width 364 height 25
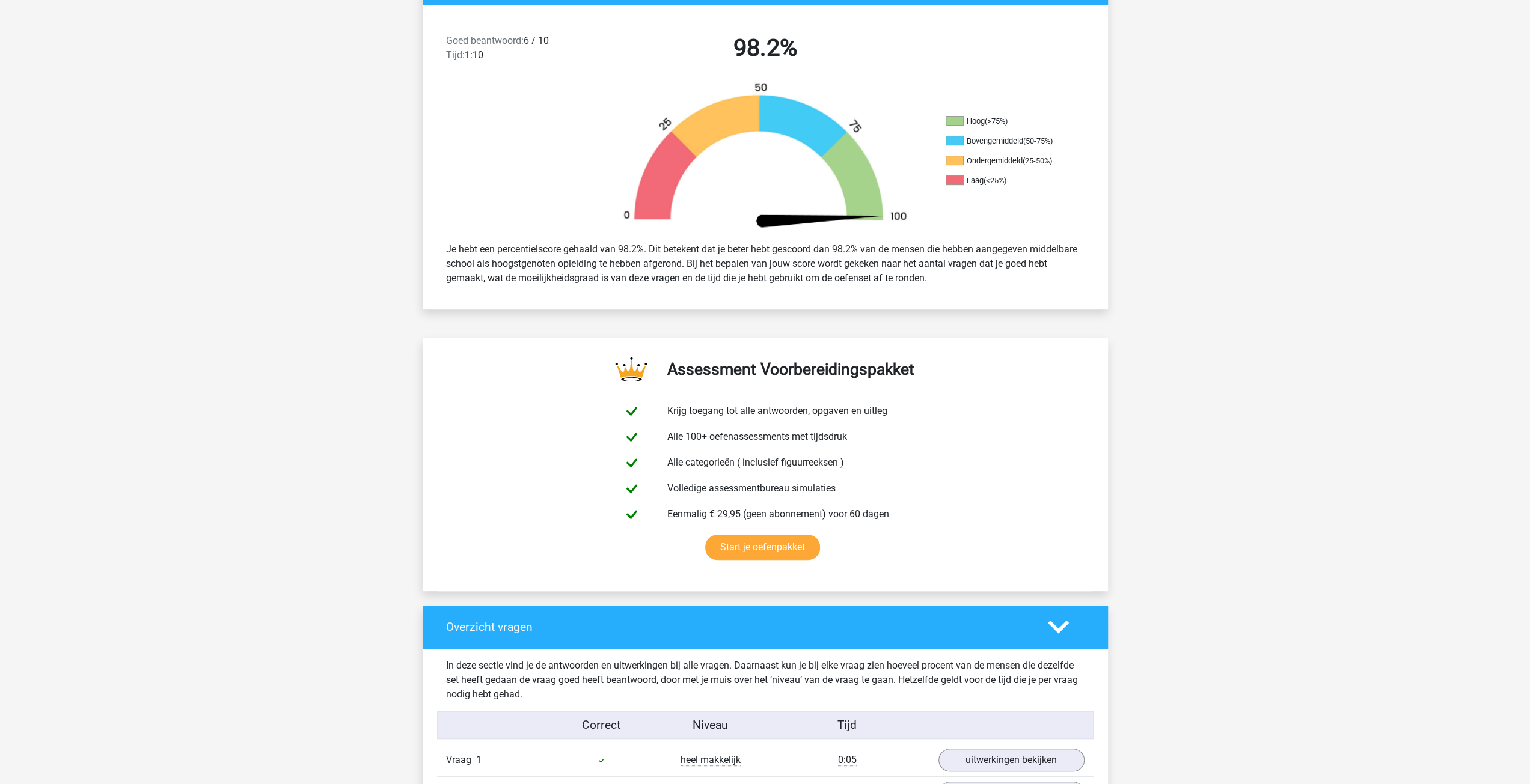
scroll to position [120, 0]
